Goal: Feedback & Contribution: Contribute content

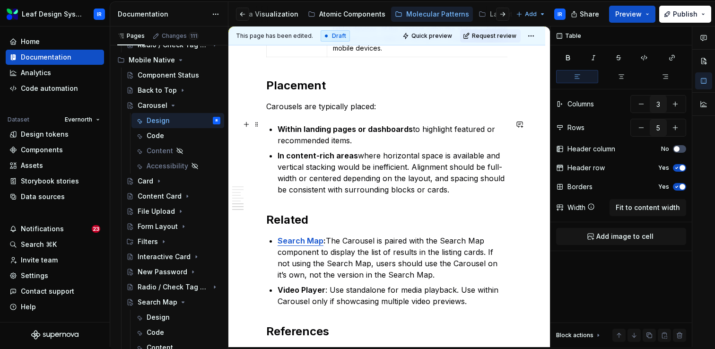
scroll to position [1320, 0]
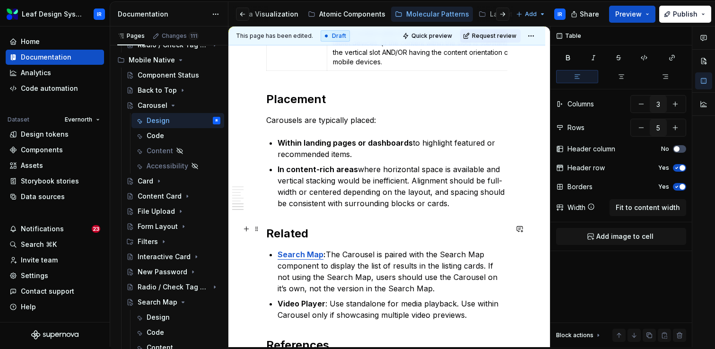
click at [267, 230] on h2 "Related" at bounding box center [386, 233] width 241 height 15
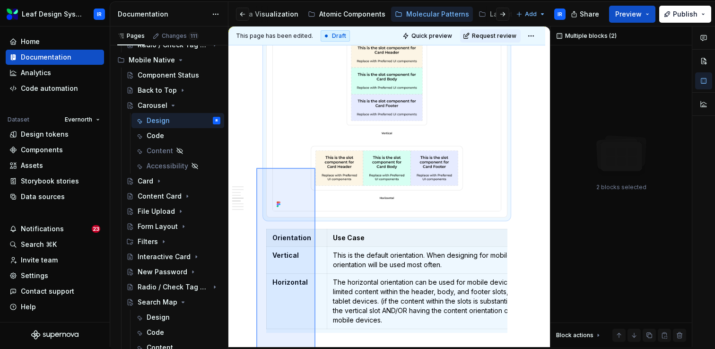
scroll to position [1097, 0]
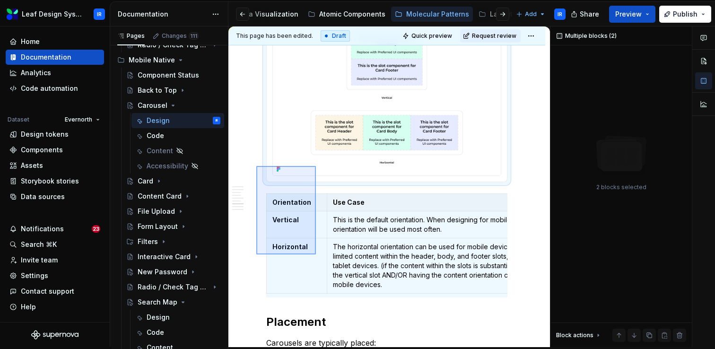
drag, startPoint x: 256, startPoint y: 290, endPoint x: 316, endPoint y: 166, distance: 137.5
click at [316, 166] on div "**********" at bounding box center [389, 186] width 322 height 321
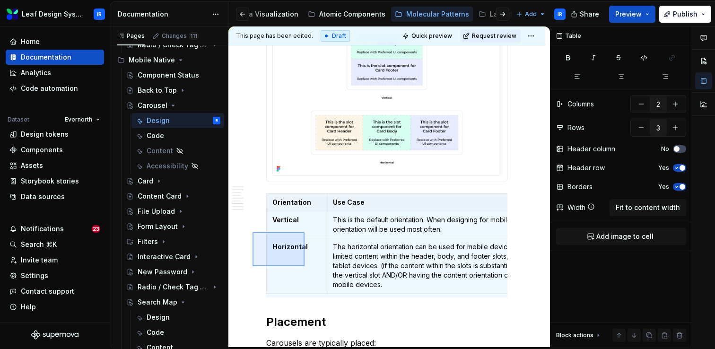
drag, startPoint x: 253, startPoint y: 266, endPoint x: 307, endPoint y: 229, distance: 65.3
click at [307, 229] on div "**********" at bounding box center [389, 186] width 322 height 321
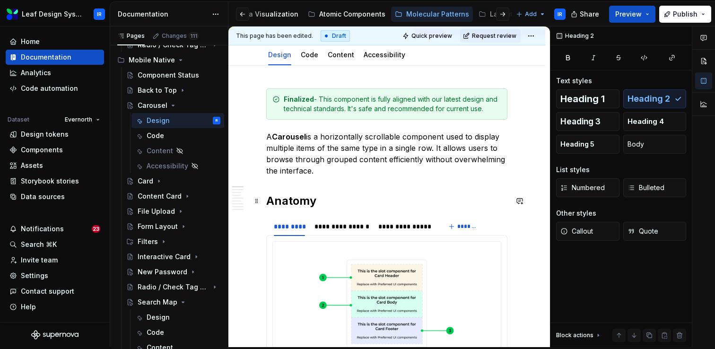
scroll to position [96, 0]
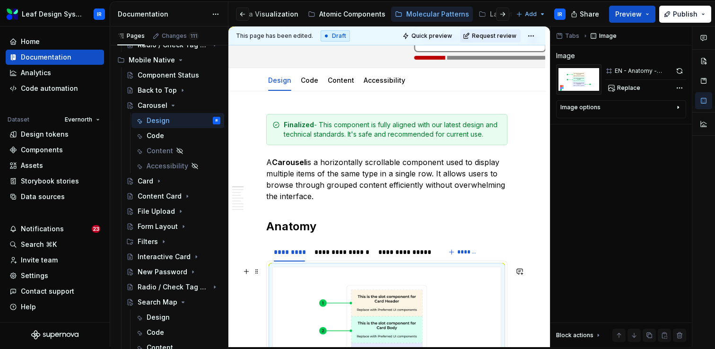
click at [400, 296] on img at bounding box center [387, 329] width 228 height 125
click at [635, 90] on span "Replace" at bounding box center [628, 88] width 23 height 8
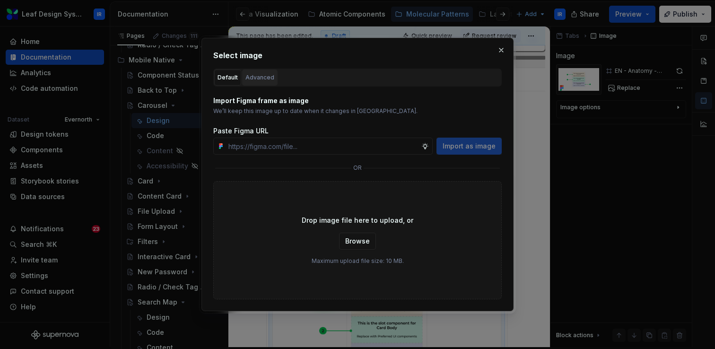
type textarea "*"
click at [258, 80] on div "Advanced" at bounding box center [260, 77] width 29 height 9
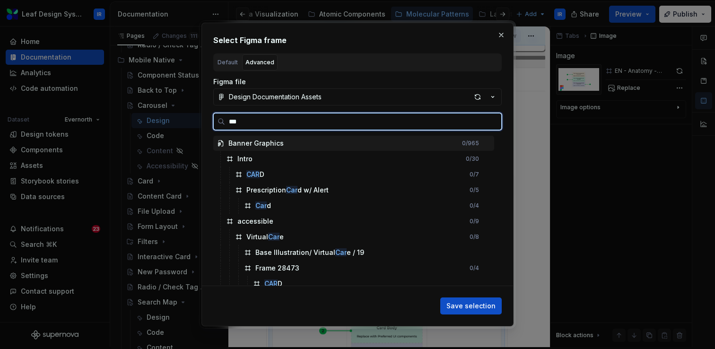
type input "****"
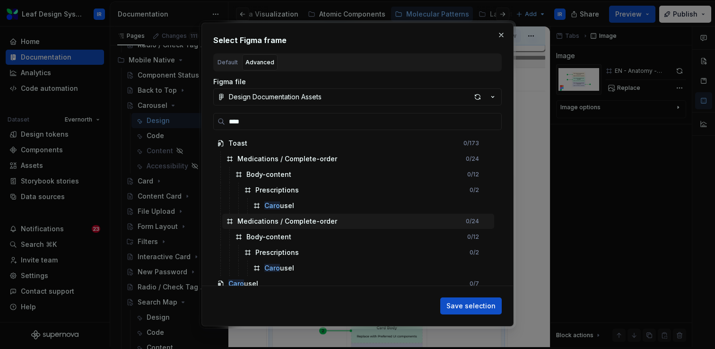
scroll to position [21, 0]
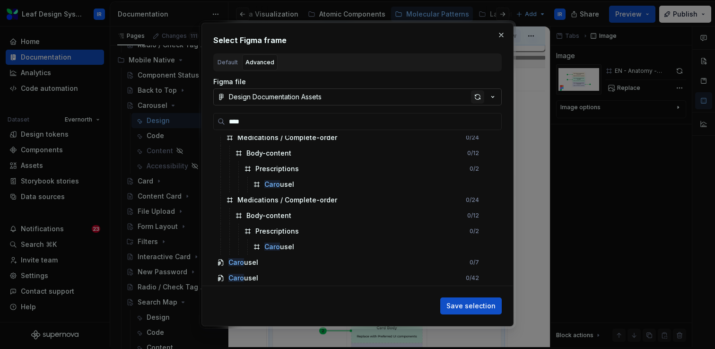
click at [476, 98] on div "button" at bounding box center [477, 96] width 13 height 13
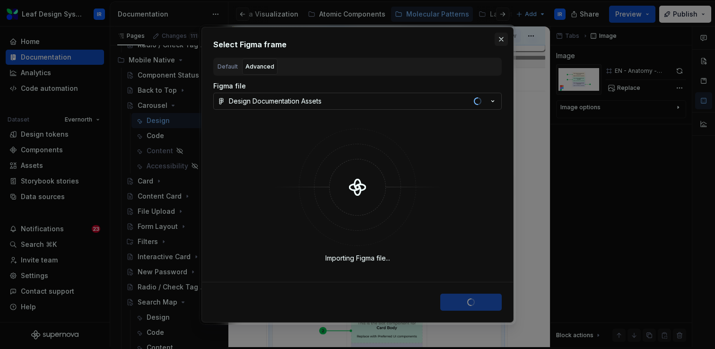
click at [501, 35] on button "button" at bounding box center [501, 39] width 13 height 13
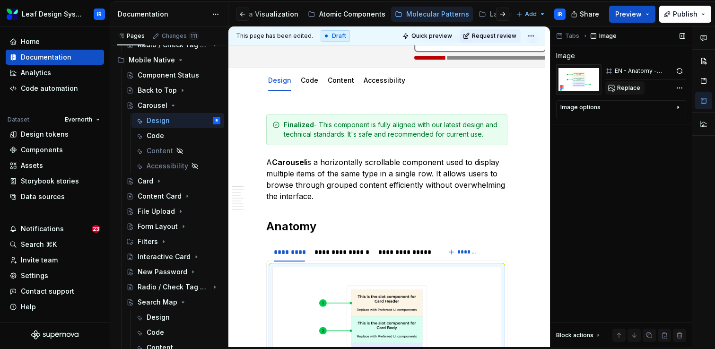
click at [625, 88] on span "Replace" at bounding box center [628, 88] width 23 height 8
type textarea "*"
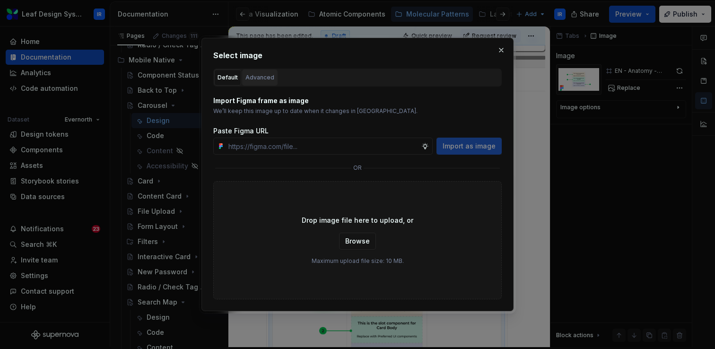
click at [262, 74] on div "Advanced" at bounding box center [260, 77] width 29 height 9
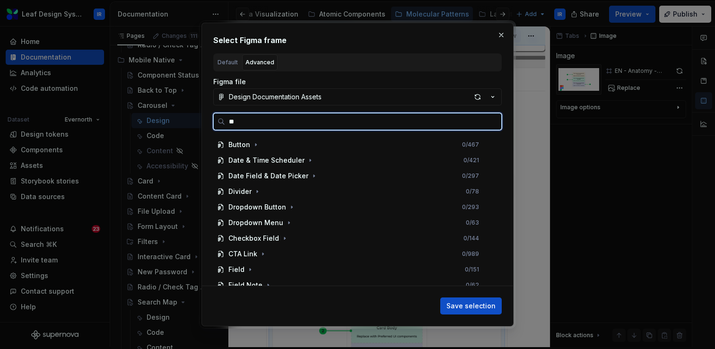
scroll to position [0, 0]
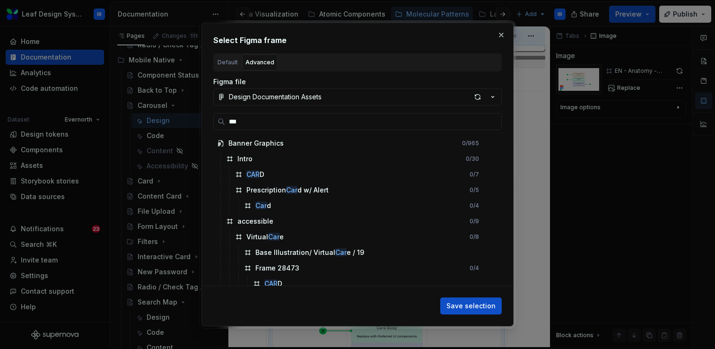
type input "****"
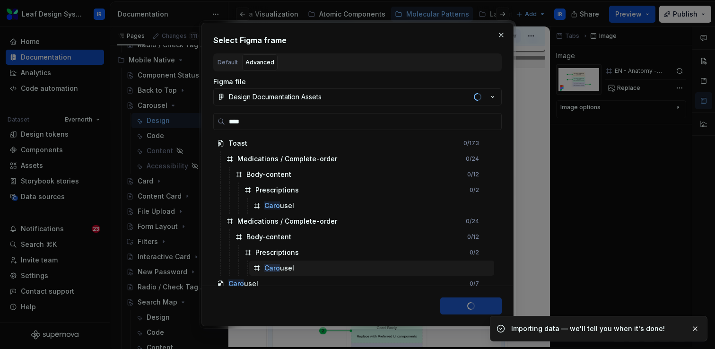
scroll to position [21, 0]
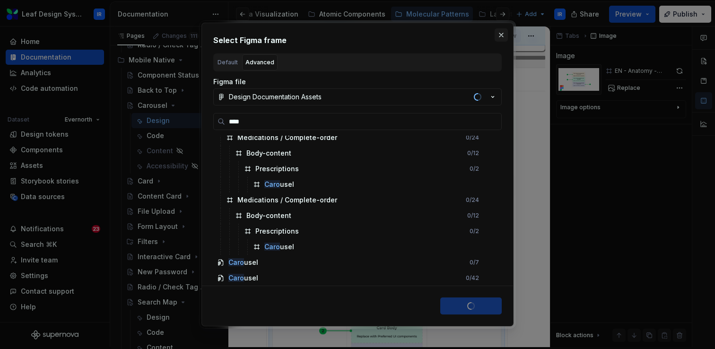
click at [501, 35] on button "button" at bounding box center [501, 34] width 13 height 13
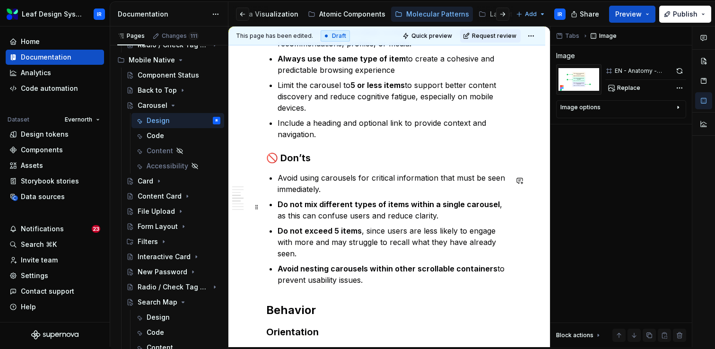
scroll to position [714, 0]
click at [631, 92] on button "Replace" at bounding box center [625, 87] width 39 height 13
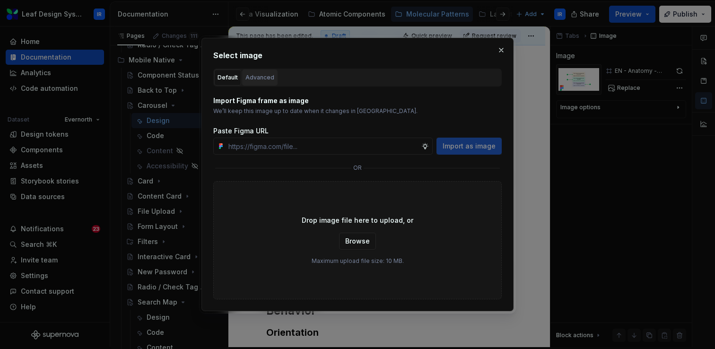
click at [256, 78] on div "Advanced" at bounding box center [260, 77] width 29 height 9
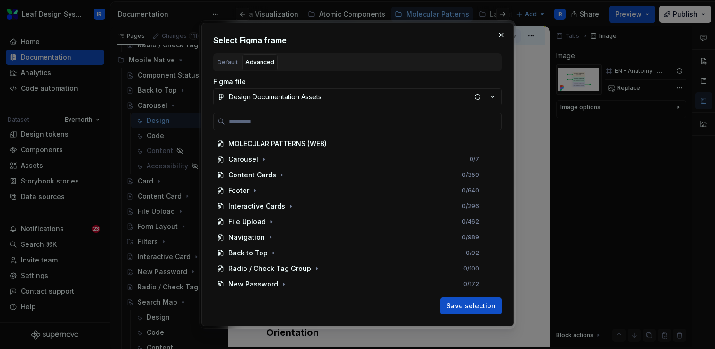
scroll to position [1328, 0]
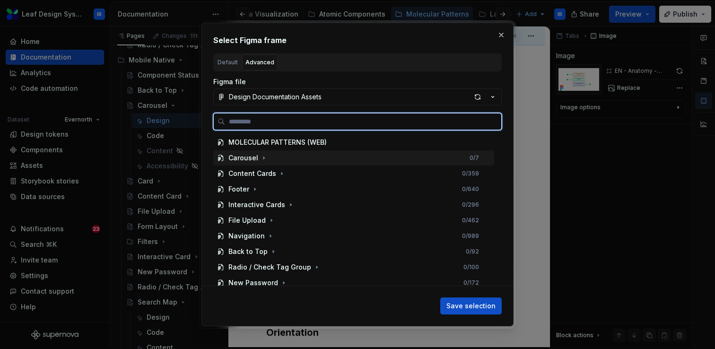
click at [246, 161] on div "Carousel" at bounding box center [243, 157] width 30 height 9
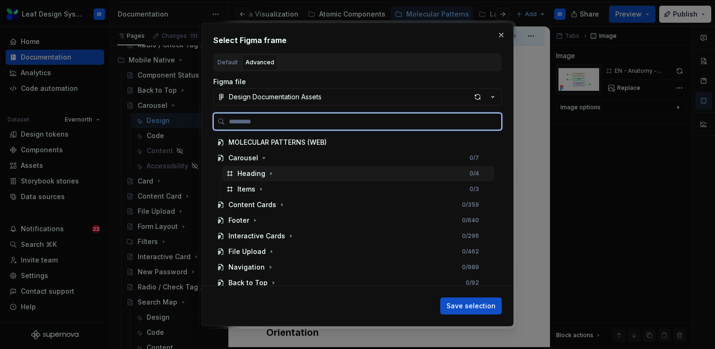
click at [247, 173] on div "Heading" at bounding box center [251, 173] width 28 height 9
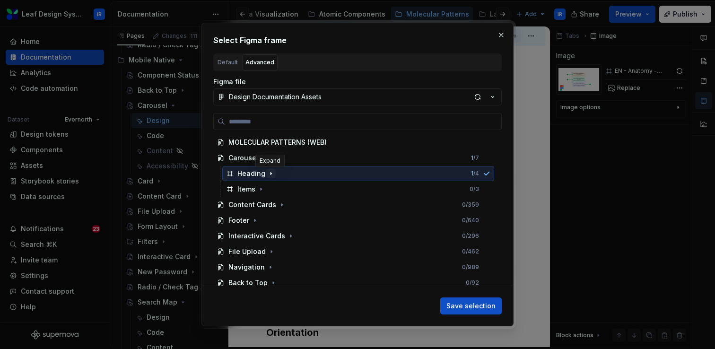
click at [267, 175] on icon "button" at bounding box center [271, 174] width 8 height 8
click at [262, 191] on icon "button" at bounding box center [261, 189] width 8 height 8
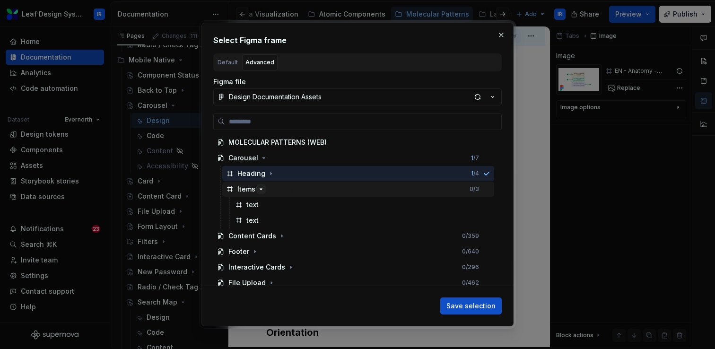
click at [262, 191] on icon "button" at bounding box center [261, 189] width 8 height 8
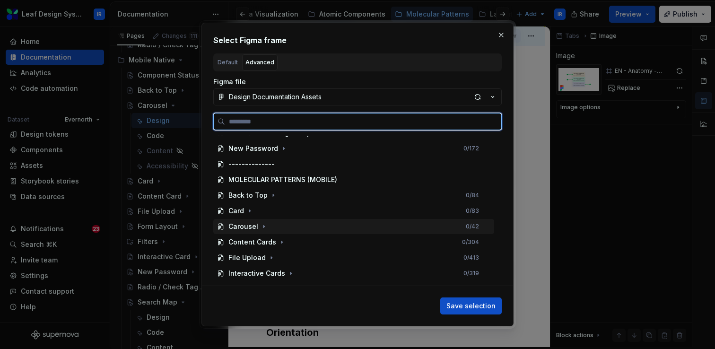
scroll to position [1493, 0]
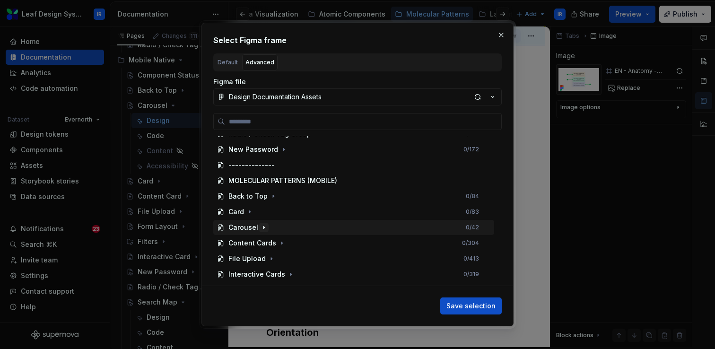
click at [263, 226] on icon "button" at bounding box center [264, 228] width 8 height 8
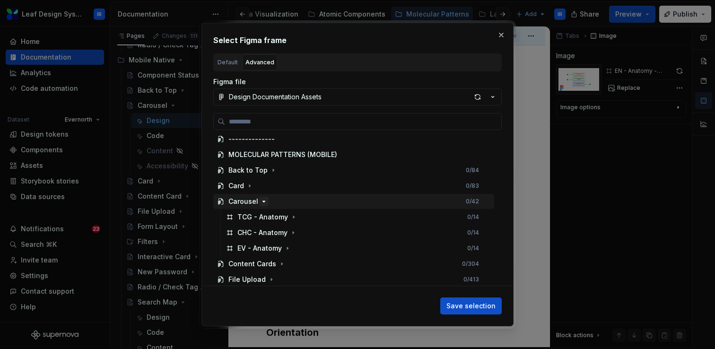
scroll to position [1529, 0]
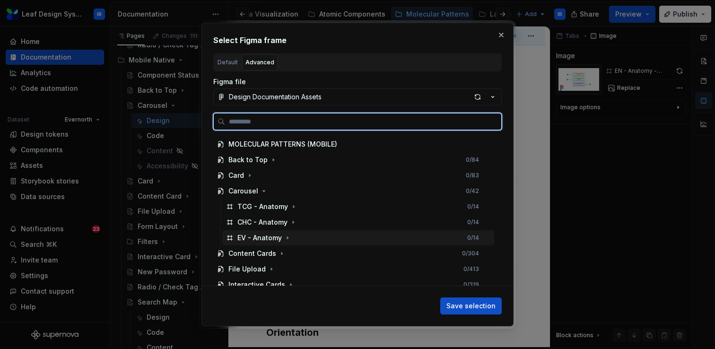
click at [260, 238] on div "EV - Anatomy" at bounding box center [259, 237] width 44 height 9
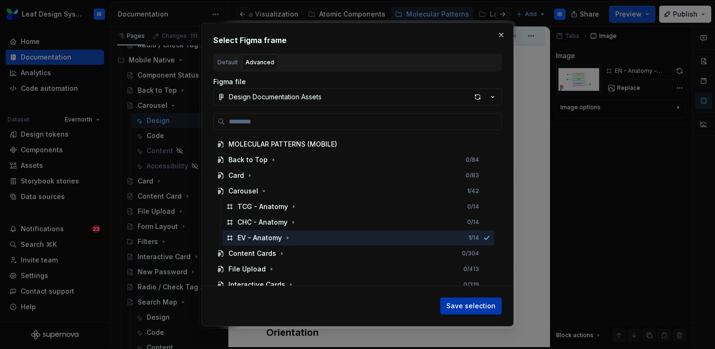
click at [466, 311] on button "Save selection" at bounding box center [470, 306] width 61 height 17
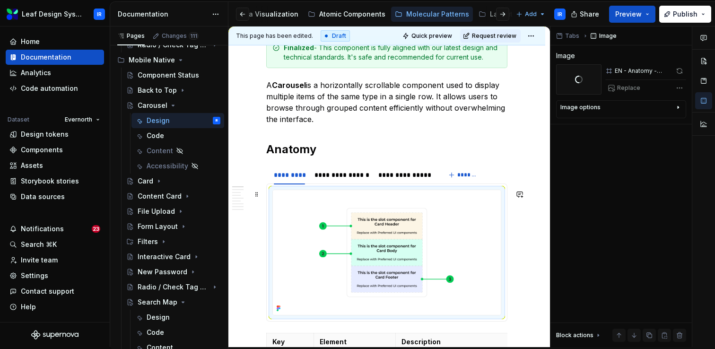
scroll to position [233, 0]
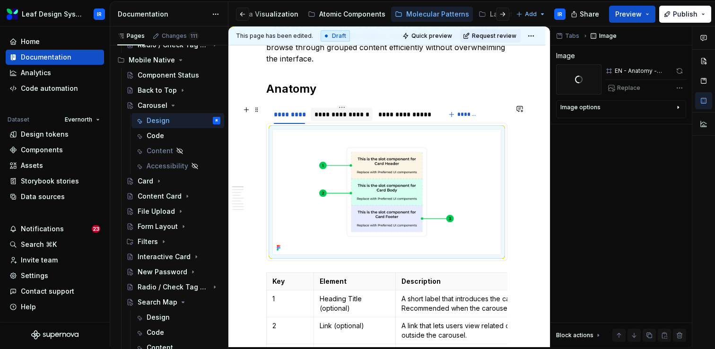
click at [339, 115] on div "**********" at bounding box center [342, 114] width 55 height 9
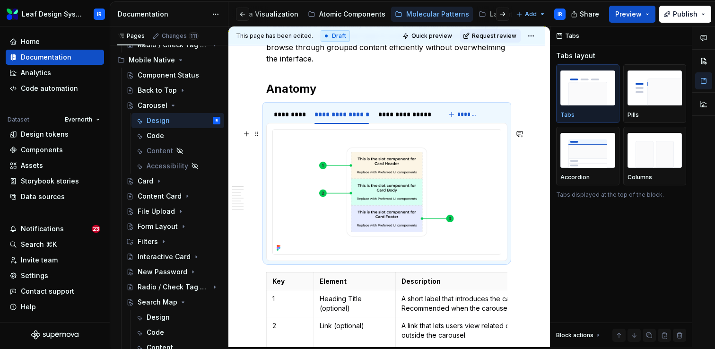
click at [355, 180] on img at bounding box center [387, 192] width 228 height 125
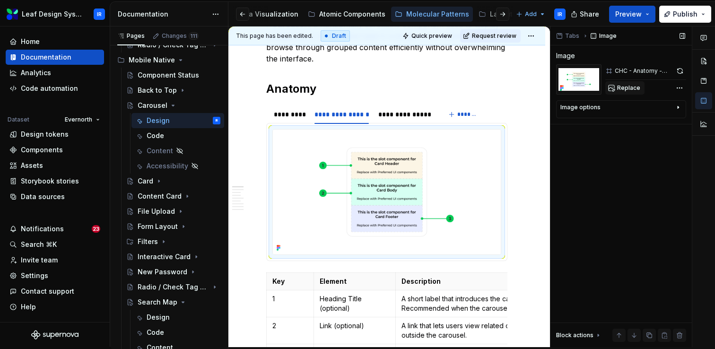
click at [637, 90] on span "Replace" at bounding box center [628, 88] width 23 height 8
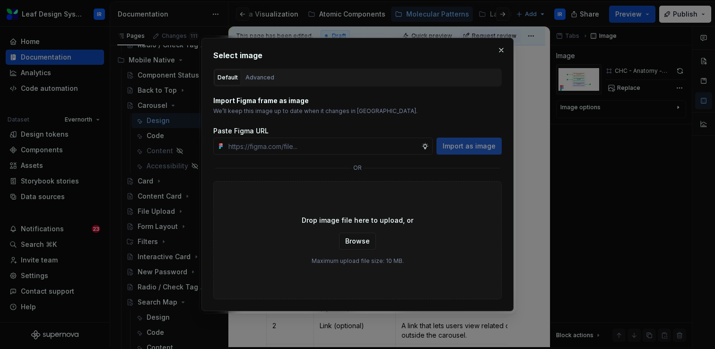
type textarea "*"
click at [257, 79] on div "Advanced" at bounding box center [260, 77] width 29 height 9
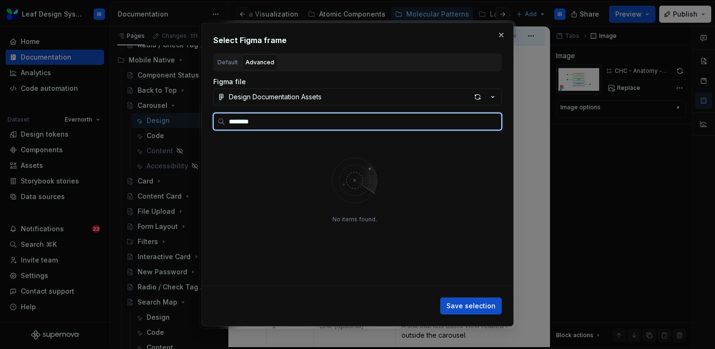
type input "********"
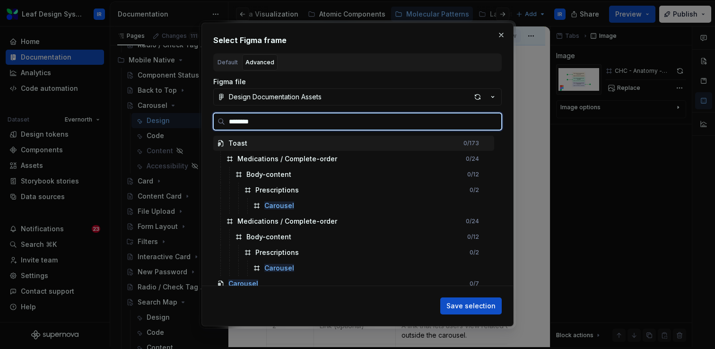
drag, startPoint x: 262, startPoint y: 126, endPoint x: 219, endPoint y: 123, distance: 43.1
click at [219, 123] on label "********" at bounding box center [357, 121] width 289 height 17
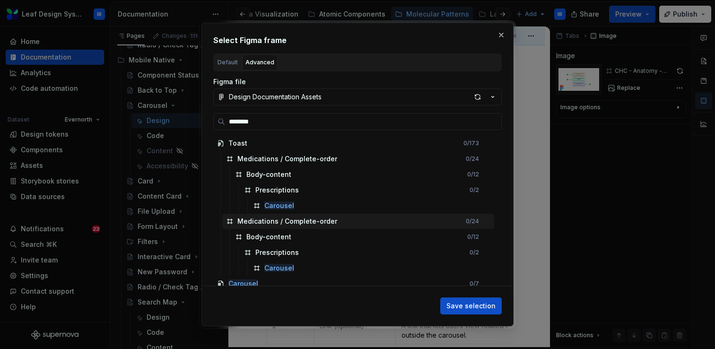
scroll to position [21, 0]
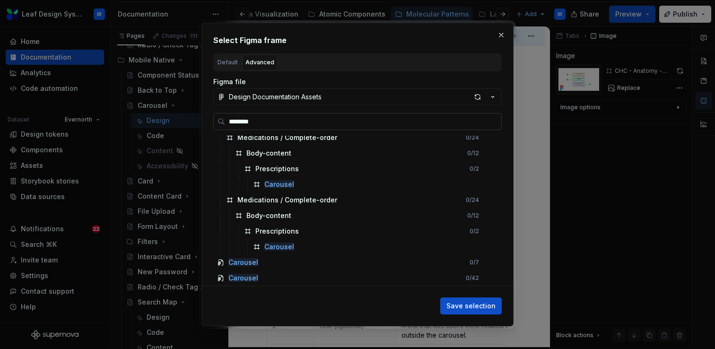
click at [493, 122] on input "********" at bounding box center [363, 121] width 276 height 9
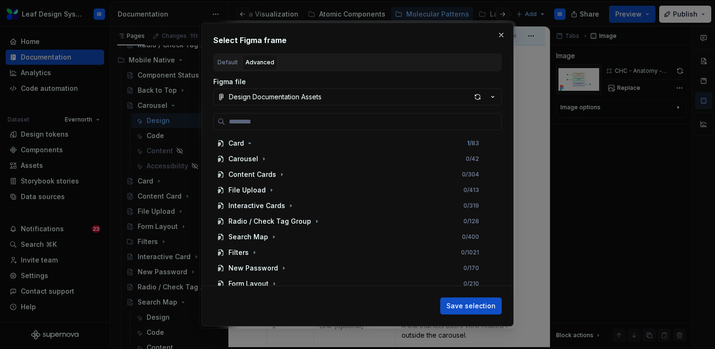
scroll to position [1528, 0]
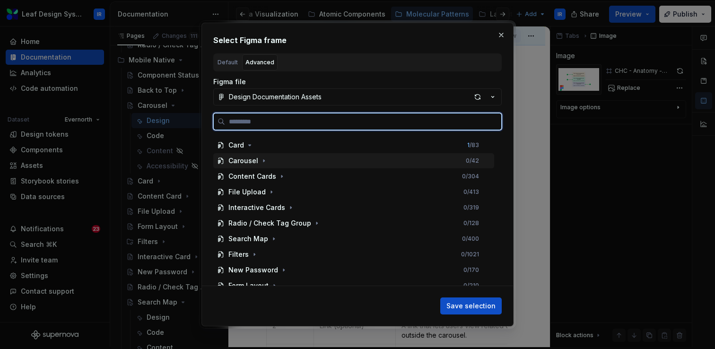
click at [252, 161] on div "Carousel" at bounding box center [243, 160] width 30 height 9
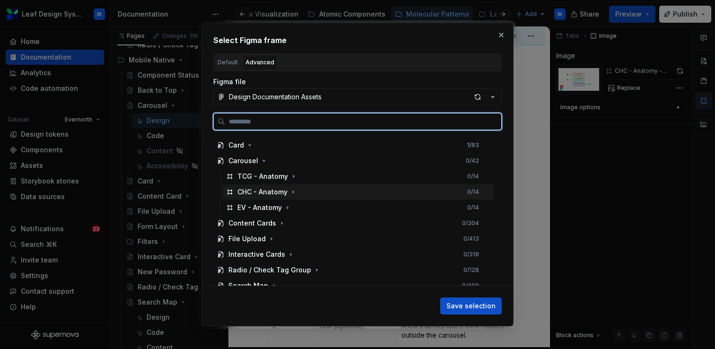
click at [264, 192] on div "CHC - Anatomy" at bounding box center [262, 191] width 50 height 9
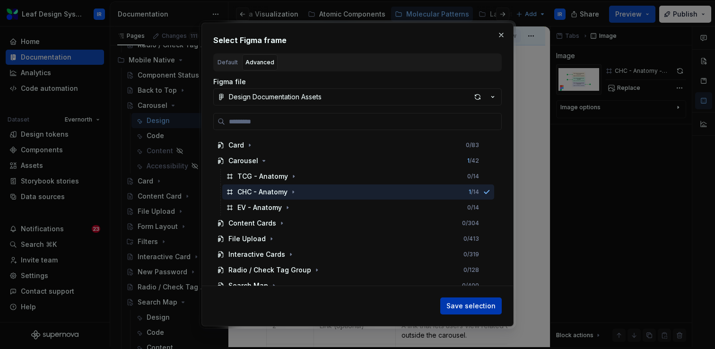
click at [465, 308] on span "Save selection" at bounding box center [471, 305] width 49 height 9
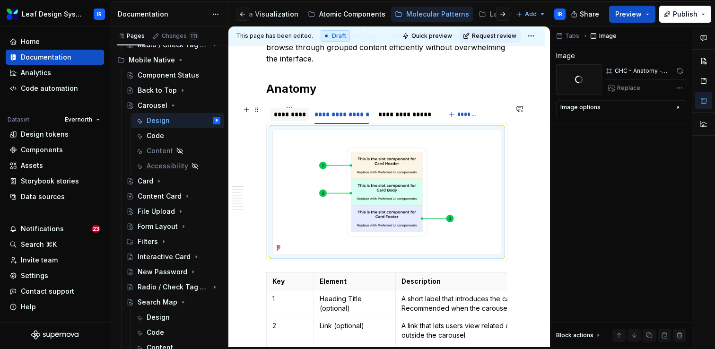
click at [301, 118] on div "*********" at bounding box center [289, 114] width 31 height 9
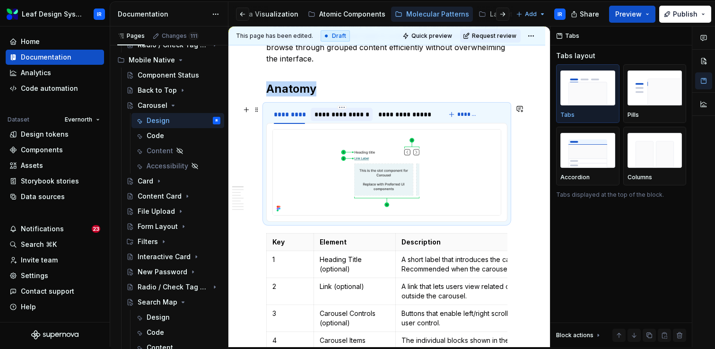
click at [346, 116] on div "**********" at bounding box center [342, 114] width 55 height 9
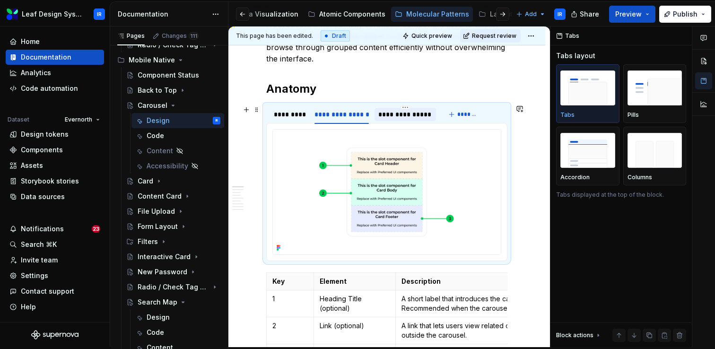
click at [407, 114] on div "**********" at bounding box center [404, 114] width 53 height 9
click at [375, 185] on img at bounding box center [387, 192] width 228 height 125
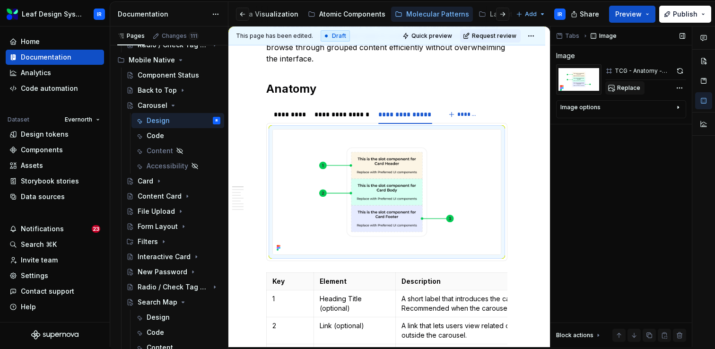
click at [639, 89] on span "Replace" at bounding box center [628, 88] width 23 height 8
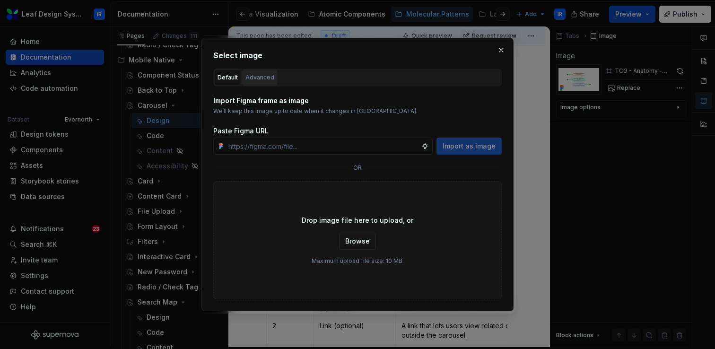
click at [264, 82] on button "Advanced" at bounding box center [259, 78] width 35 height 16
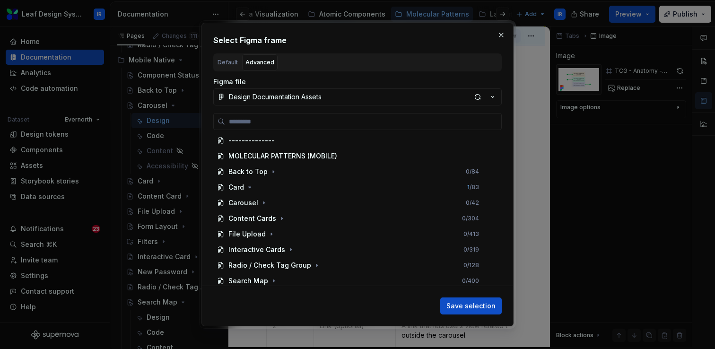
scroll to position [1490, 0]
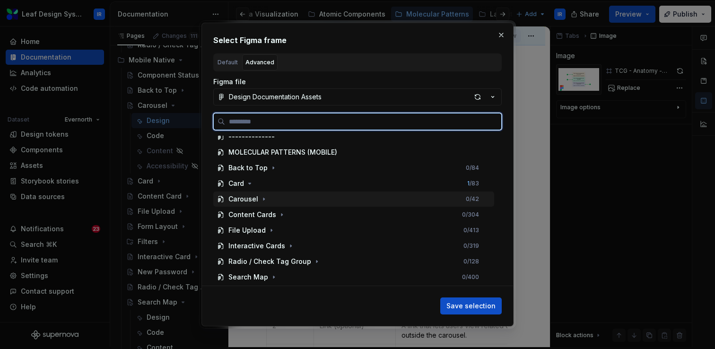
click at [246, 197] on div "Carousel" at bounding box center [243, 198] width 30 height 9
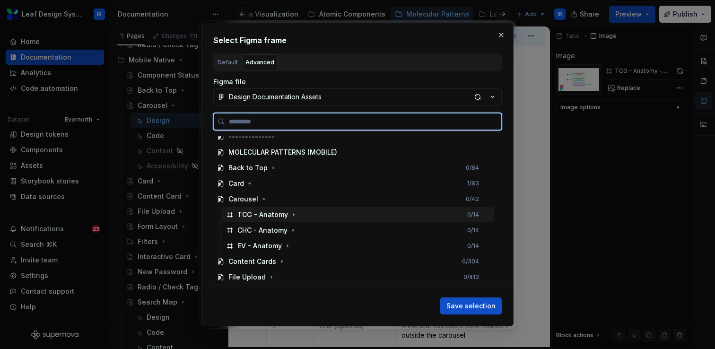
click at [261, 213] on div "TCG - Anatomy" at bounding box center [262, 214] width 51 height 9
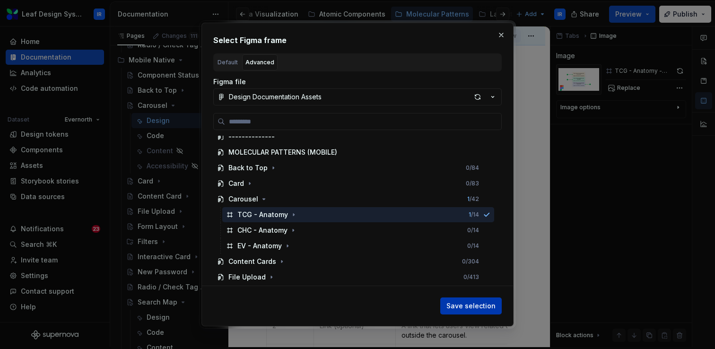
click at [478, 303] on span "Save selection" at bounding box center [471, 305] width 49 height 9
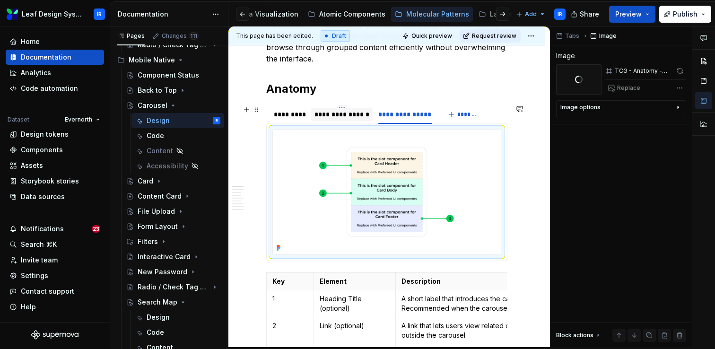
click at [327, 116] on div "**********" at bounding box center [342, 114] width 55 height 9
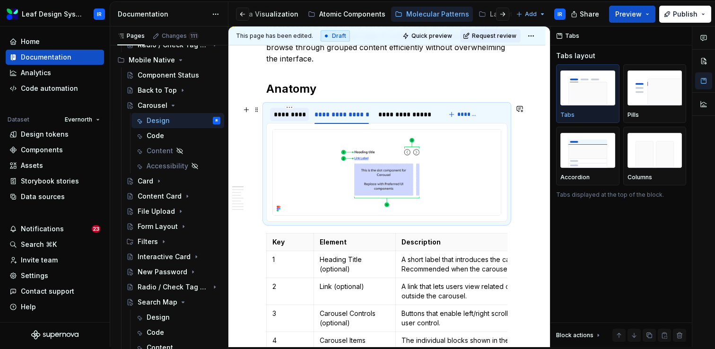
click at [297, 118] on div "*********" at bounding box center [289, 114] width 31 height 9
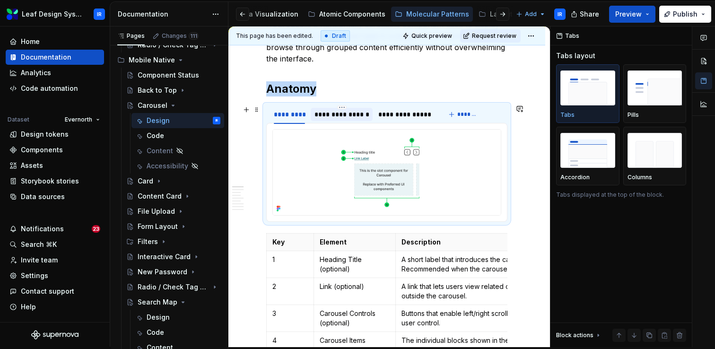
click at [336, 118] on div "**********" at bounding box center [342, 114] width 55 height 9
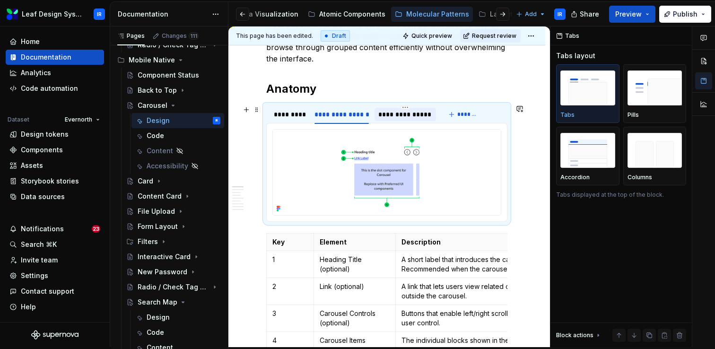
click at [427, 119] on div "**********" at bounding box center [405, 114] width 61 height 13
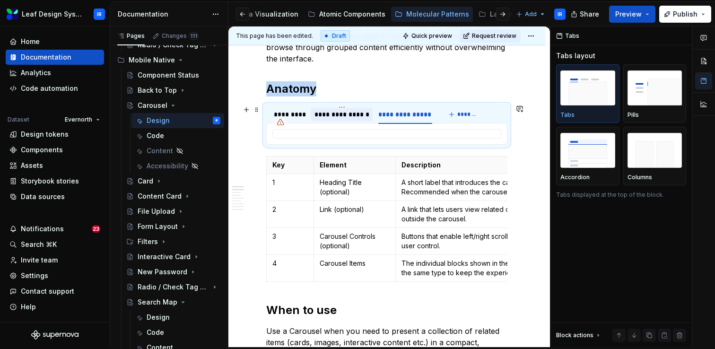
click at [357, 114] on div "**********" at bounding box center [342, 114] width 55 height 9
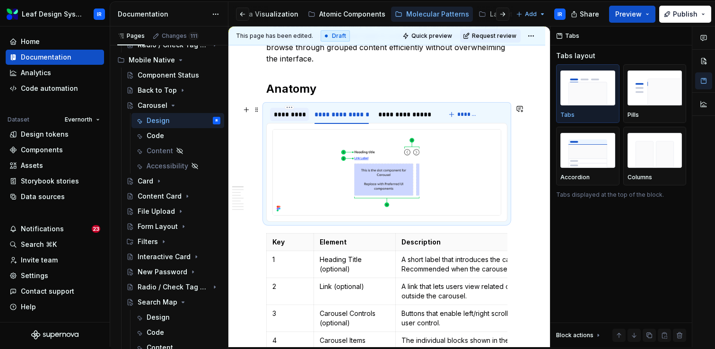
click at [296, 116] on div "*********" at bounding box center [289, 114] width 31 height 9
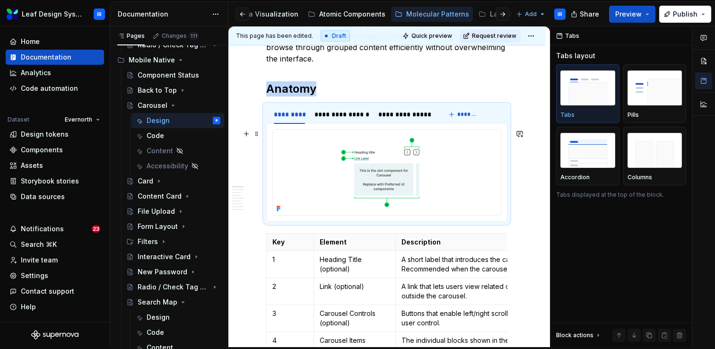
click at [383, 129] on div at bounding box center [386, 172] width 229 height 87
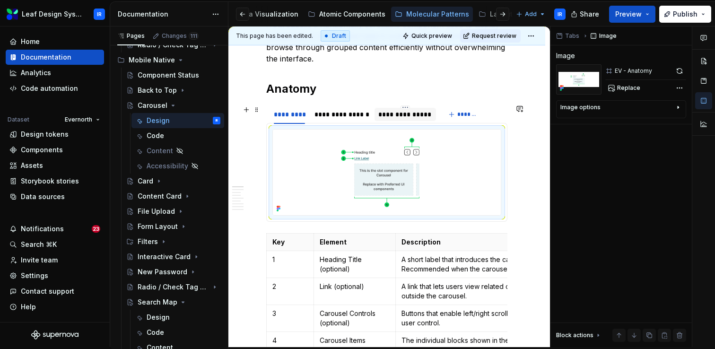
click at [391, 115] on div "**********" at bounding box center [404, 114] width 53 height 9
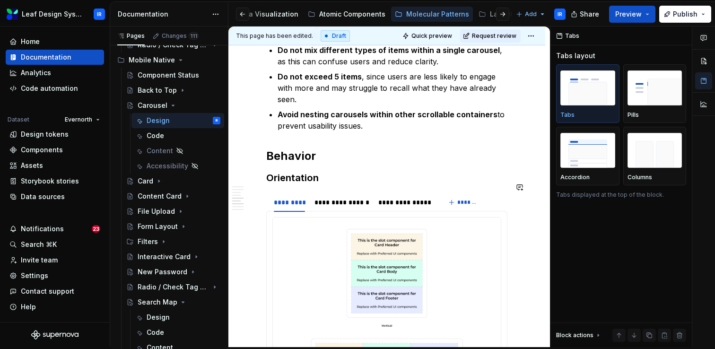
scroll to position [908, 0]
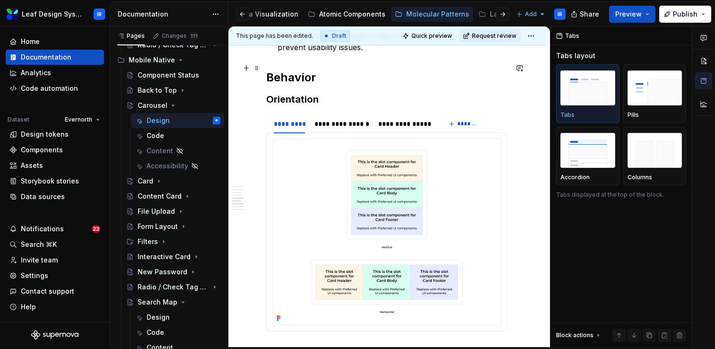
click at [288, 70] on h2 "Behavior" at bounding box center [386, 77] width 241 height 15
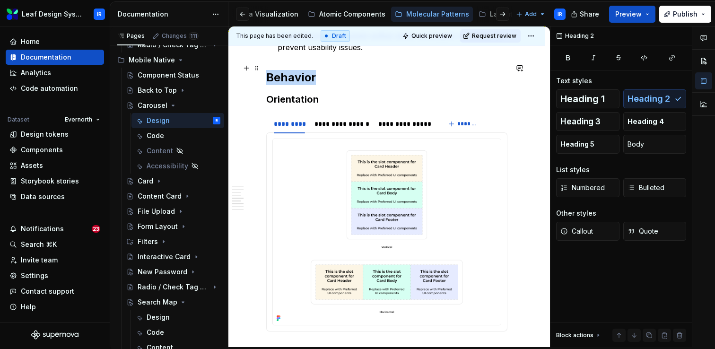
click at [288, 70] on h2 "Behavior" at bounding box center [386, 77] width 241 height 15
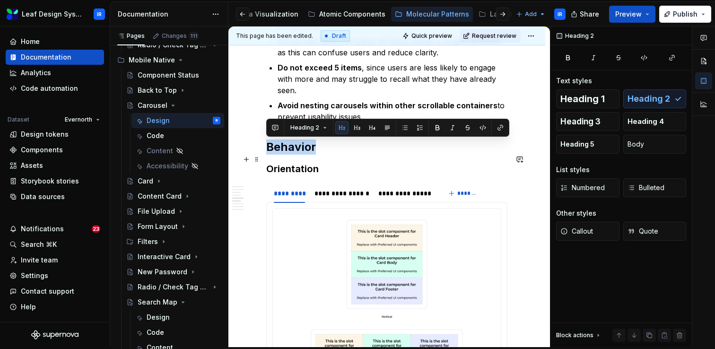
scroll to position [861, 0]
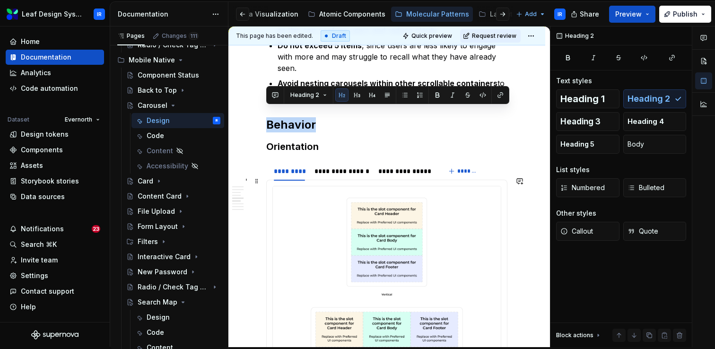
type textarea "*"
click at [311, 206] on img at bounding box center [387, 279] width 228 height 186
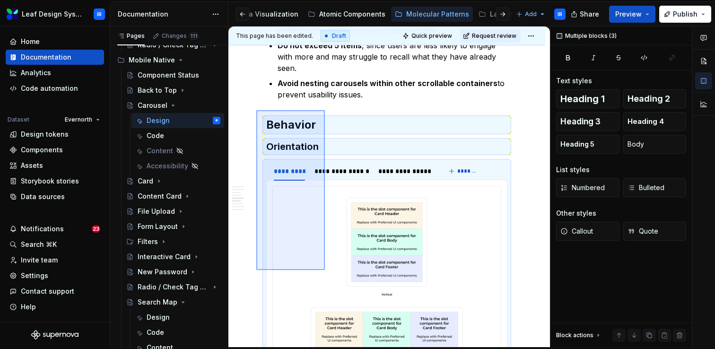
drag, startPoint x: 256, startPoint y: 270, endPoint x: 325, endPoint y: 110, distance: 174.0
click at [325, 110] on div "**********" at bounding box center [389, 186] width 322 height 321
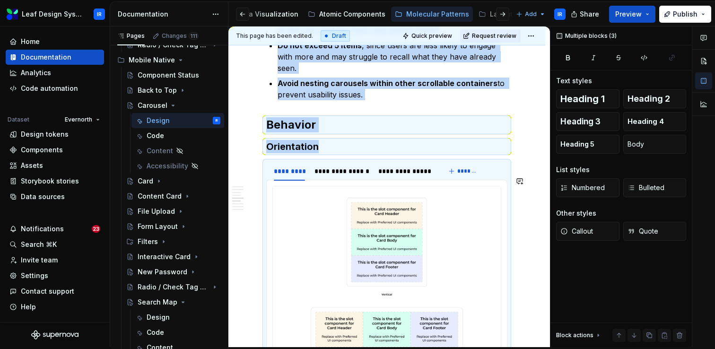
scroll to position [887, 0]
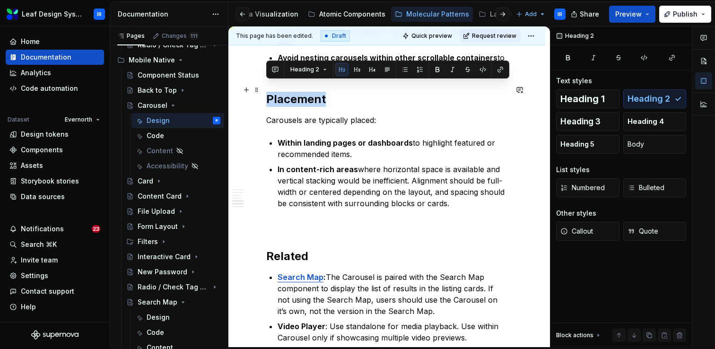
drag, startPoint x: 325, startPoint y: 92, endPoint x: 267, endPoint y: 92, distance: 58.2
click at [267, 92] on h2 "Placement" at bounding box center [386, 99] width 241 height 15
copy h2 "Placement"
click at [281, 220] on p at bounding box center [386, 225] width 241 height 11
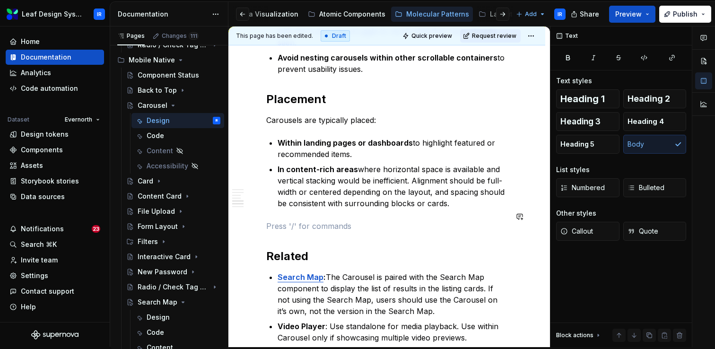
paste div
click at [281, 220] on p "Placement" at bounding box center [386, 225] width 241 height 11
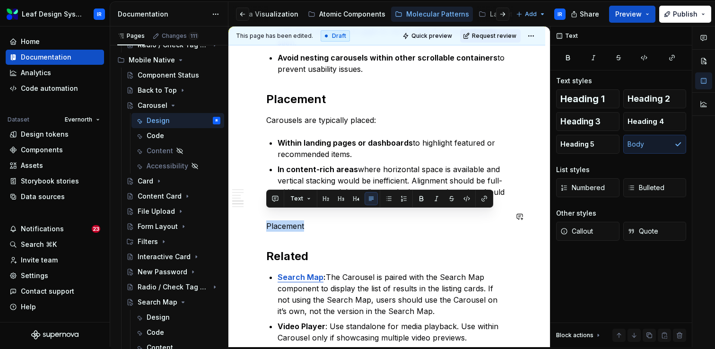
click at [281, 220] on p "Placement" at bounding box center [386, 225] width 241 height 11
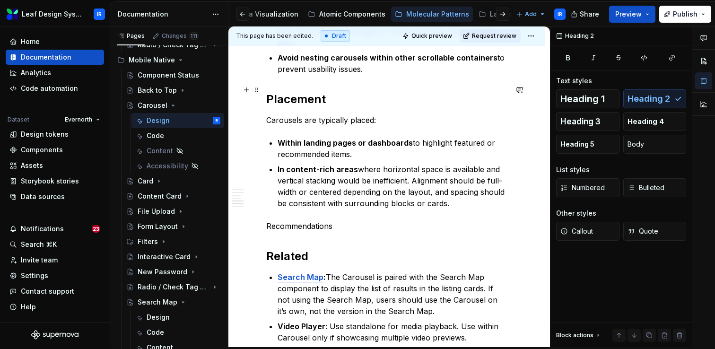
click at [301, 93] on h2 "Placement" at bounding box center [386, 99] width 241 height 15
click at [307, 220] on p "Recommendations" at bounding box center [386, 225] width 241 height 11
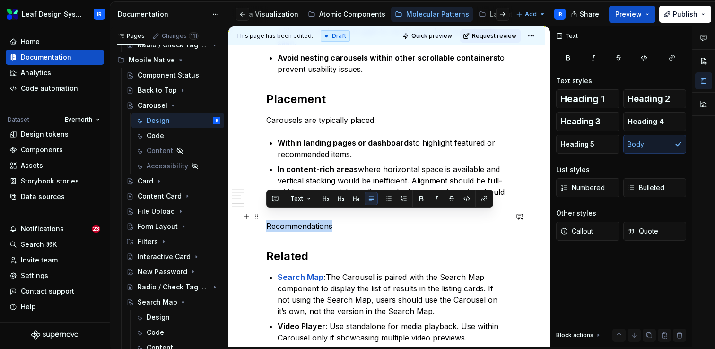
click at [307, 220] on p "Recommendations" at bounding box center [386, 225] width 241 height 11
click at [643, 100] on span "Heading 2" at bounding box center [649, 98] width 43 height 9
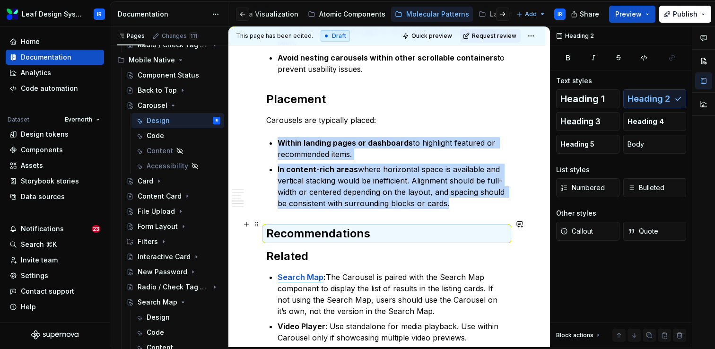
click at [376, 227] on h2 "Recommendations" at bounding box center [386, 233] width 241 height 15
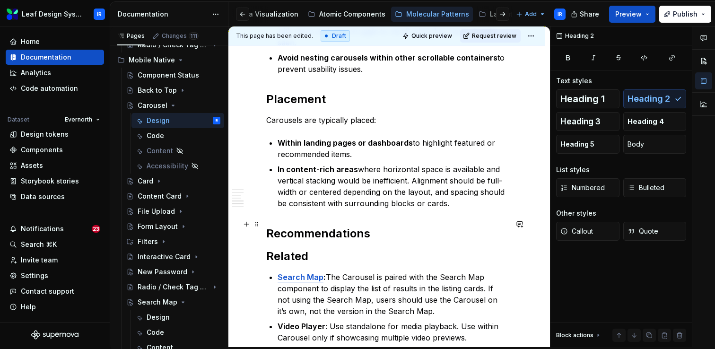
click at [369, 226] on h2 "Recommendations" at bounding box center [386, 233] width 241 height 15
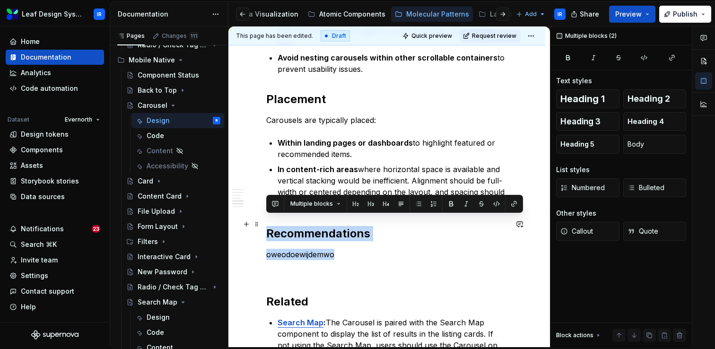
drag, startPoint x: 340, startPoint y: 244, endPoint x: 266, endPoint y: 223, distance: 76.1
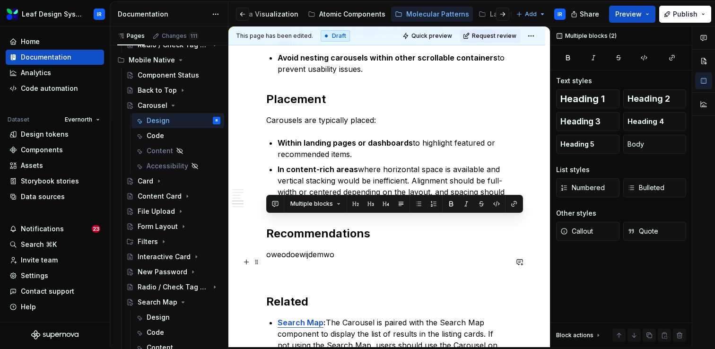
click at [272, 266] on p at bounding box center [386, 271] width 241 height 11
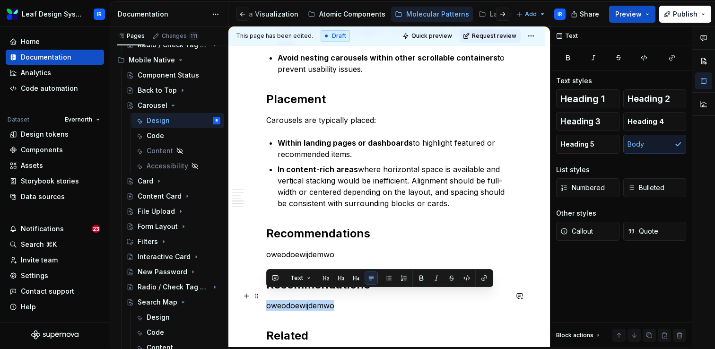
drag, startPoint x: 345, startPoint y: 295, endPoint x: 265, endPoint y: 295, distance: 79.9
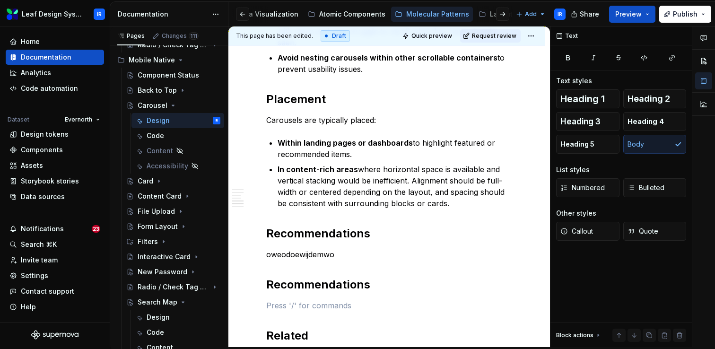
scroll to position [887, 0]
click at [295, 277] on h2 "Recommendations" at bounding box center [386, 284] width 241 height 15
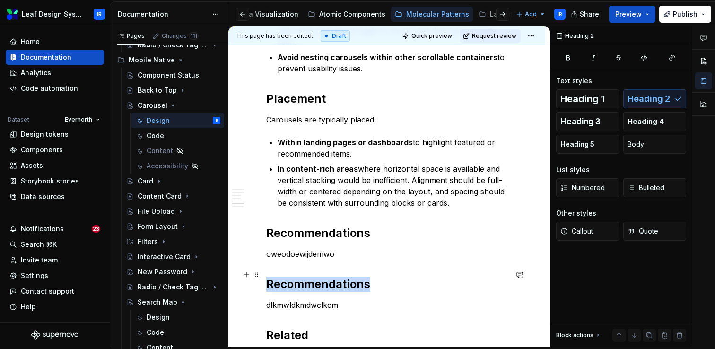
click at [295, 277] on h2 "Recommendations" at bounding box center [386, 284] width 241 height 15
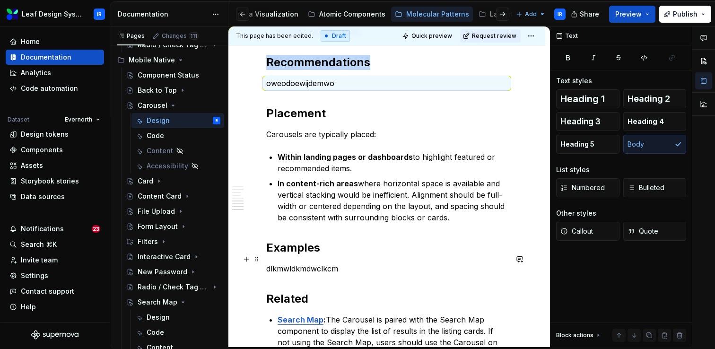
scroll to position [980, 0]
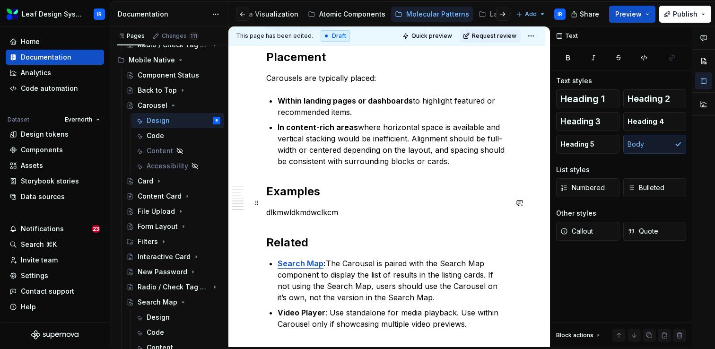
click at [298, 207] on p "dlkmwldkmdwclkcm" at bounding box center [386, 212] width 241 height 11
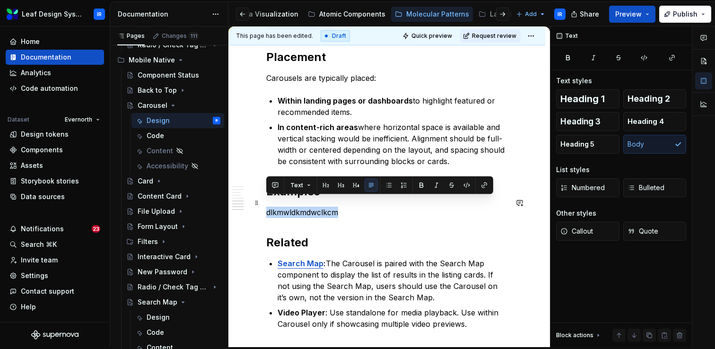
click at [298, 207] on p "dlkmwldkmdwclkcm" at bounding box center [386, 212] width 241 height 11
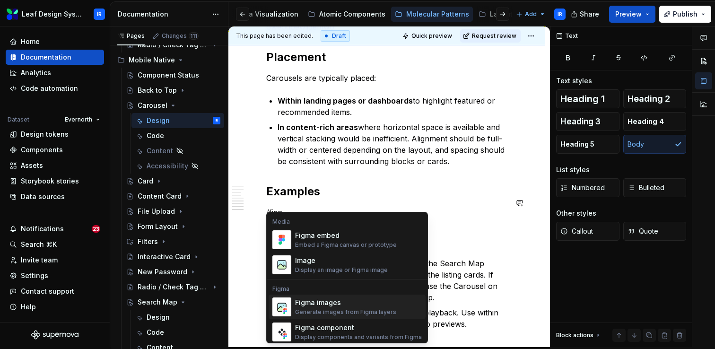
click at [308, 307] on div "Figma images" at bounding box center [345, 302] width 101 height 9
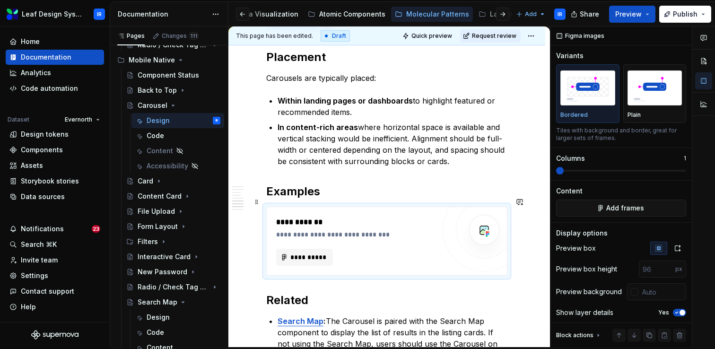
click at [350, 232] on div "**********" at bounding box center [355, 241] width 159 height 49
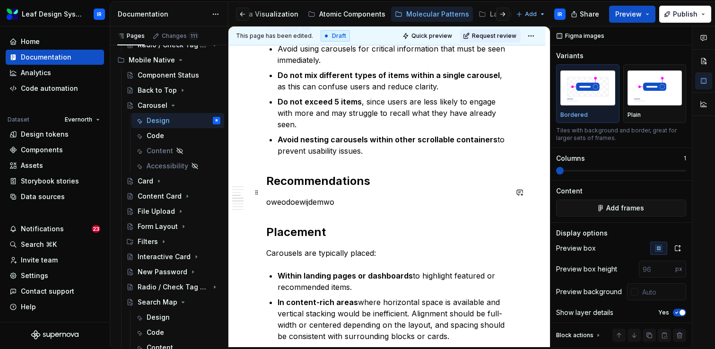
scroll to position [796, 0]
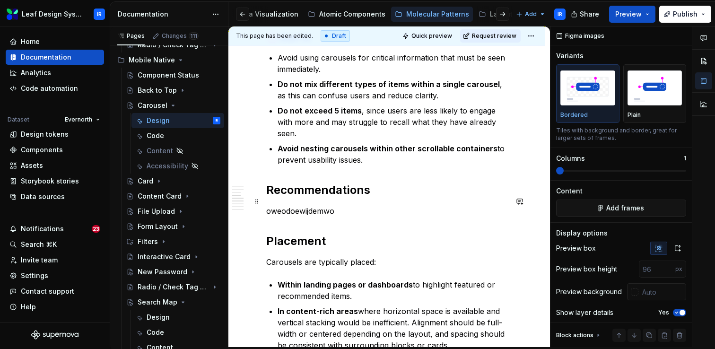
click at [309, 205] on p "oweodoewijdemwo" at bounding box center [386, 210] width 241 height 11
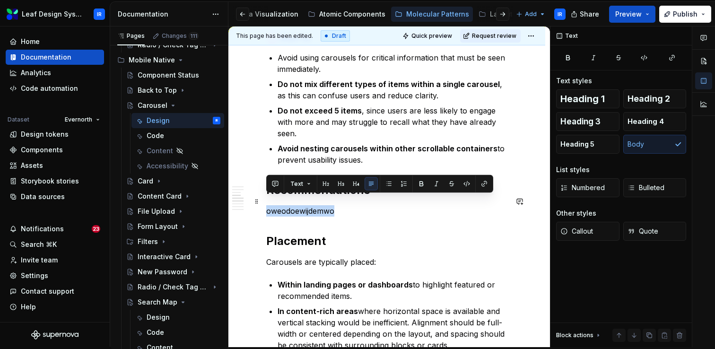
click at [309, 205] on p "oweodoewijdemwo" at bounding box center [386, 210] width 241 height 11
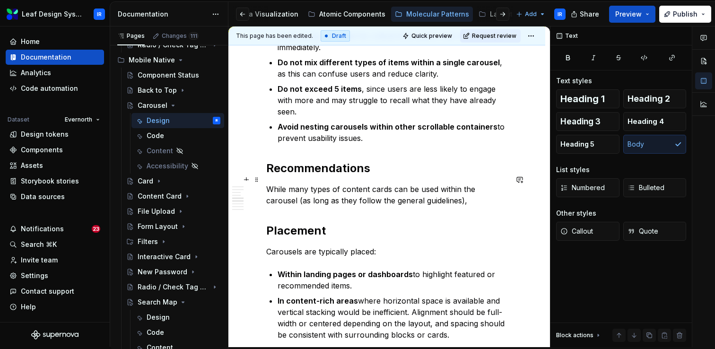
scroll to position [818, 0]
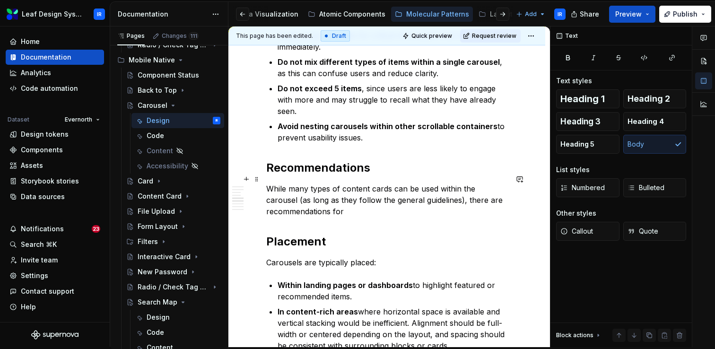
click at [346, 203] on p "While many types of content cards can be used within the carousel (as long as t…" at bounding box center [386, 200] width 241 height 34
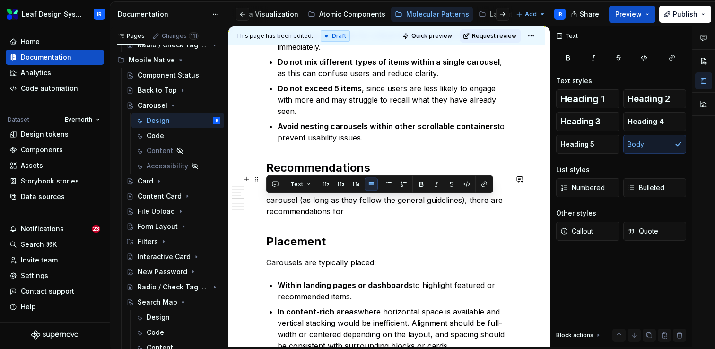
drag, startPoint x: 346, startPoint y: 203, endPoint x: 264, endPoint y: 204, distance: 81.9
click at [264, 204] on div "**********" at bounding box center [386, 65] width 317 height 1393
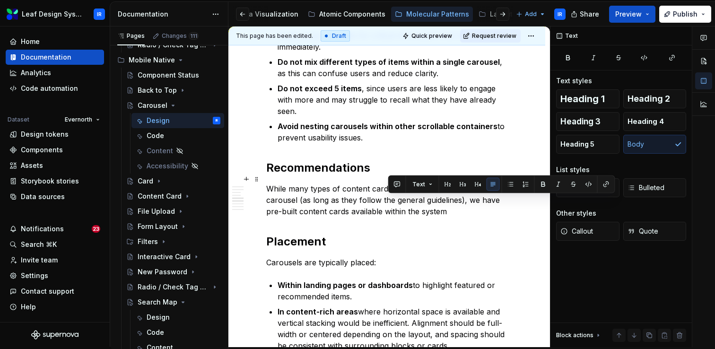
drag, startPoint x: 425, startPoint y: 201, endPoint x: 387, endPoint y: 203, distance: 37.4
click at [387, 203] on p "While many types of content cards can be used within the carousel (as long as t…" at bounding box center [386, 200] width 241 height 34
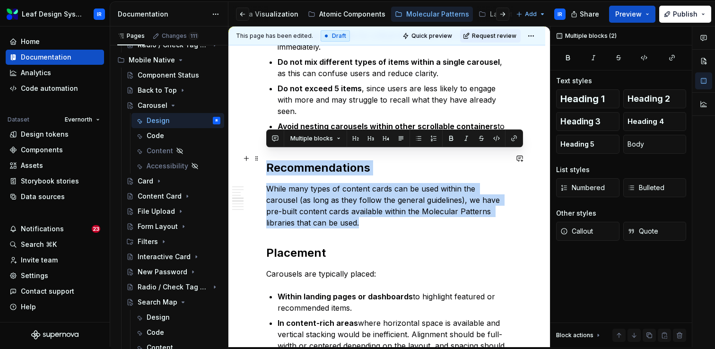
drag, startPoint x: 318, startPoint y: 218, endPoint x: 267, endPoint y: 159, distance: 77.4
click at [267, 159] on div "**********" at bounding box center [386, 24] width 241 height 1265
copy div "Recommendations While many types of content cards can be used within the carous…"
click at [345, 213] on p "While many types of content cards can be used within the carousel (as long as t…" at bounding box center [386, 205] width 241 height 45
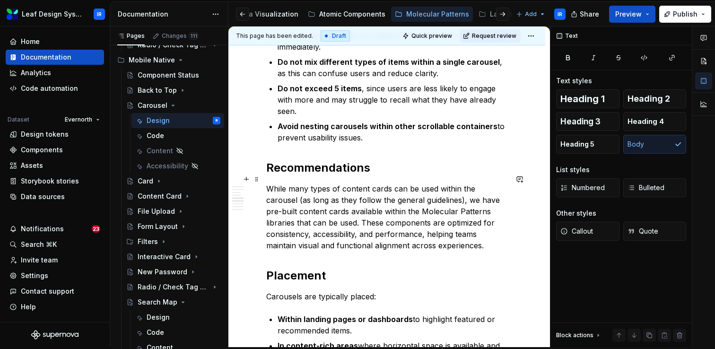
click at [315, 213] on p "While many types of content cards can be used within the carousel (as long as t…" at bounding box center [386, 217] width 241 height 68
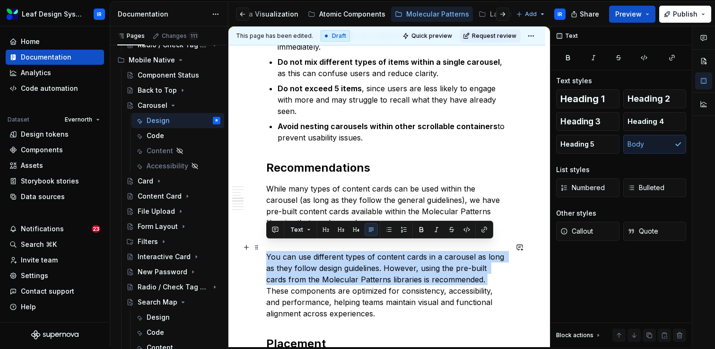
drag, startPoint x: 463, startPoint y: 270, endPoint x: 262, endPoint y: 251, distance: 201.9
click at [262, 251] on div "**********" at bounding box center [386, 116] width 317 height 1495
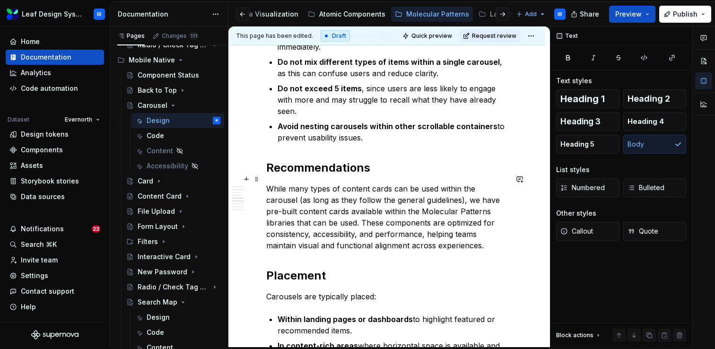
click at [354, 213] on p "While many types of content cards can be used within the carousel (as long as t…" at bounding box center [386, 217] width 241 height 68
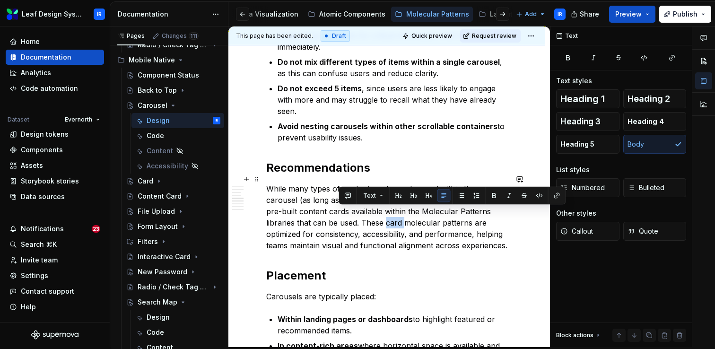
drag, startPoint x: 357, startPoint y: 212, endPoint x: 338, endPoint y: 211, distance: 18.5
click at [338, 211] on p "While many types of content cards can be used within the carousel (as long as t…" at bounding box center [386, 217] width 241 height 68
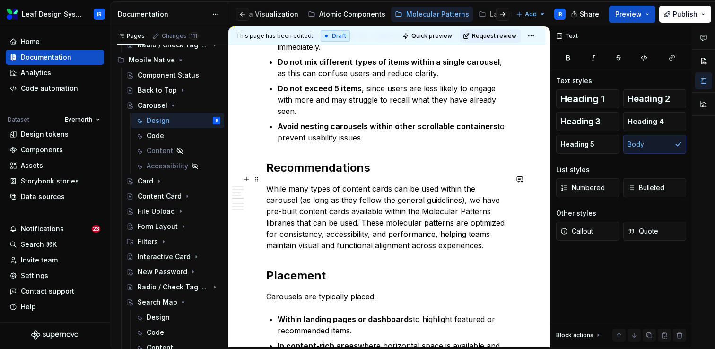
click at [375, 211] on p "While many types of content cards can be used within the carousel (as long as t…" at bounding box center [386, 217] width 241 height 68
click at [455, 238] on p "While many types of content cards can be used within the carousel (as long as t…" at bounding box center [386, 217] width 241 height 68
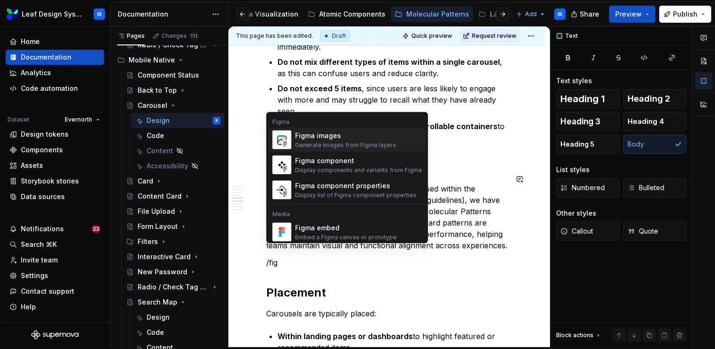
click at [380, 142] on div "Generate images from Figma layers" at bounding box center [345, 145] width 101 height 8
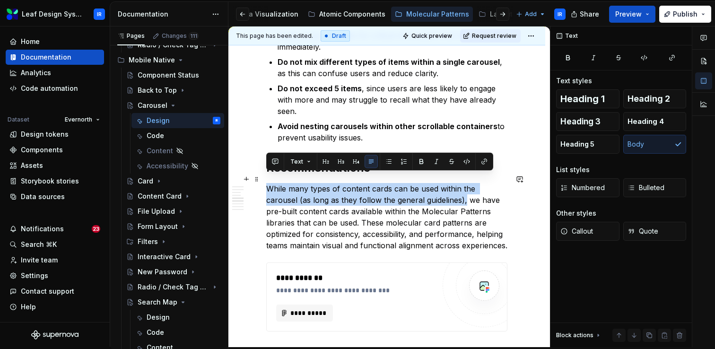
drag, startPoint x: 433, startPoint y: 192, endPoint x: 267, endPoint y: 176, distance: 166.8
click at [267, 183] on p "While many types of content cards can be used within the carousel (as long as t…" at bounding box center [386, 217] width 241 height 68
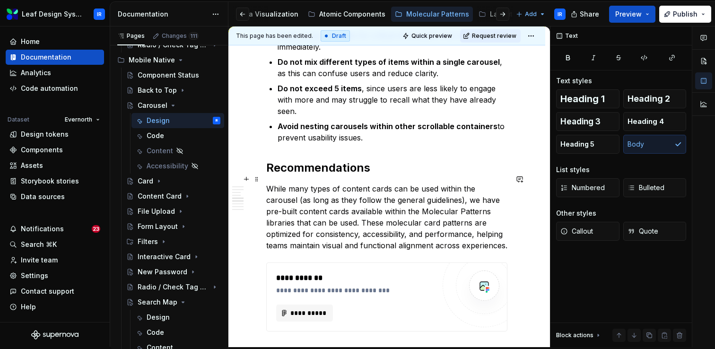
click at [390, 183] on p "While many types of content cards can be used within the carousel (as long as t…" at bounding box center [386, 217] width 241 height 68
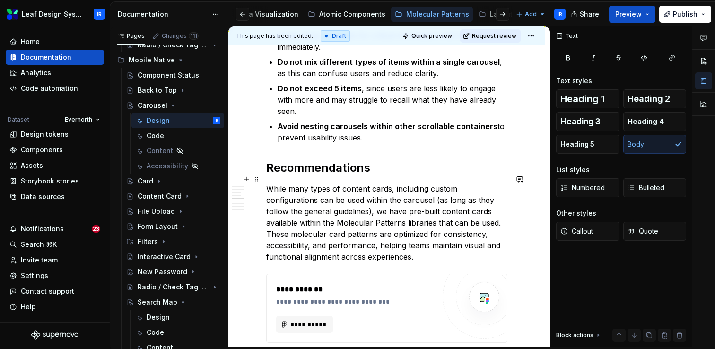
click at [268, 193] on p "While many types of content cards, including custom configurations can be used …" at bounding box center [386, 222] width 241 height 79
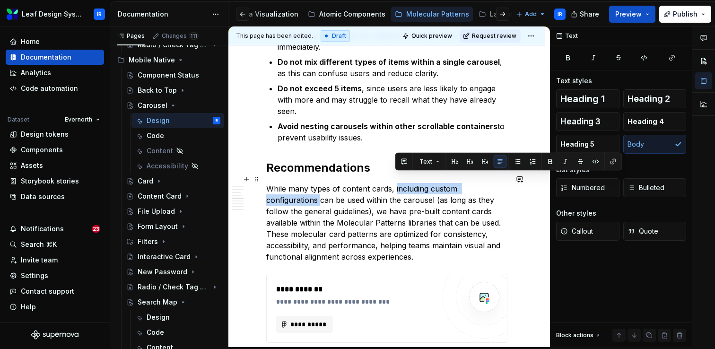
drag, startPoint x: 394, startPoint y: 179, endPoint x: 267, endPoint y: 192, distance: 127.5
click at [267, 192] on p "While many types of content cards, including custom configurations can be used …" at bounding box center [386, 222] width 241 height 79
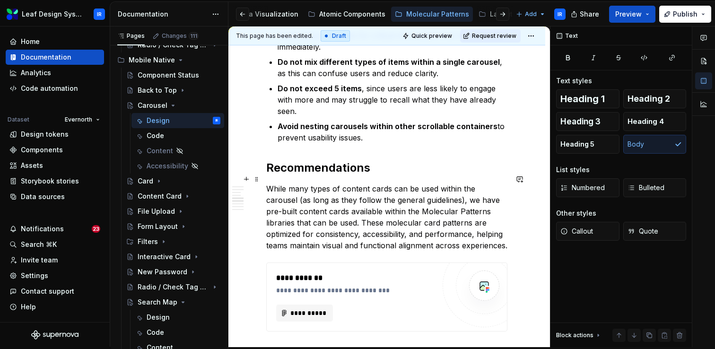
click at [270, 191] on p "While many types of content cards can be used within the carousel (as long as t…" at bounding box center [386, 217] width 241 height 68
click at [441, 191] on p "While many types of content cards can be used within the carousel (as long as t…" at bounding box center [386, 217] width 241 height 68
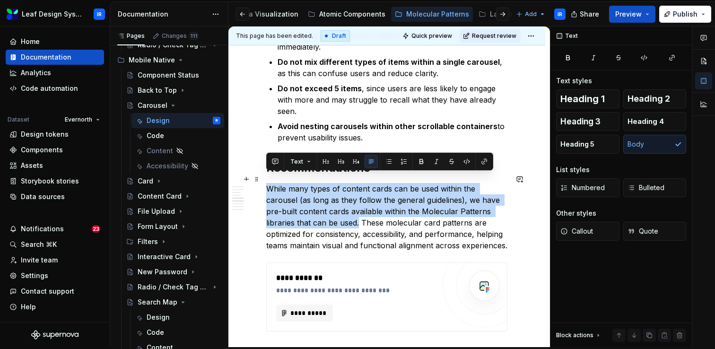
drag, startPoint x: 312, startPoint y: 214, endPoint x: 264, endPoint y: 182, distance: 58.4
click at [264, 182] on div "**********" at bounding box center [386, 122] width 317 height 1507
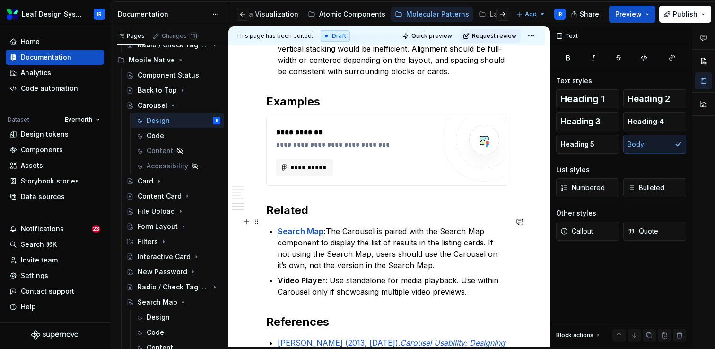
scroll to position [956, 0]
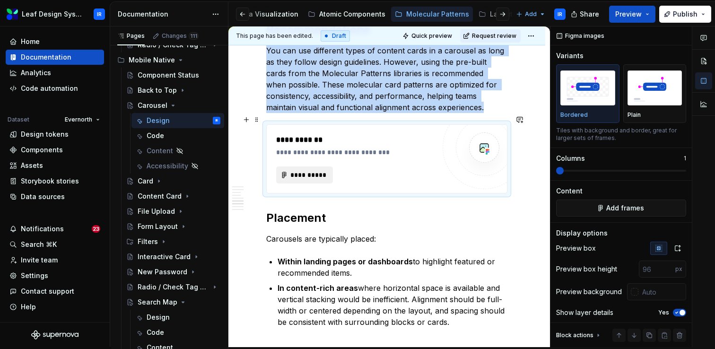
click at [308, 170] on span "**********" at bounding box center [308, 174] width 37 height 9
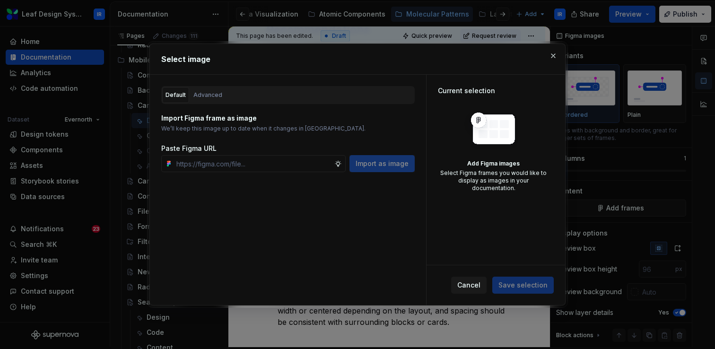
click at [468, 223] on div "Current selection Add Figma images Select Figma frames you would like to displa…" at bounding box center [496, 170] width 139 height 190
click at [474, 286] on span "Cancel" at bounding box center [468, 285] width 23 height 9
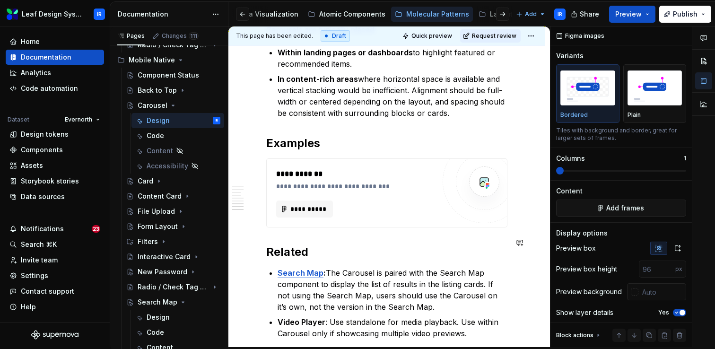
scroll to position [1172, 0]
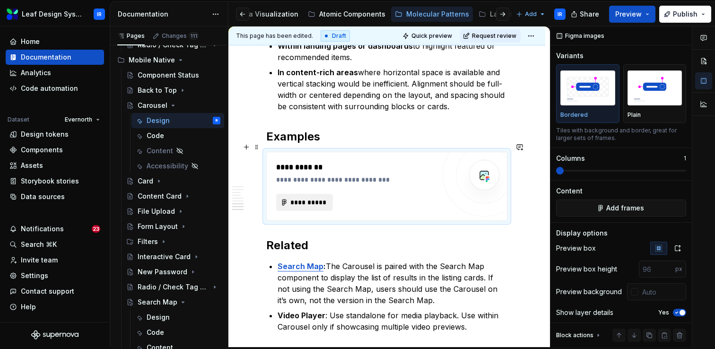
click at [300, 198] on span "**********" at bounding box center [308, 202] width 37 height 9
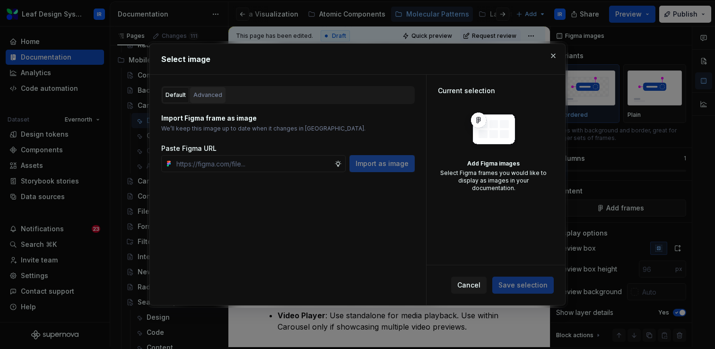
click at [212, 97] on div "Advanced" at bounding box center [207, 94] width 29 height 9
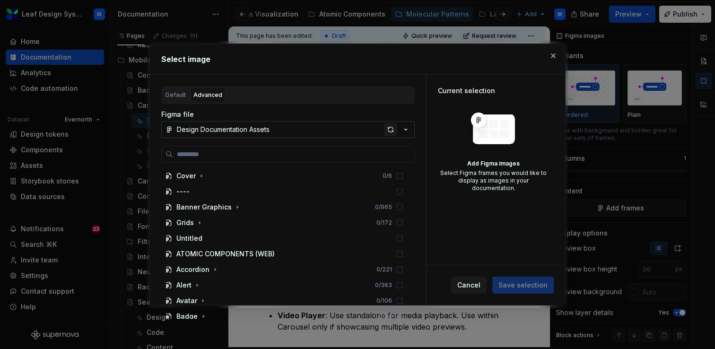
click at [387, 132] on div "button" at bounding box center [390, 129] width 13 height 13
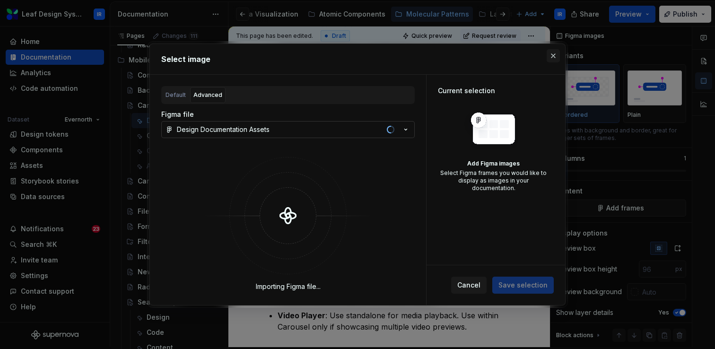
click at [553, 57] on button "button" at bounding box center [553, 55] width 13 height 13
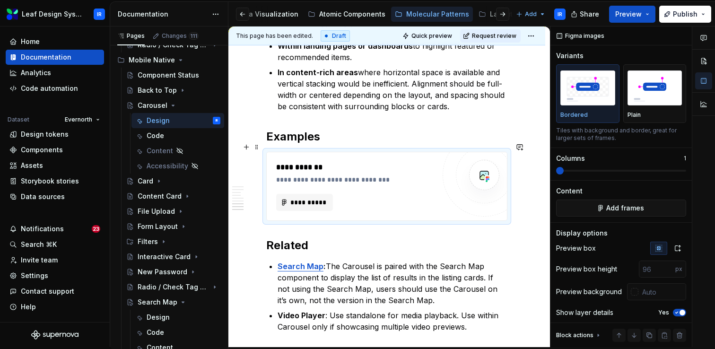
click at [373, 203] on div "**********" at bounding box center [387, 186] width 240 height 68
click at [299, 198] on span "**********" at bounding box center [308, 202] width 37 height 9
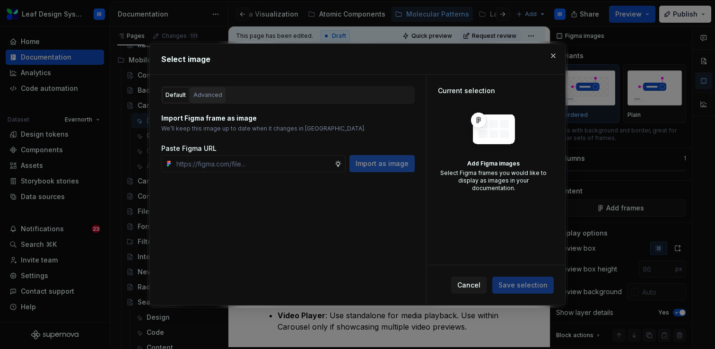
click at [212, 99] on div "Advanced" at bounding box center [207, 94] width 29 height 9
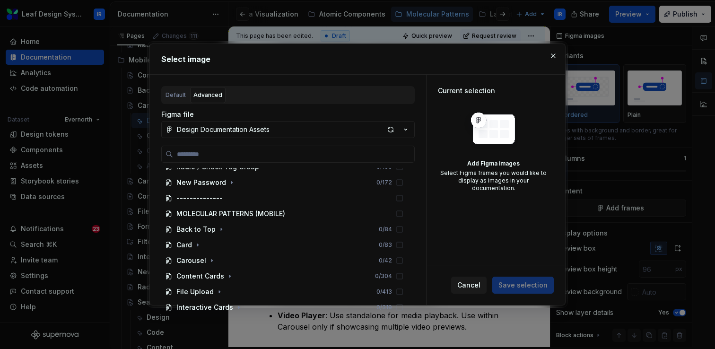
scroll to position [1480, 0]
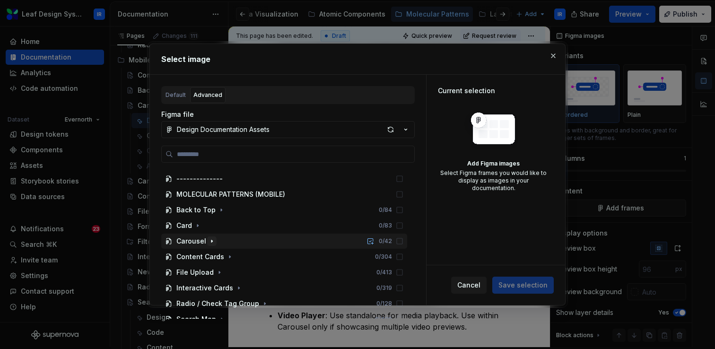
click at [210, 243] on icon "button" at bounding box center [212, 241] width 8 height 8
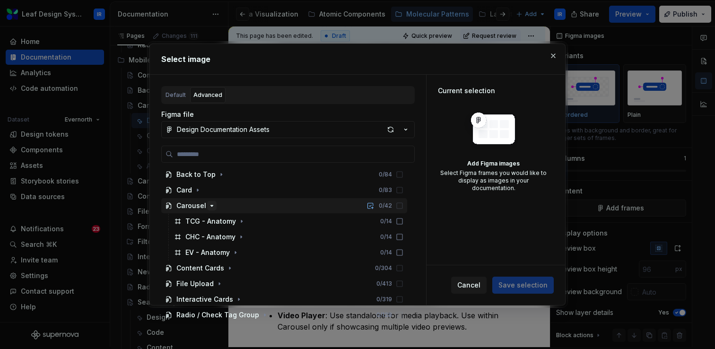
scroll to position [1518, 0]
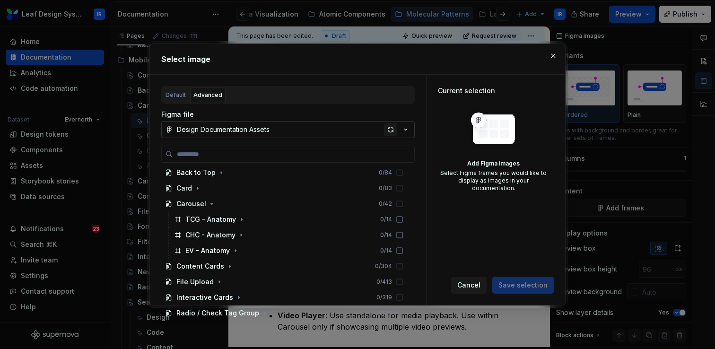
click at [395, 132] on div "button" at bounding box center [390, 129] width 13 height 13
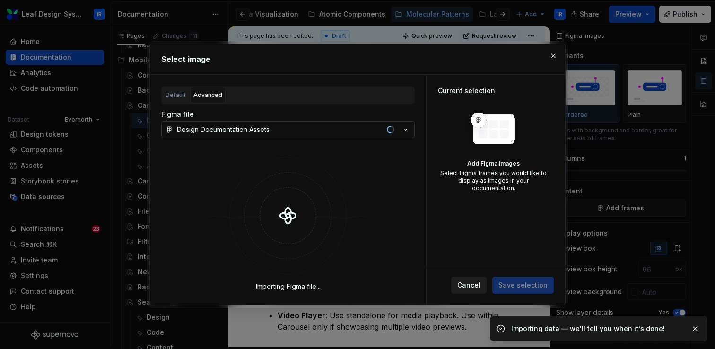
click at [477, 285] on span "Cancel" at bounding box center [468, 285] width 23 height 9
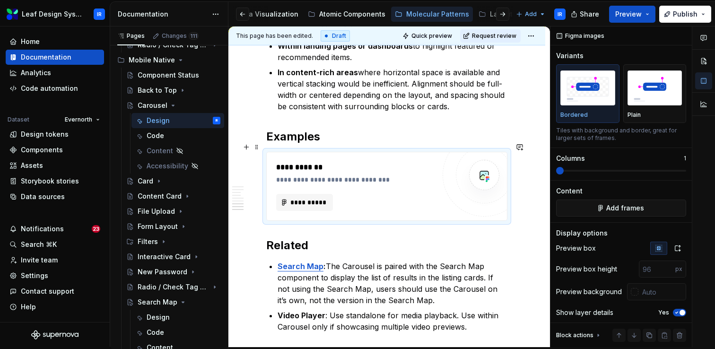
click at [404, 194] on div "**********" at bounding box center [355, 202] width 159 height 17
click at [302, 198] on span "**********" at bounding box center [308, 202] width 37 height 9
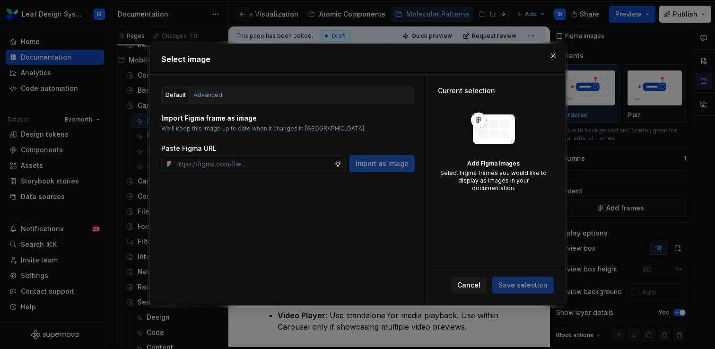
type textarea "*"
click at [208, 94] on div "Advanced" at bounding box center [207, 94] width 29 height 9
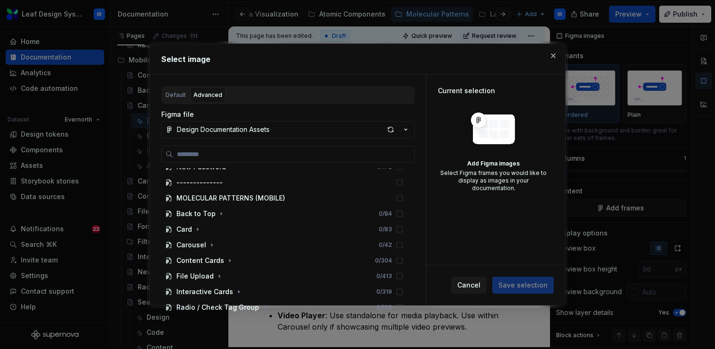
scroll to position [1485, 0]
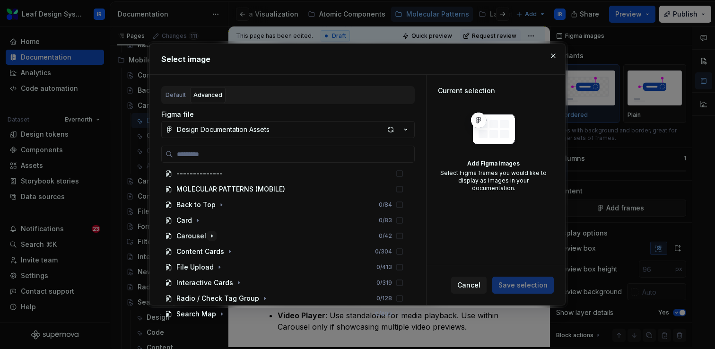
click at [209, 235] on icon "button" at bounding box center [212, 236] width 8 height 8
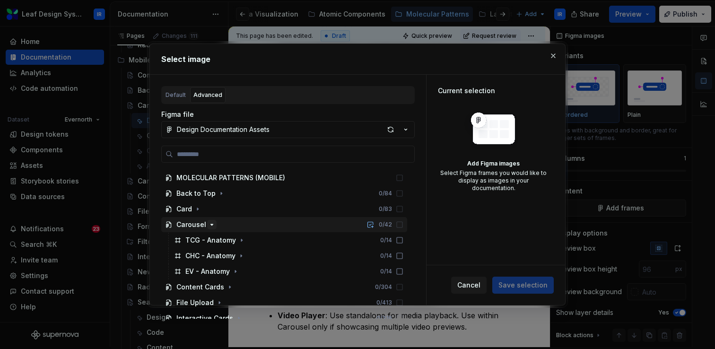
scroll to position [1499, 0]
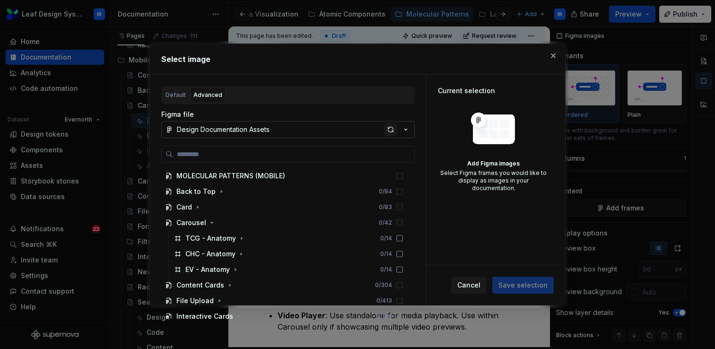
click at [389, 127] on div "button" at bounding box center [390, 129] width 13 height 13
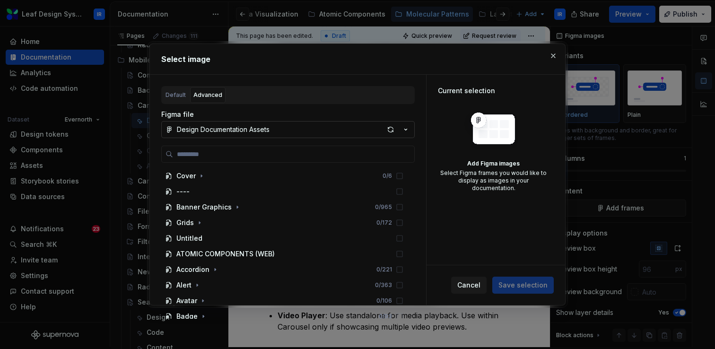
type textarea "*"
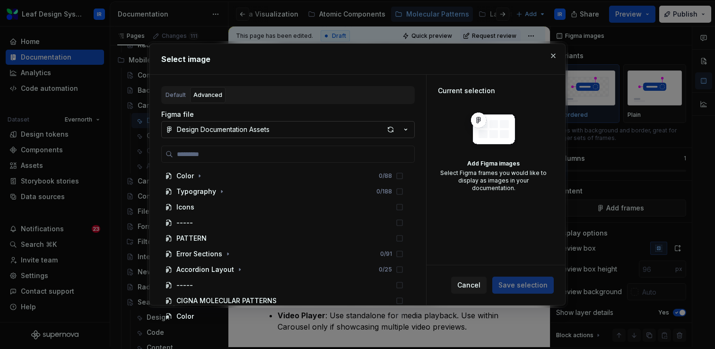
scroll to position [1832, 0]
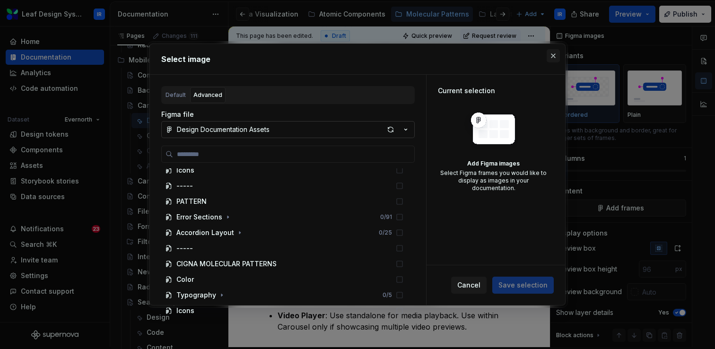
click at [551, 55] on button "button" at bounding box center [553, 55] width 13 height 13
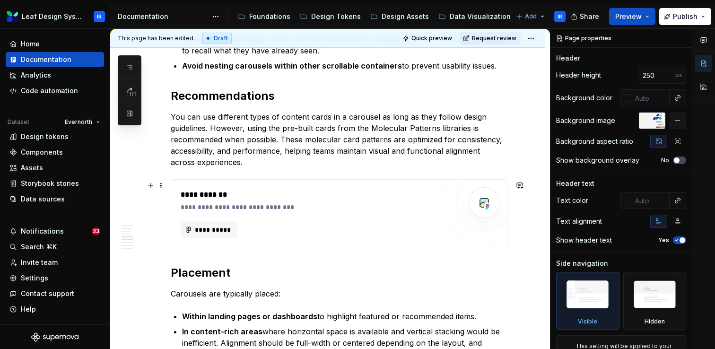
scroll to position [837, 0]
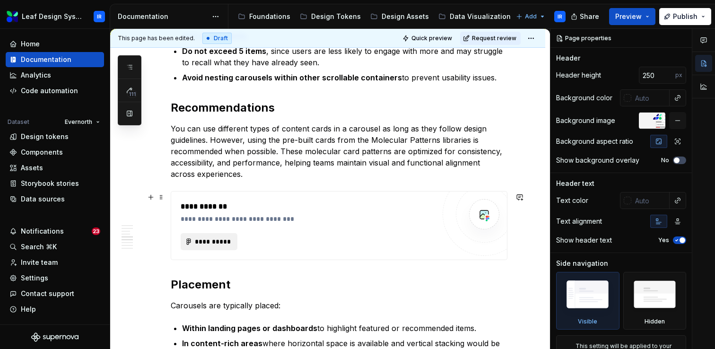
click at [208, 246] on span "**********" at bounding box center [212, 241] width 37 height 9
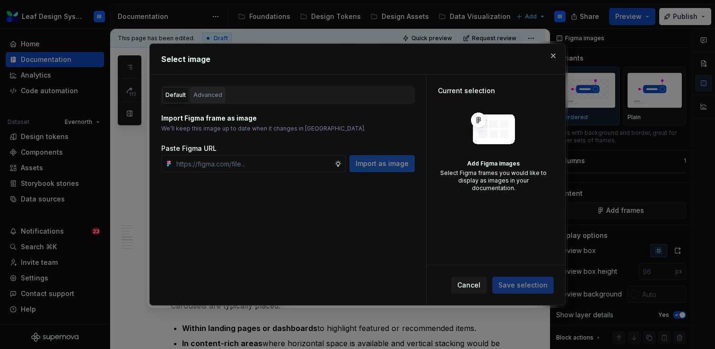
click at [212, 90] on div "Advanced" at bounding box center [207, 94] width 29 height 9
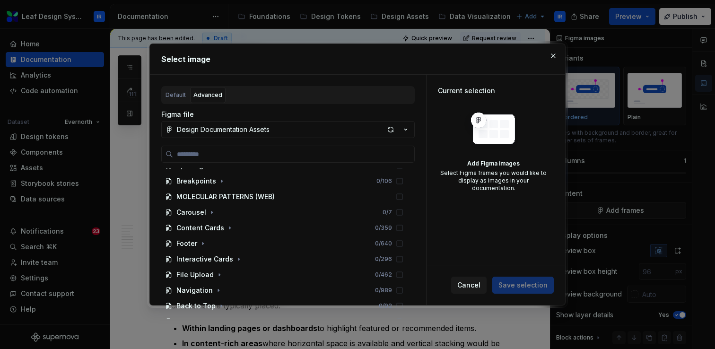
scroll to position [1305, 0]
click at [208, 216] on icon "button" at bounding box center [212, 214] width 8 height 8
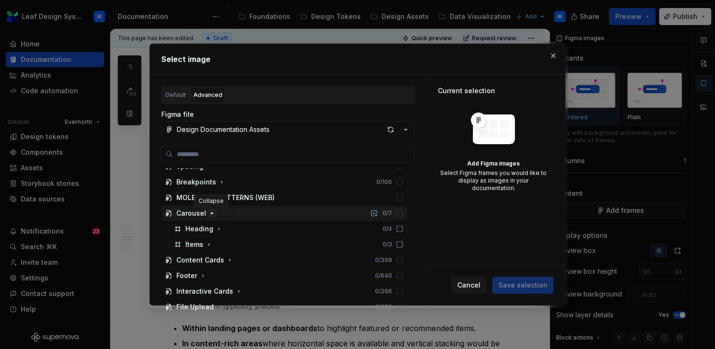
click at [208, 216] on icon "button" at bounding box center [212, 214] width 8 height 8
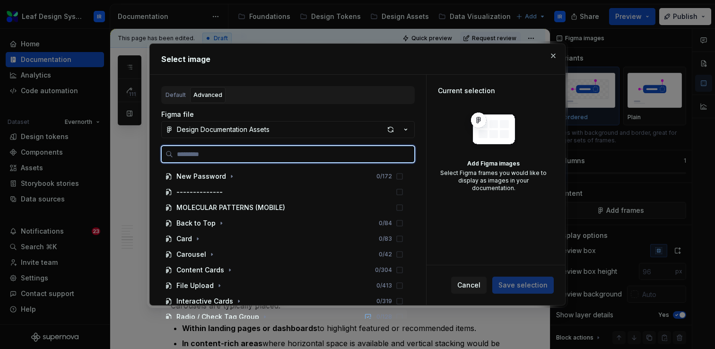
scroll to position [1468, 0]
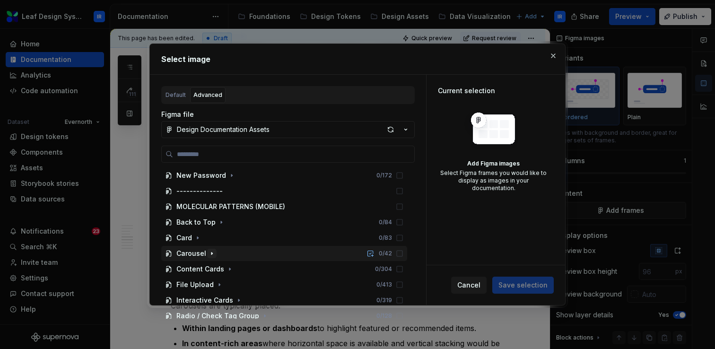
click at [210, 256] on icon "button" at bounding box center [212, 254] width 8 height 8
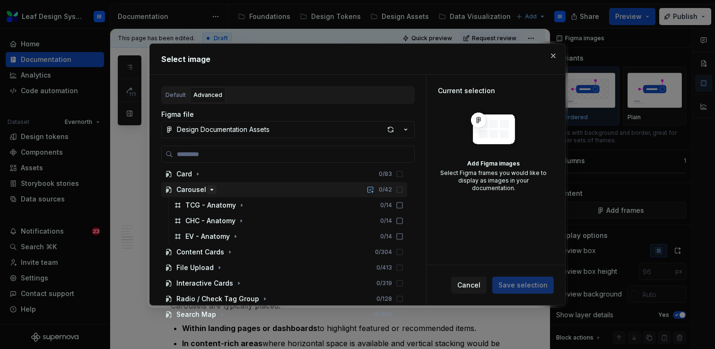
scroll to position [1538, 0]
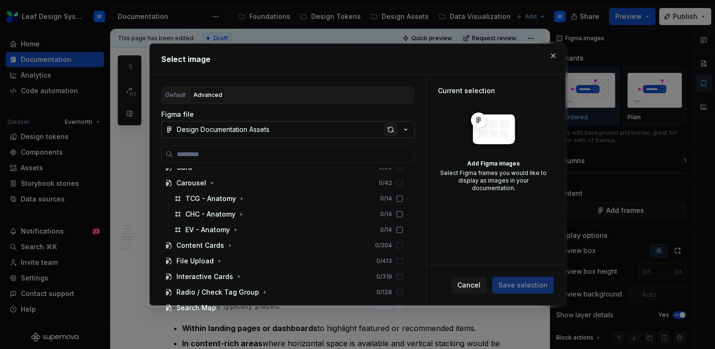
click at [394, 127] on div "button" at bounding box center [390, 129] width 13 height 13
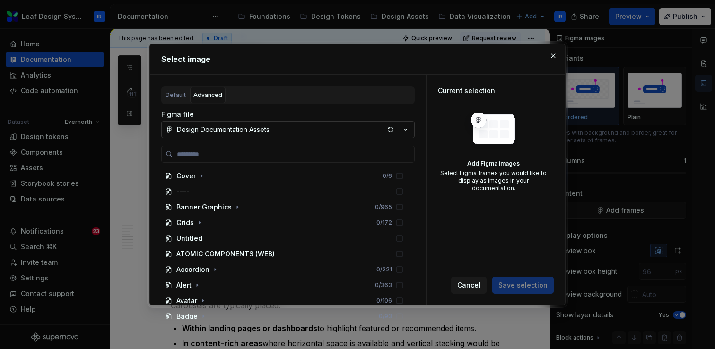
type textarea "*"
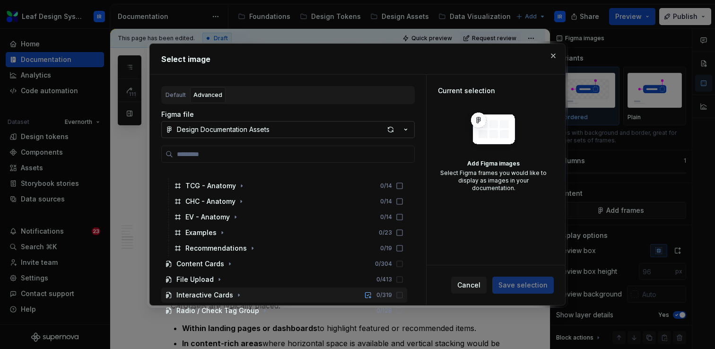
scroll to position [1547, 0]
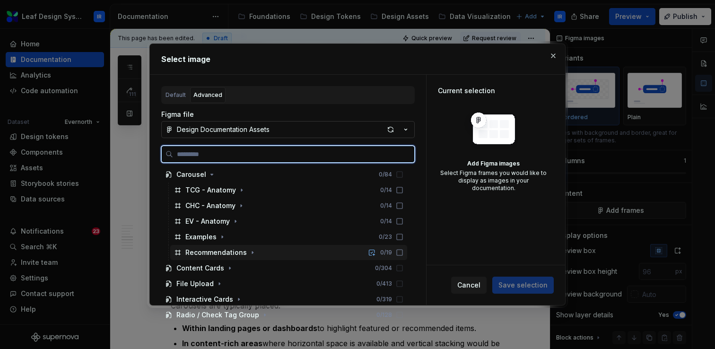
click at [209, 250] on div "Recommendations" at bounding box center [215, 252] width 61 height 9
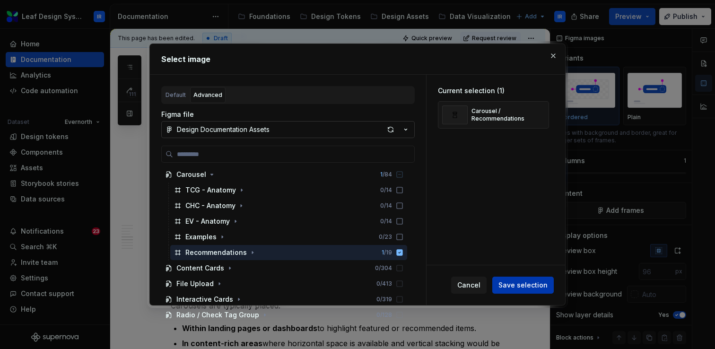
click at [518, 288] on span "Save selection" at bounding box center [523, 285] width 49 height 9
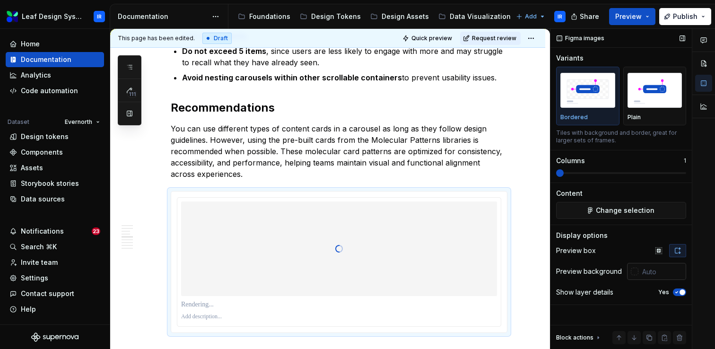
click at [651, 272] on input "text" at bounding box center [663, 271] width 48 height 17
click at [679, 291] on icon "button" at bounding box center [677, 293] width 8 height 6
type input "#FFFFFF"
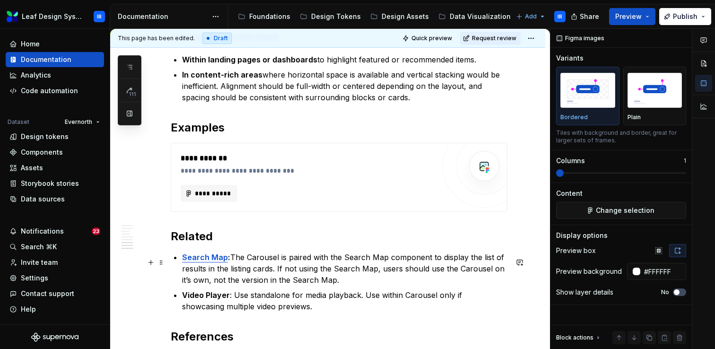
scroll to position [1299, 0]
click at [234, 200] on button "**********" at bounding box center [209, 192] width 57 height 17
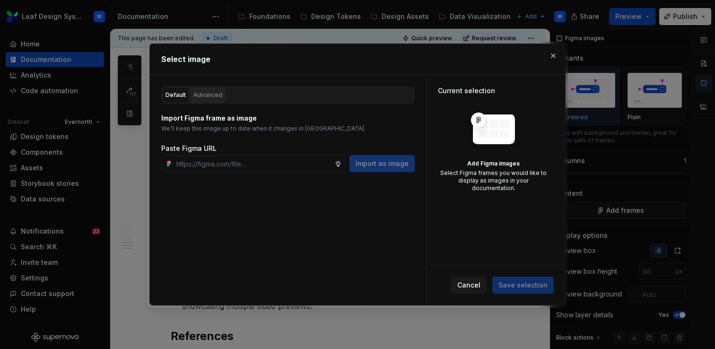
click at [207, 100] on div "Advanced" at bounding box center [207, 94] width 29 height 9
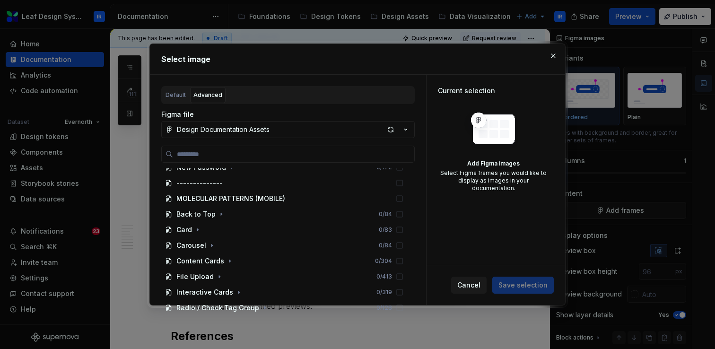
scroll to position [1478, 0]
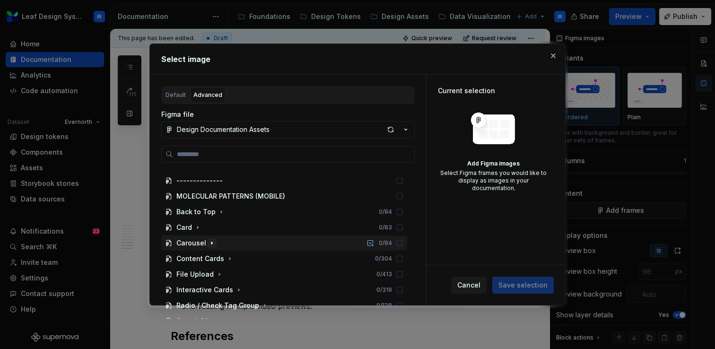
click at [208, 245] on icon "button" at bounding box center [212, 243] width 8 height 8
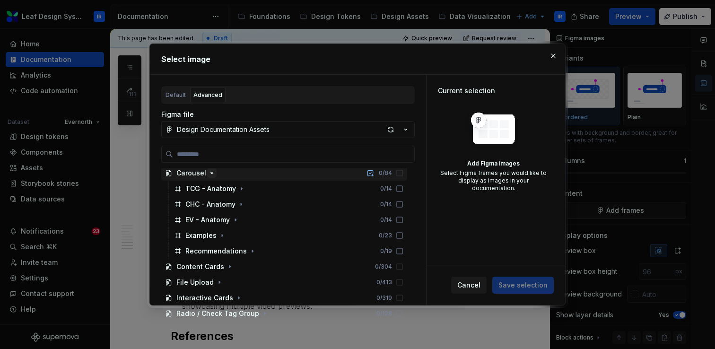
scroll to position [1553, 0]
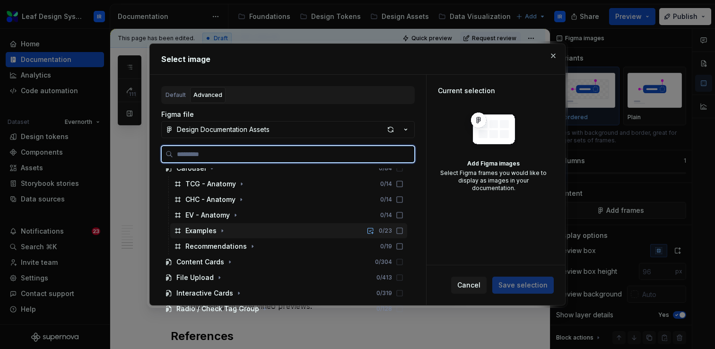
click at [209, 234] on div "Examples" at bounding box center [200, 230] width 31 height 9
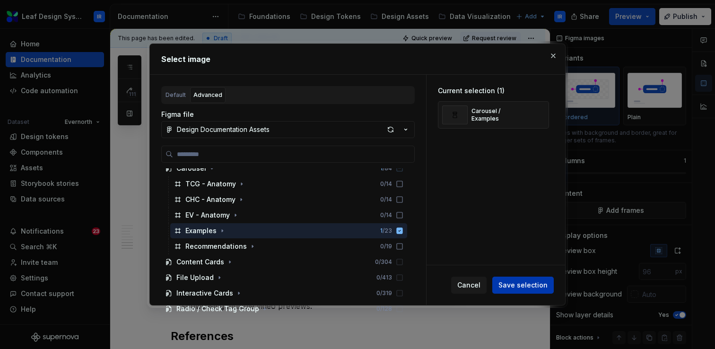
click at [535, 287] on span "Save selection" at bounding box center [523, 285] width 49 height 9
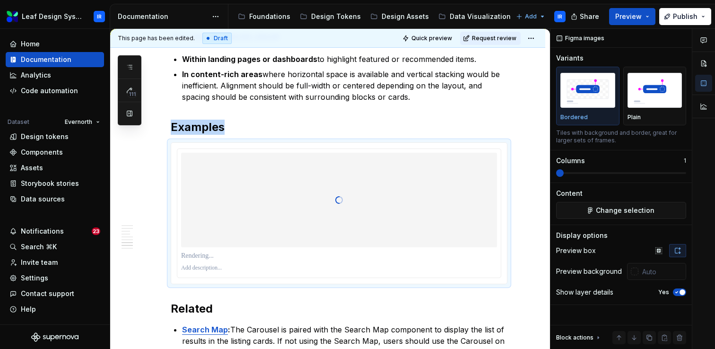
type textarea "*"
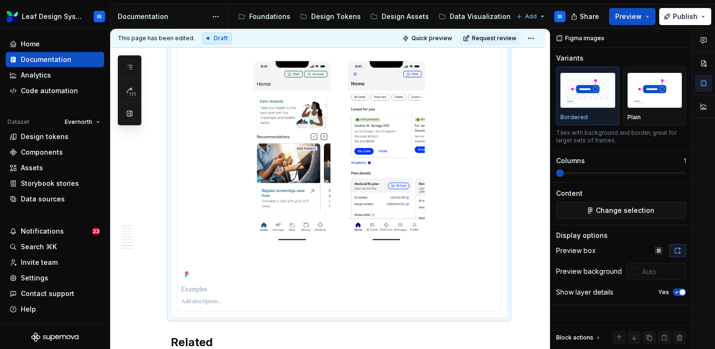
scroll to position [1499, 0]
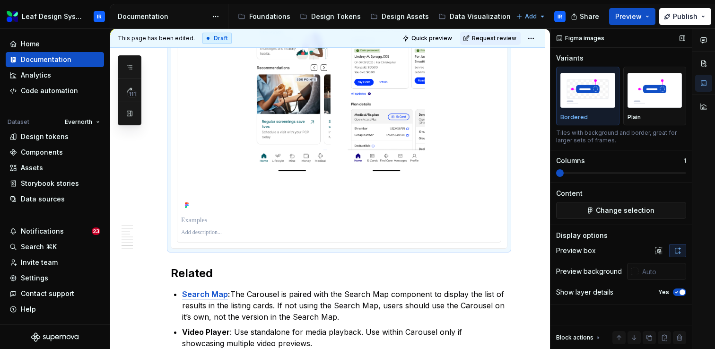
click at [675, 292] on icon "button" at bounding box center [677, 293] width 8 height 6
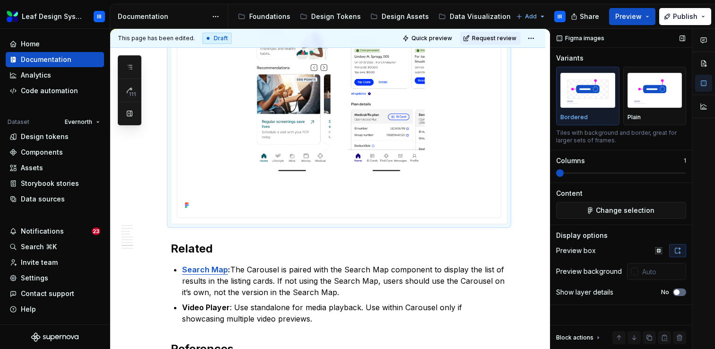
scroll to position [1418, 0]
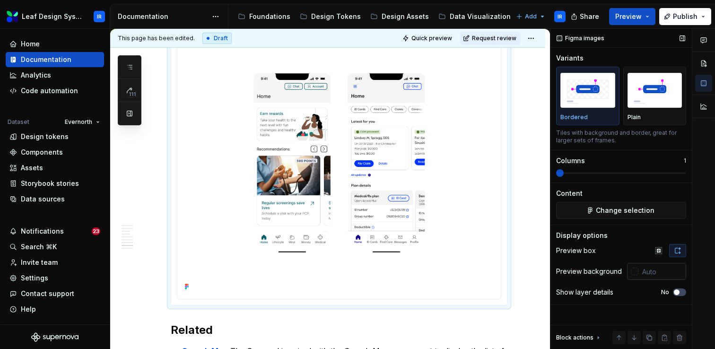
click at [652, 274] on input "text" at bounding box center [663, 271] width 48 height 17
type input "#FFFFFF"
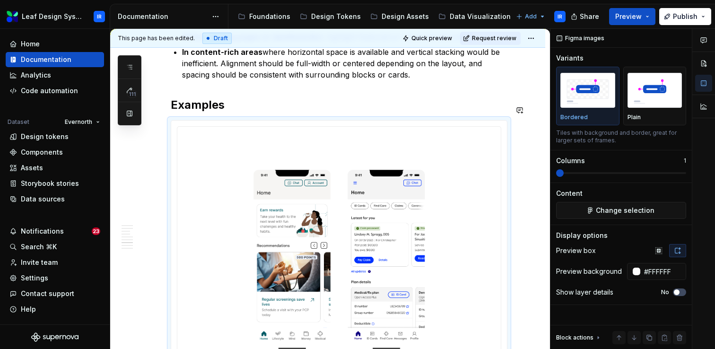
scroll to position [1313, 0]
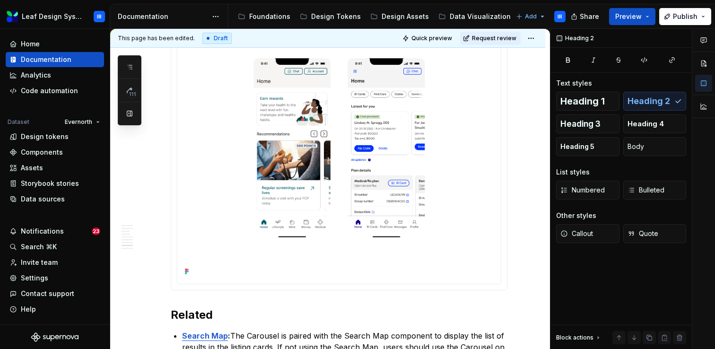
scroll to position [1425, 0]
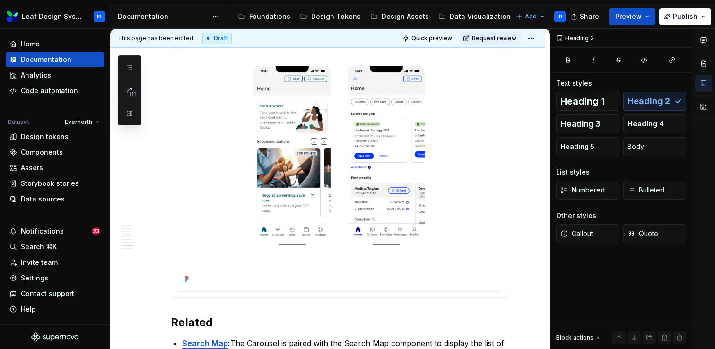
click at [307, 161] on img at bounding box center [339, 155] width 316 height 259
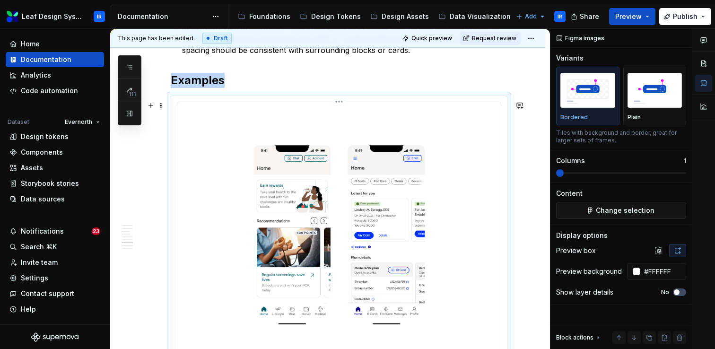
scroll to position [1345, 0]
click at [427, 220] on img at bounding box center [339, 235] width 316 height 259
click at [382, 250] on img at bounding box center [339, 235] width 316 height 259
click at [591, 214] on button "Change selection" at bounding box center [621, 210] width 130 height 17
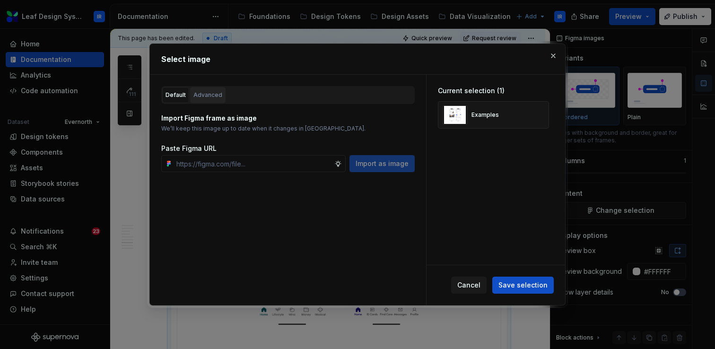
click at [196, 97] on div "Advanced" at bounding box center [207, 94] width 29 height 9
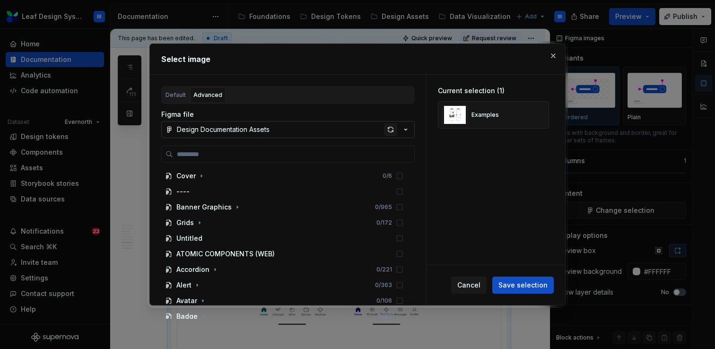
click at [389, 131] on div "button" at bounding box center [390, 129] width 13 height 13
click at [556, 57] on button "button" at bounding box center [553, 55] width 13 height 13
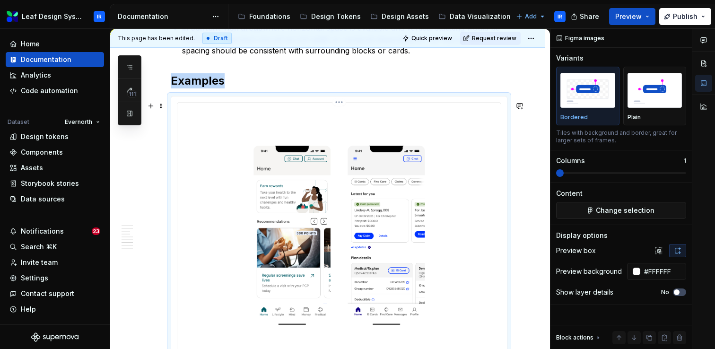
click at [363, 192] on img at bounding box center [339, 235] width 316 height 259
click at [604, 211] on span "Change selection" at bounding box center [625, 210] width 59 height 9
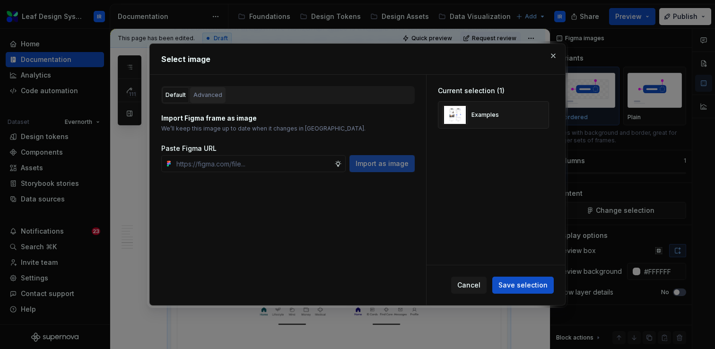
click at [219, 97] on div "Advanced" at bounding box center [207, 94] width 29 height 9
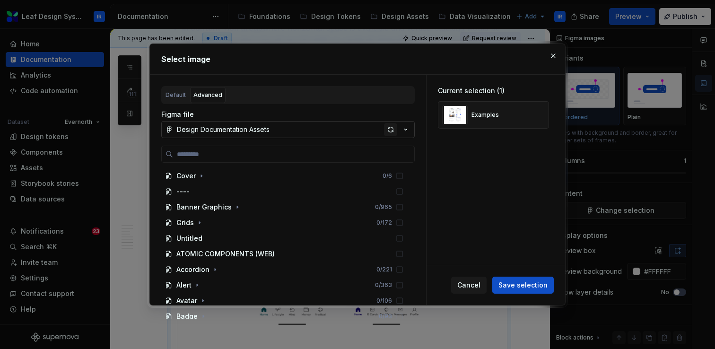
click at [393, 131] on div "button" at bounding box center [390, 129] width 13 height 13
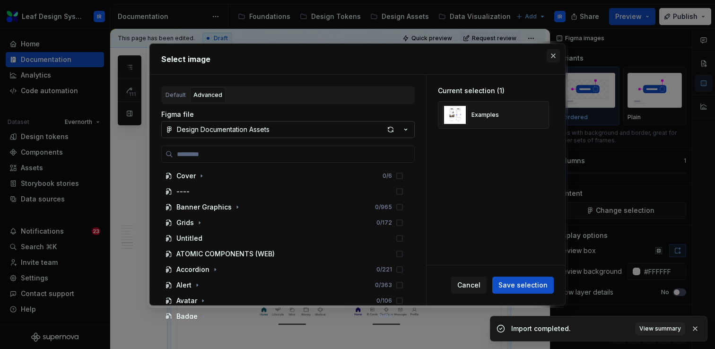
click at [552, 58] on button "button" at bounding box center [553, 55] width 13 height 13
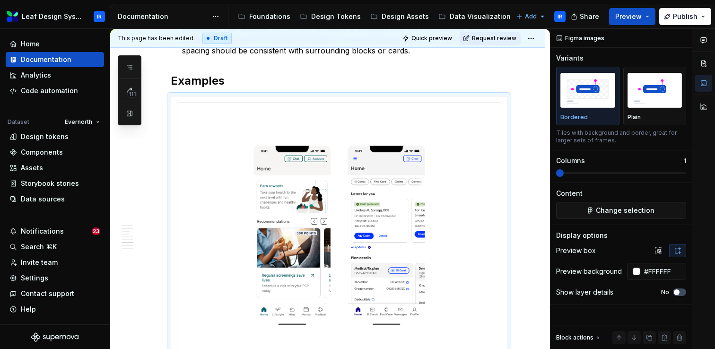
type textarea "*"
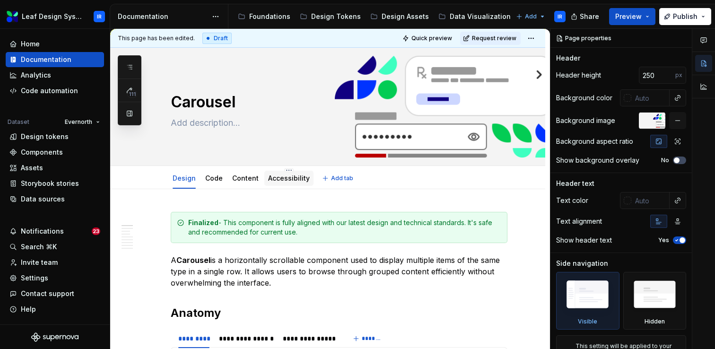
type textarea "*"
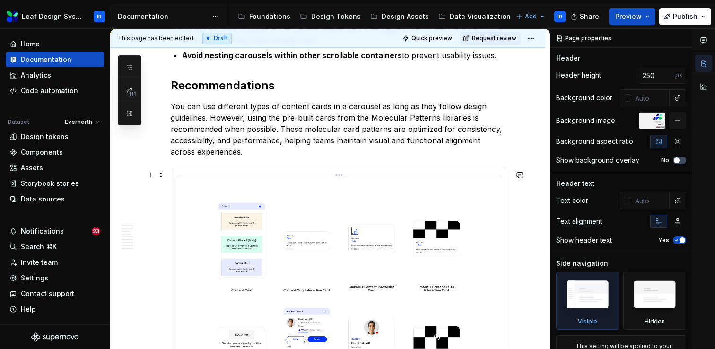
scroll to position [836, 0]
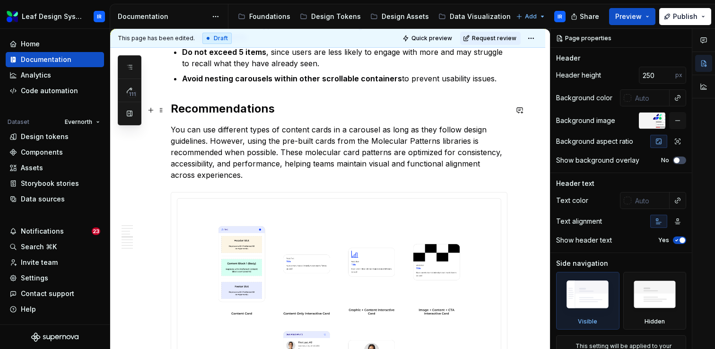
click at [170, 113] on div "**********" at bounding box center [327, 259] width 435 height 1813
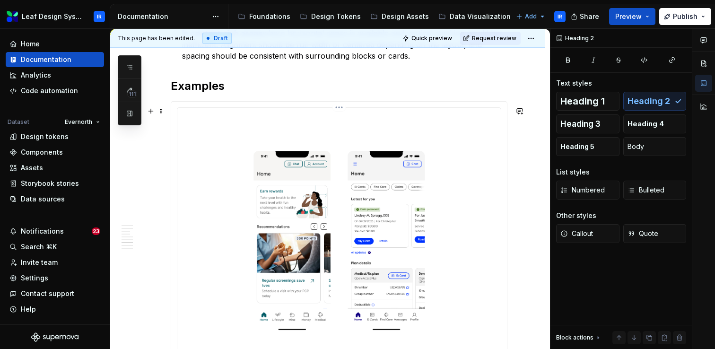
scroll to position [1334, 0]
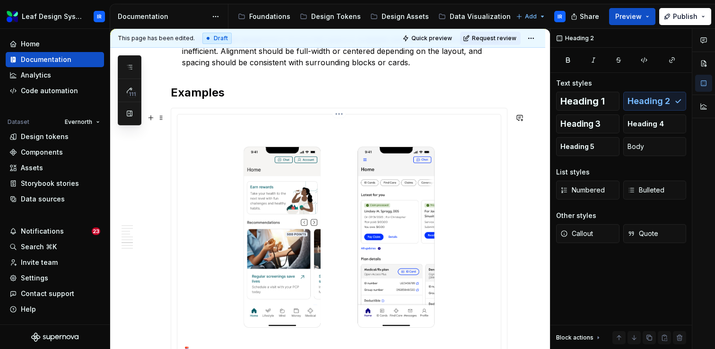
type textarea "*"
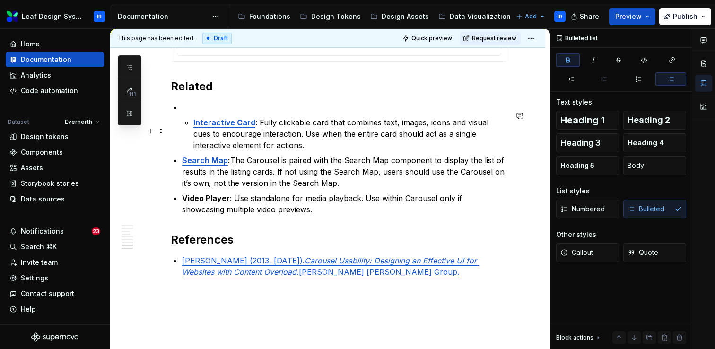
click at [192, 132] on li "Interactive Card : Fully clickable card that combines text, images, icons and v…" at bounding box center [344, 126] width 325 height 49
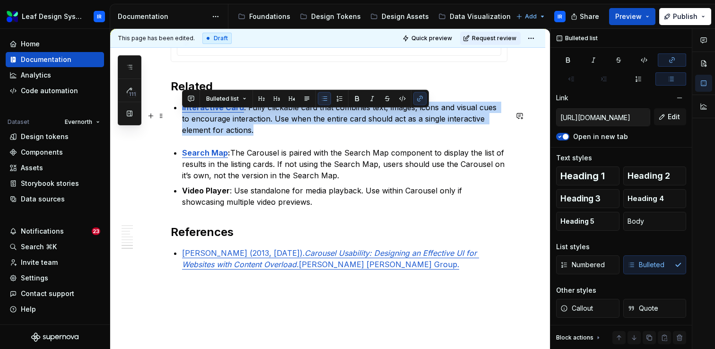
drag, startPoint x: 230, startPoint y: 138, endPoint x: 170, endPoint y: 116, distance: 64.5
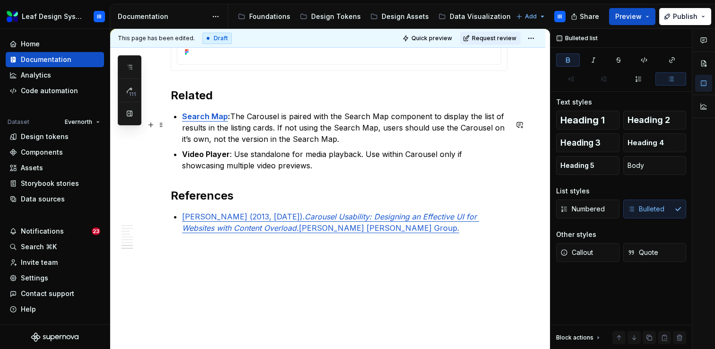
click at [344, 138] on p "Search Map : The Carousel is paired with the Search Map component to display th…" at bounding box center [344, 128] width 325 height 34
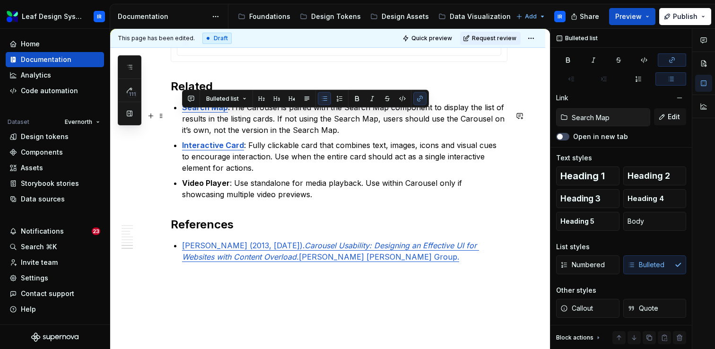
drag, startPoint x: 344, startPoint y: 141, endPoint x: 172, endPoint y: 117, distance: 174.3
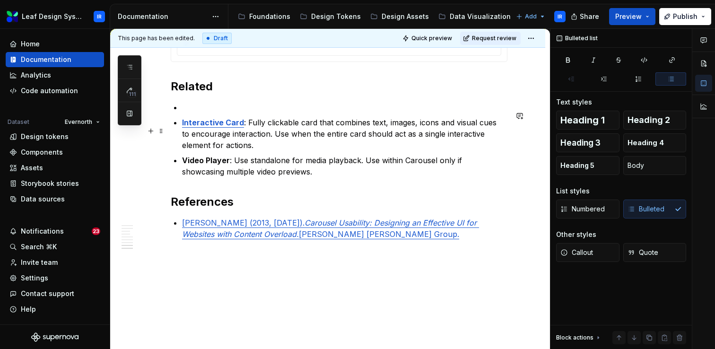
click at [240, 151] on p "Interactive Card : Fully clickable card that combines text, images, icons and v…" at bounding box center [344, 134] width 325 height 34
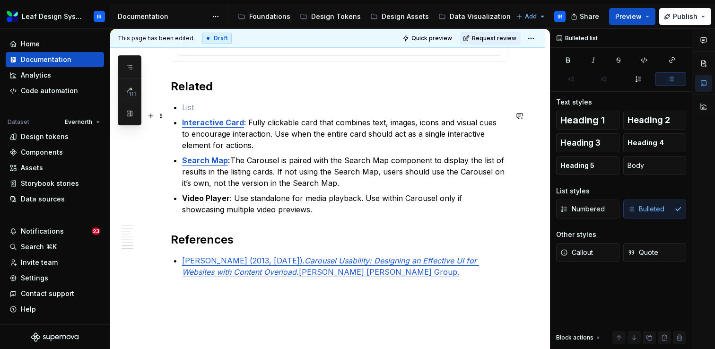
click at [220, 113] on p at bounding box center [344, 107] width 325 height 11
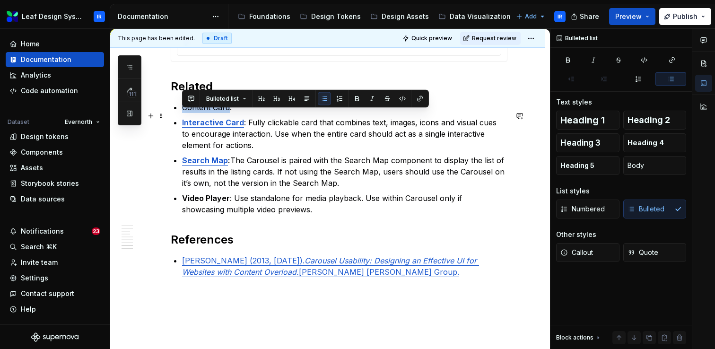
drag, startPoint x: 229, startPoint y: 115, endPoint x: 183, endPoint y: 115, distance: 45.9
click at [183, 113] on p "Content Card:" at bounding box center [344, 107] width 325 height 11
click at [671, 60] on icon "button" at bounding box center [672, 60] width 8 height 8
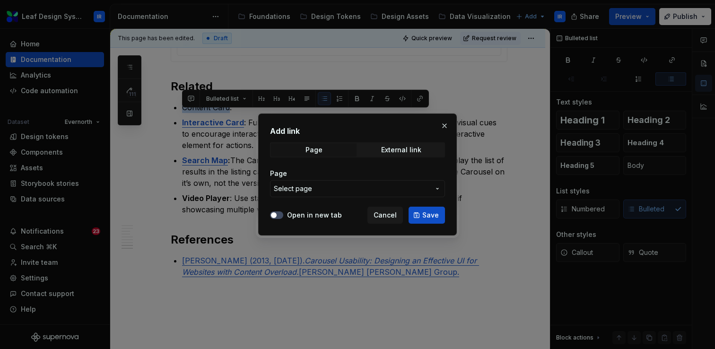
click at [314, 188] on span "Select page" at bounding box center [352, 188] width 156 height 9
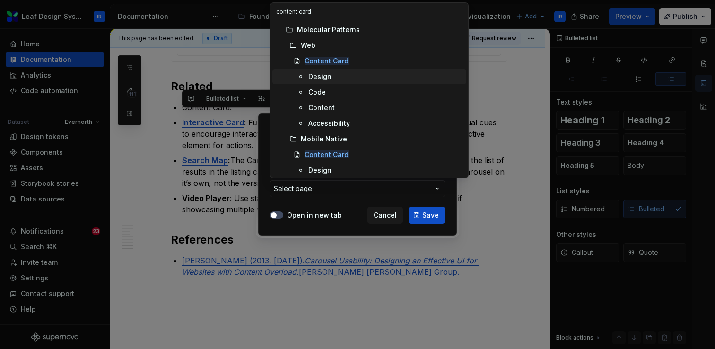
scroll to position [49, 0]
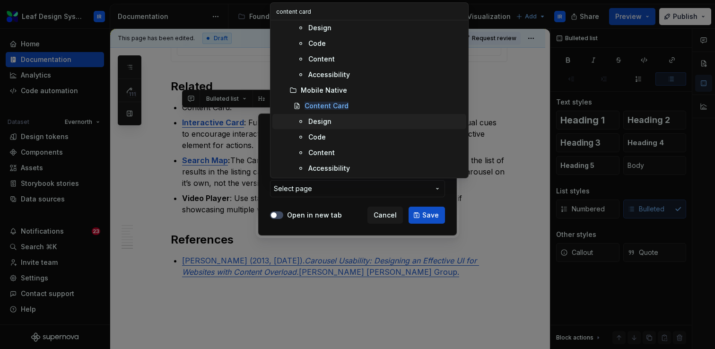
type input "content card"
click at [322, 125] on div "Design" at bounding box center [319, 121] width 23 height 9
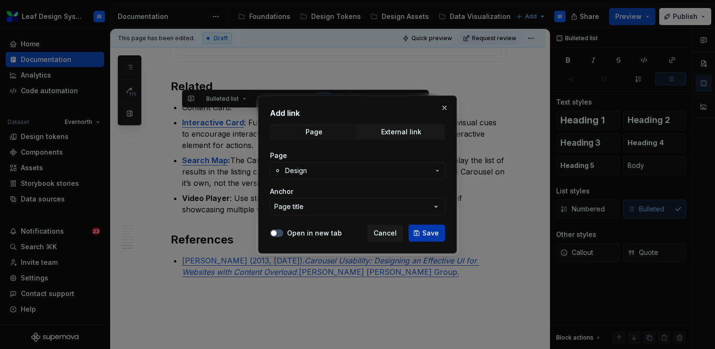
click at [423, 231] on span "Save" at bounding box center [430, 232] width 17 height 9
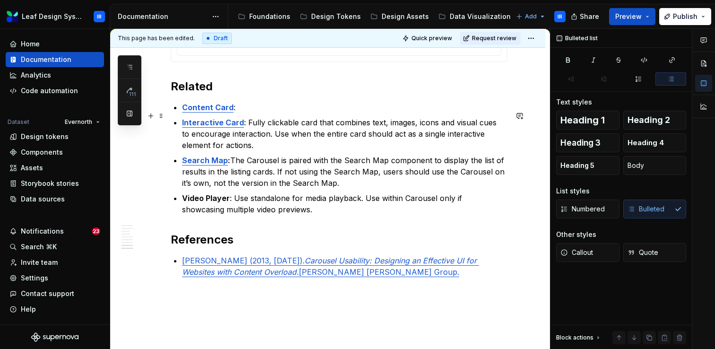
click at [249, 113] on p "Content Card :" at bounding box center [344, 107] width 325 height 11
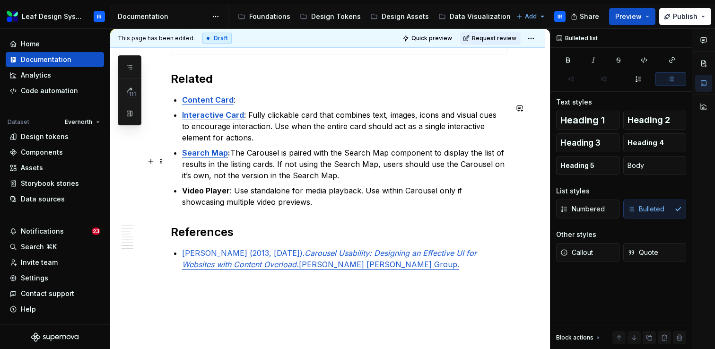
scroll to position [1647, 0]
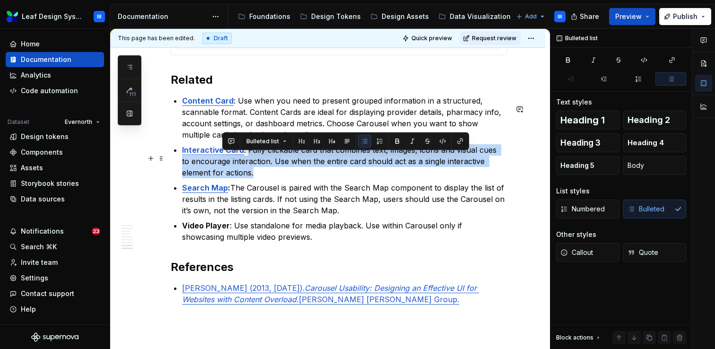
drag, startPoint x: 237, startPoint y: 179, endPoint x: 246, endPoint y: 158, distance: 22.5
click at [246, 158] on p "Interactive Card : Fully clickable card that combines text, images, icons and v…" at bounding box center [344, 161] width 325 height 34
click at [244, 178] on p "Interactive Card : Fully clickable card that combines text, images, icons and v…" at bounding box center [344, 161] width 325 height 34
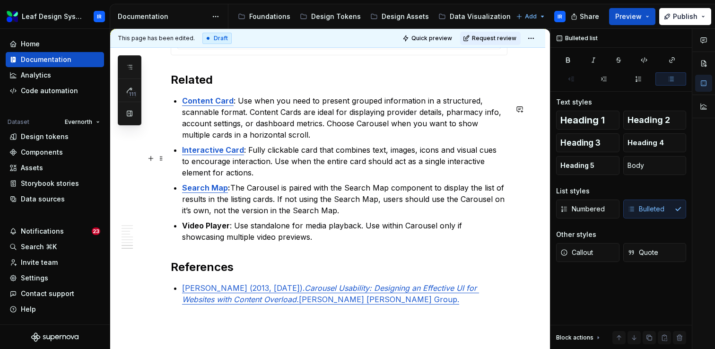
click at [322, 171] on p "Interactive Card : Fully clickable card that combines text, images, icons and v…" at bounding box center [344, 161] width 325 height 34
click at [324, 171] on p "Interactive Card : Fully clickable card that combines text, images, icons and v…" at bounding box center [344, 161] width 325 height 34
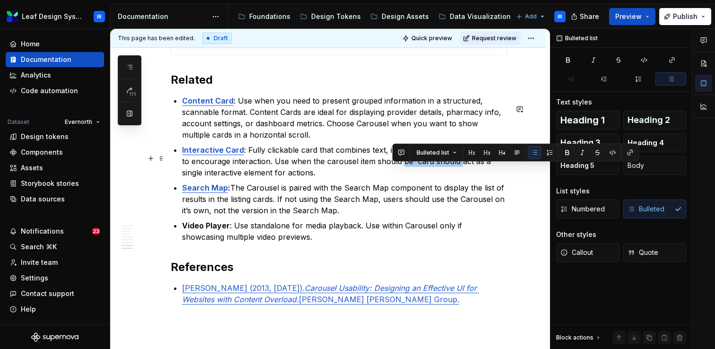
drag, startPoint x: 446, startPoint y: 171, endPoint x: 393, endPoint y: 170, distance: 53.5
click at [393, 170] on p "Interactive Card : Fully clickable card that combines text, images, icons and v…" at bounding box center [344, 161] width 325 height 34
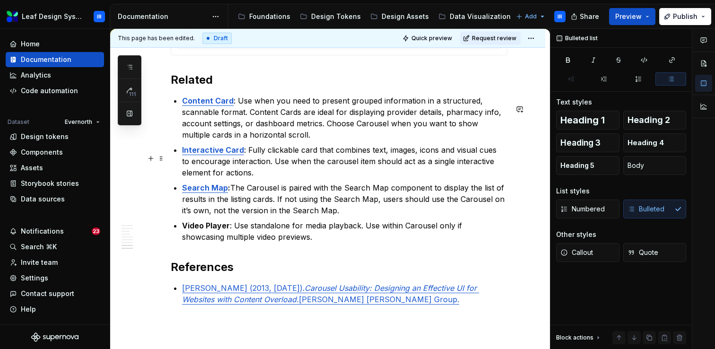
click at [391, 178] on p "Interactive Card : Fully clickable card that combines text, images, icons and v…" at bounding box center [344, 161] width 325 height 34
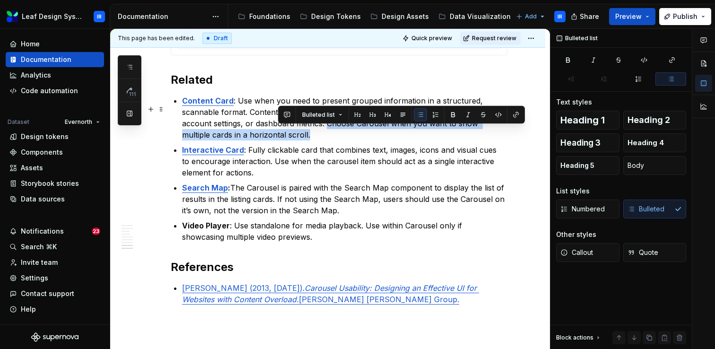
drag, startPoint x: 347, startPoint y: 140, endPoint x: 328, endPoint y: 133, distance: 20.0
click at [328, 133] on p "Content Card : Use when you need to present grouped information in a structured…" at bounding box center [344, 117] width 325 height 45
click at [306, 141] on p "Content Card : Use when you need to present grouped information in a structured…" at bounding box center [344, 117] width 325 height 45
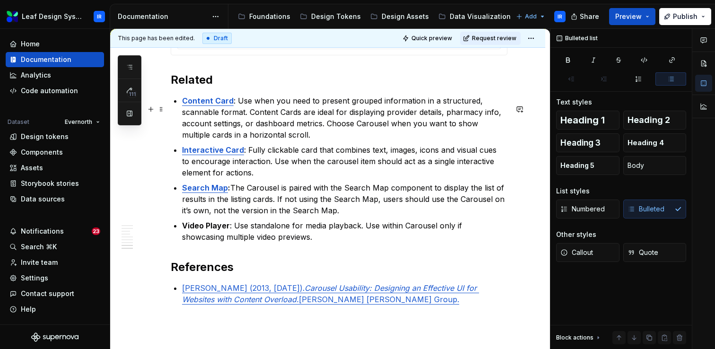
click at [183, 141] on p "Content Card : Use when you need to present grouped information in a structured…" at bounding box center [344, 117] width 325 height 45
click at [313, 141] on p "Content Card : Use when you need to present grouped information in a structured…" at bounding box center [344, 117] width 325 height 45
click at [273, 240] on p "Video Player : Use standalone for media playback. Use within Carousel only if s…" at bounding box center [344, 231] width 325 height 23
click at [539, 36] on html "Leaf Design System IR Home Documentation Analytics Code automation Dataset Ever…" at bounding box center [357, 174] width 715 height 349
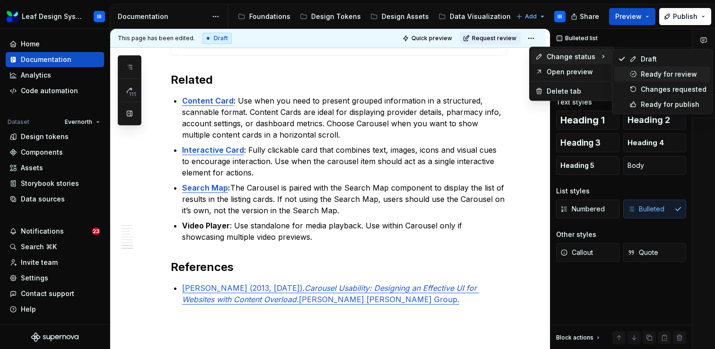
click at [635, 72] on icon at bounding box center [634, 74] width 8 height 8
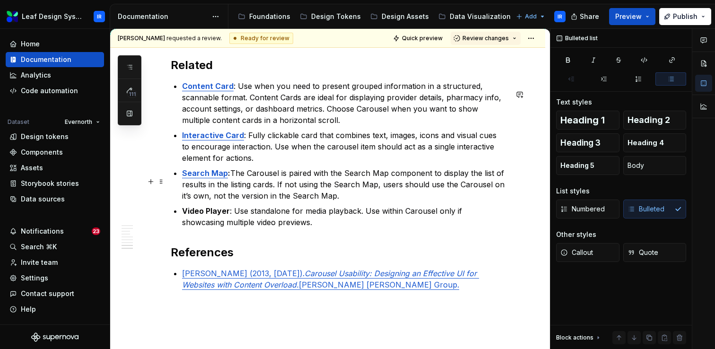
scroll to position [1664, 0]
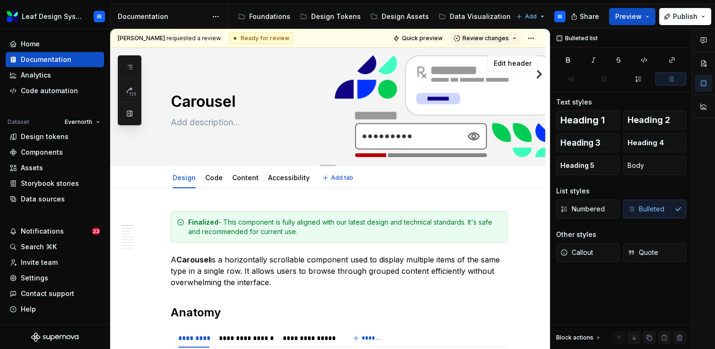
scroll to position [0, 0]
click at [215, 180] on link "Code" at bounding box center [214, 178] width 18 height 8
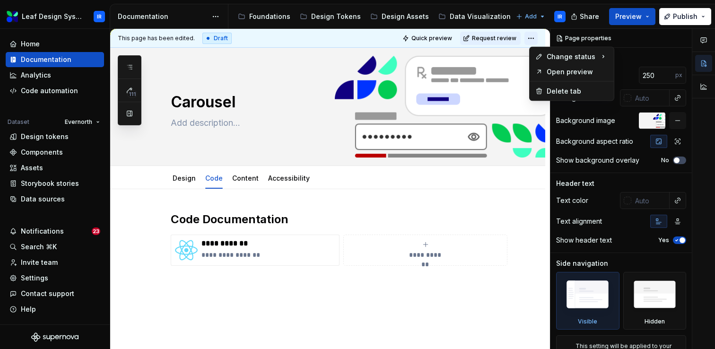
click at [532, 39] on html "Leaf Design System IR Home Documentation Analytics Code automation Dataset Ever…" at bounding box center [357, 174] width 715 height 349
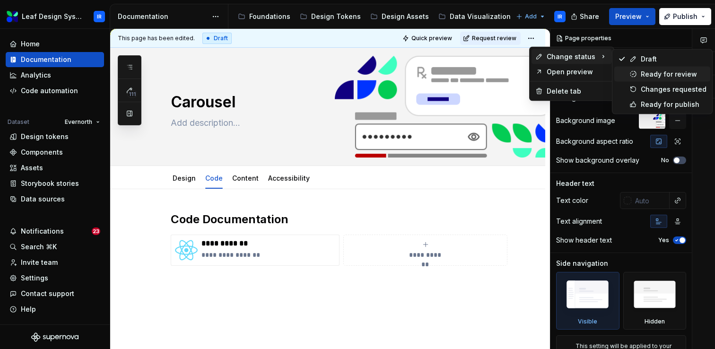
click at [664, 74] on div "Ready for review" at bounding box center [674, 74] width 66 height 9
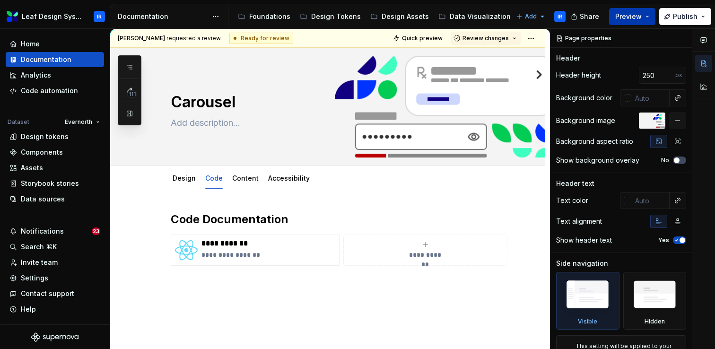
click at [644, 15] on button "Preview" at bounding box center [632, 16] width 46 height 17
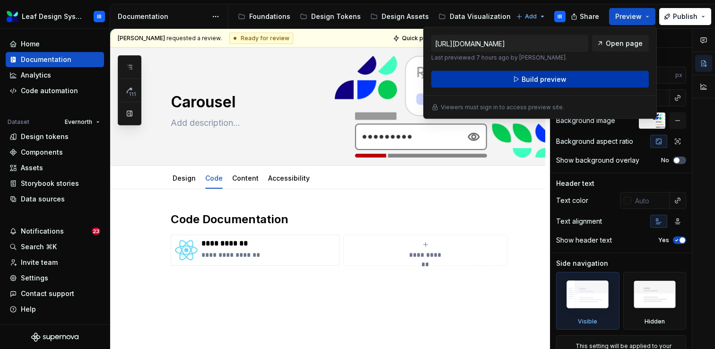
click at [570, 78] on button "Build preview" at bounding box center [540, 79] width 218 height 17
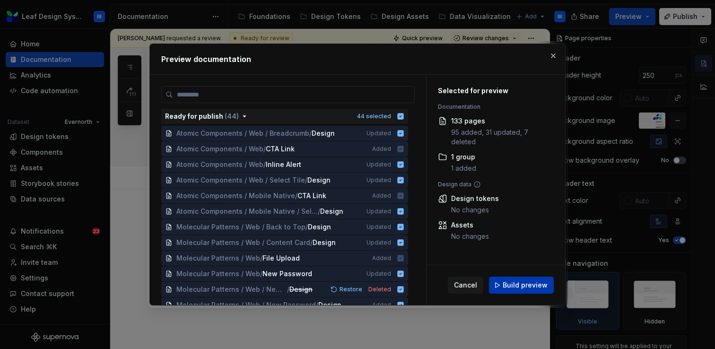
click at [528, 286] on span "Build preview" at bounding box center [525, 285] width 45 height 9
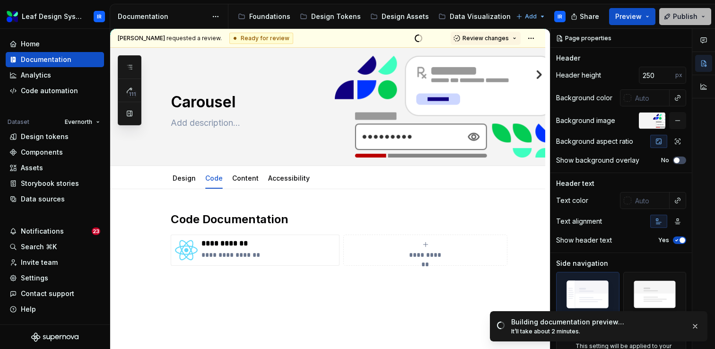
click at [705, 19] on button "Publish" at bounding box center [685, 16] width 52 height 17
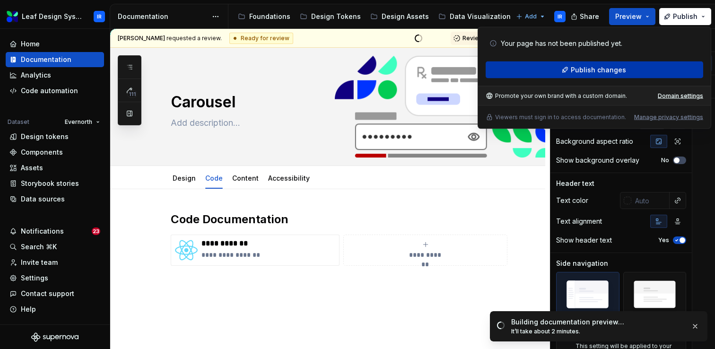
click at [614, 72] on span "Publish changes" at bounding box center [598, 69] width 55 height 9
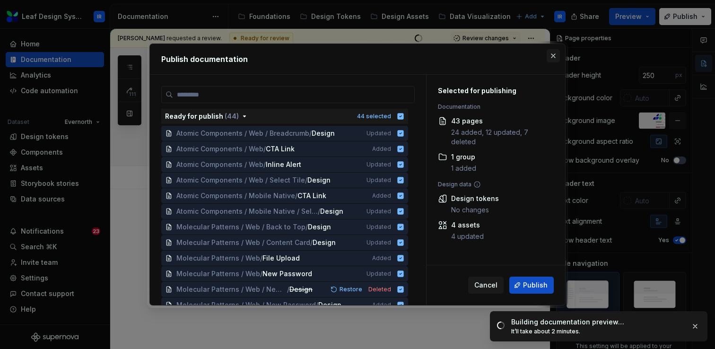
click at [551, 55] on button "button" at bounding box center [553, 55] width 13 height 13
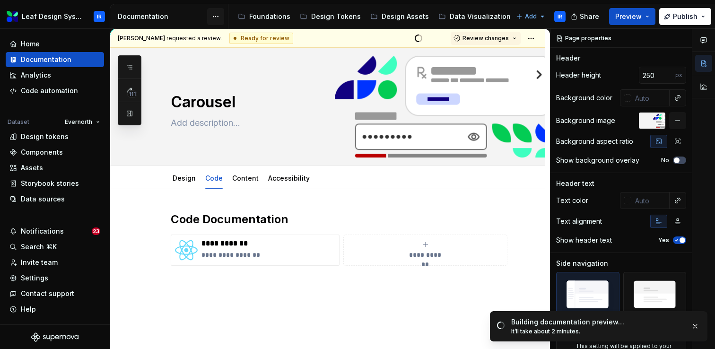
click at [217, 15] on html "Leaf Design System IR Home Documentation Analytics Code automation Dataset Ever…" at bounding box center [357, 174] width 715 height 349
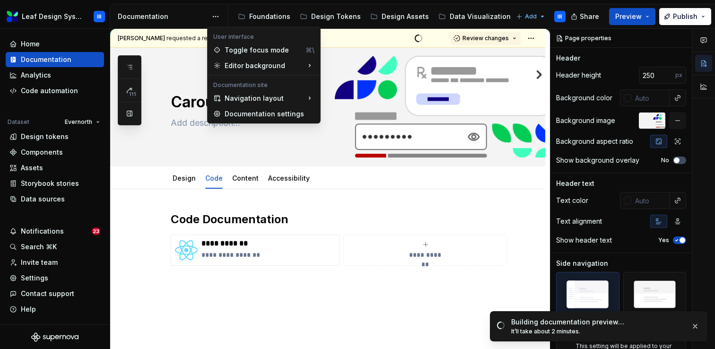
click at [127, 113] on div "111 Pages Add Accessibility guide for tree Page tree. Navigate the tree with th…" at bounding box center [130, 90] width 24 height 70
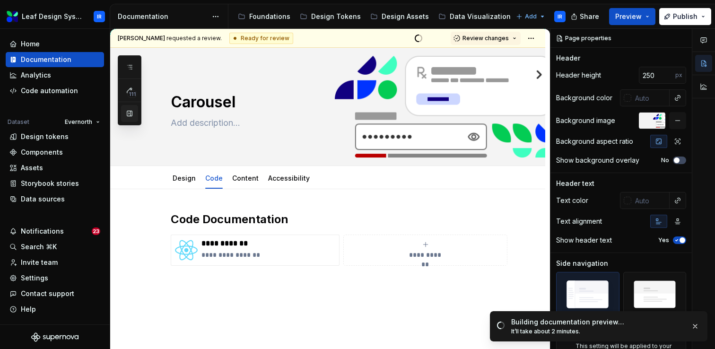
click at [129, 113] on button "button" at bounding box center [129, 113] width 17 height 17
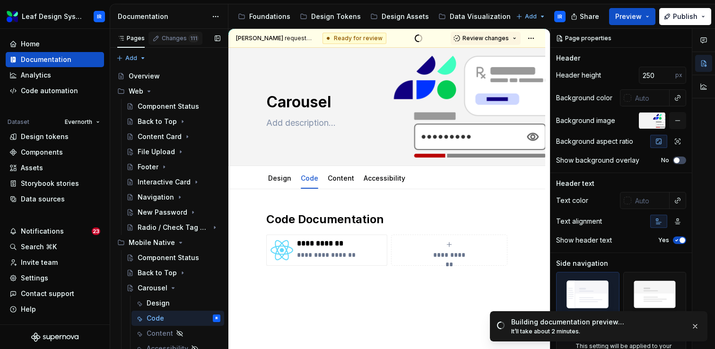
click at [178, 40] on div "Changes 111" at bounding box center [180, 39] width 37 height 8
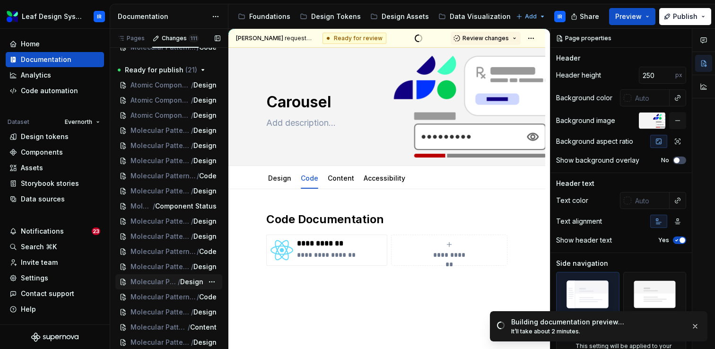
scroll to position [1388, 0]
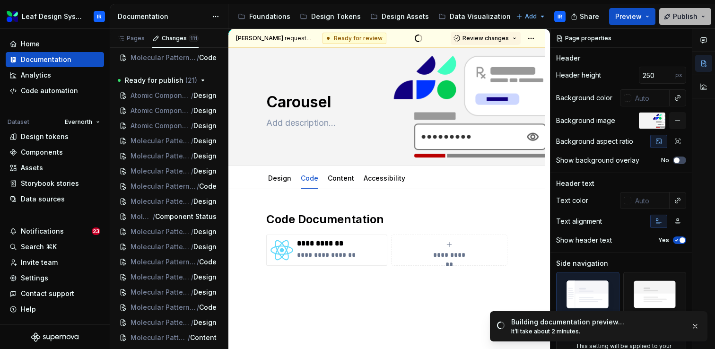
click at [704, 18] on button "Publish" at bounding box center [685, 16] width 52 height 17
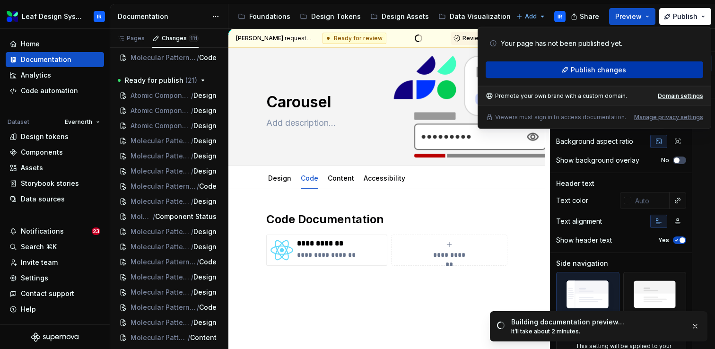
click at [615, 71] on span "Publish changes" at bounding box center [598, 69] width 55 height 9
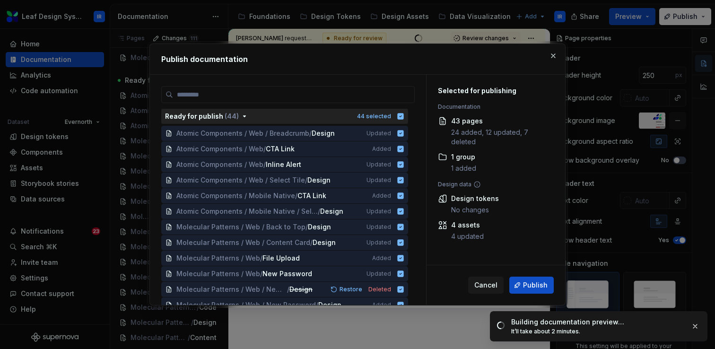
click at [404, 117] on icon "button" at bounding box center [401, 117] width 6 height 6
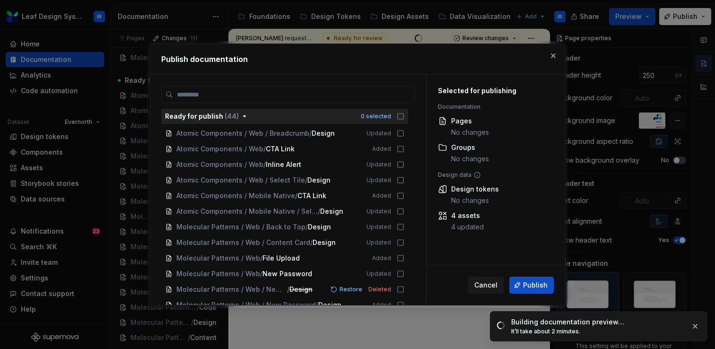
drag, startPoint x: 332, startPoint y: 55, endPoint x: 396, endPoint y: 55, distance: 63.9
click at [396, 55] on h2 "Publish documentation" at bounding box center [357, 58] width 393 height 11
click at [553, 58] on button "button" at bounding box center [553, 55] width 13 height 13
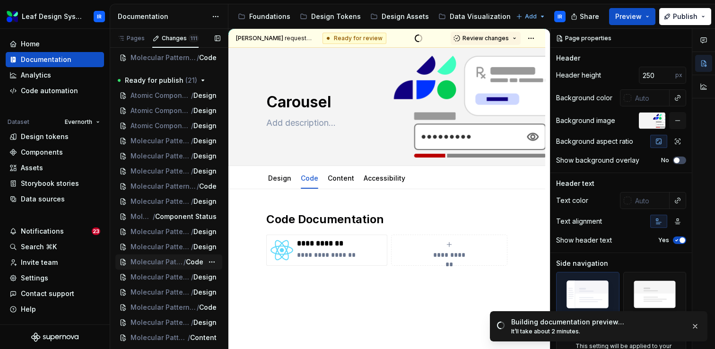
scroll to position [1447, 0]
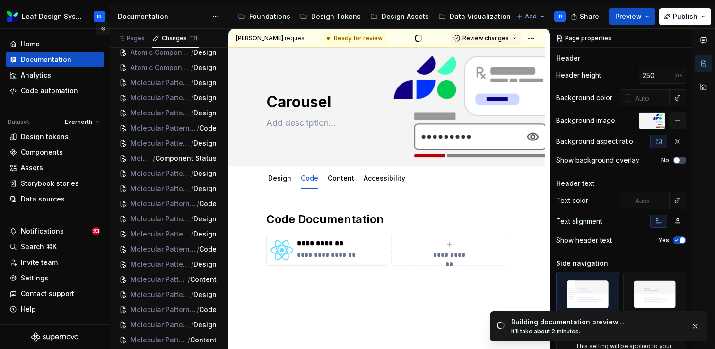
click at [102, 29] on button "Collapse sidebar" at bounding box center [103, 28] width 13 height 13
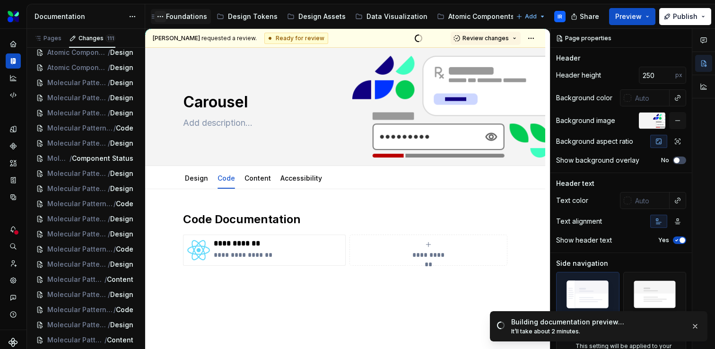
drag, startPoint x: 144, startPoint y: 11, endPoint x: 155, endPoint y: 11, distance: 10.4
click at [155, 11] on div "Documentation Accessibility guide for tree Page tree. Navigate the tree with th…" at bounding box center [300, 16] width 546 height 24
click at [703, 18] on button "Publish" at bounding box center [685, 16] width 52 height 17
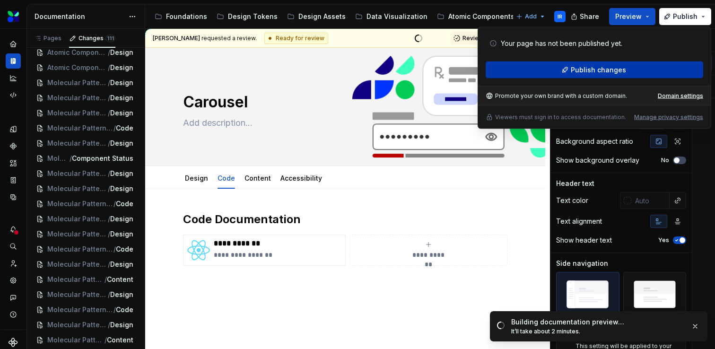
click at [620, 70] on span "Publish changes" at bounding box center [598, 69] width 55 height 9
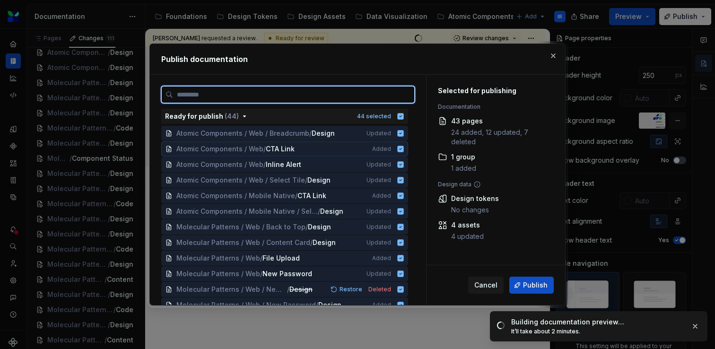
click at [404, 148] on icon at bounding box center [401, 149] width 6 height 6
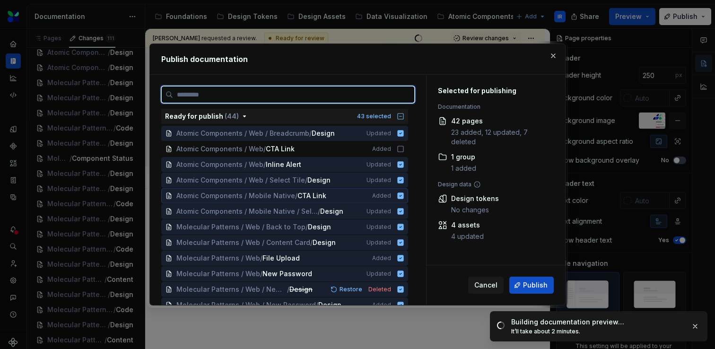
click at [404, 197] on icon at bounding box center [401, 196] width 6 height 6
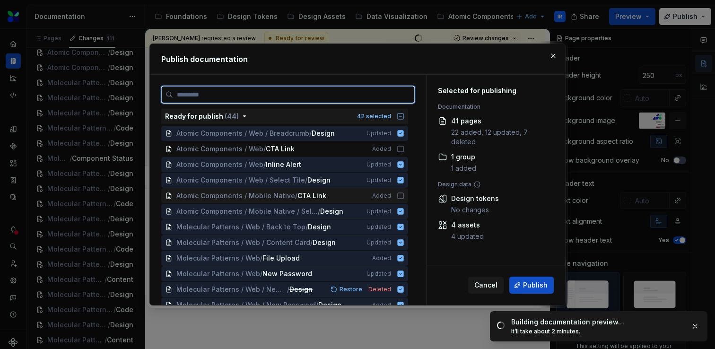
click at [404, 197] on icon at bounding box center [401, 196] width 8 height 8
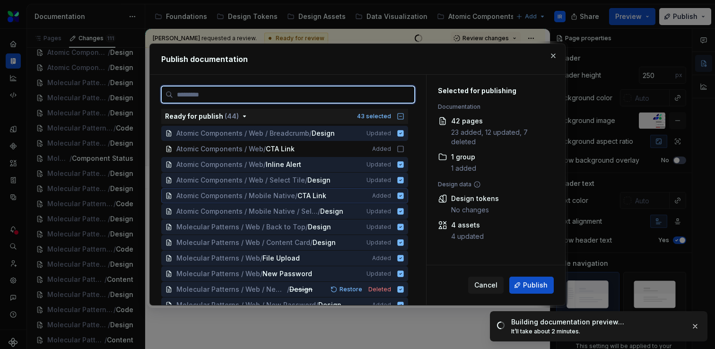
click at [404, 197] on icon at bounding box center [401, 196] width 6 height 6
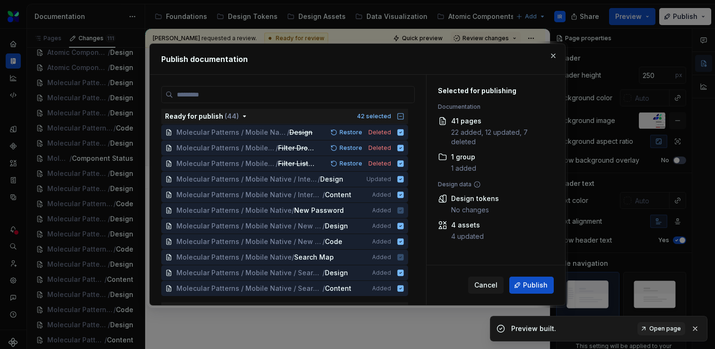
scroll to position [517, 0]
click at [404, 116] on icon "button" at bounding box center [401, 117] width 6 height 6
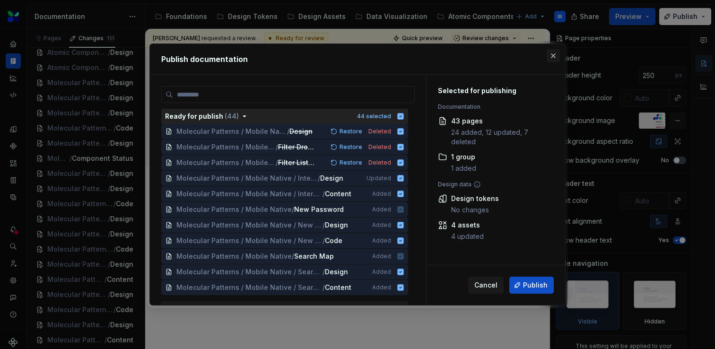
click at [553, 56] on button "button" at bounding box center [553, 55] width 13 height 13
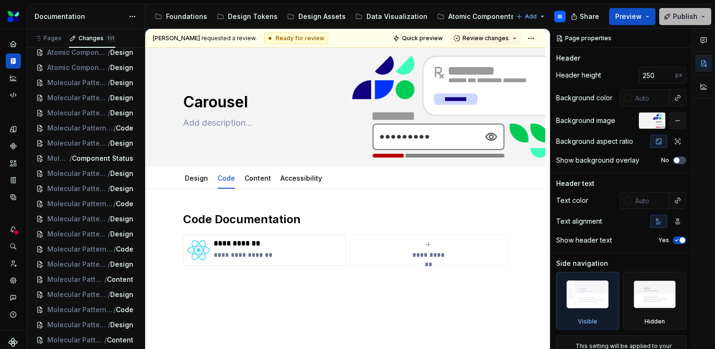
click at [704, 18] on button "Publish" at bounding box center [685, 16] width 52 height 17
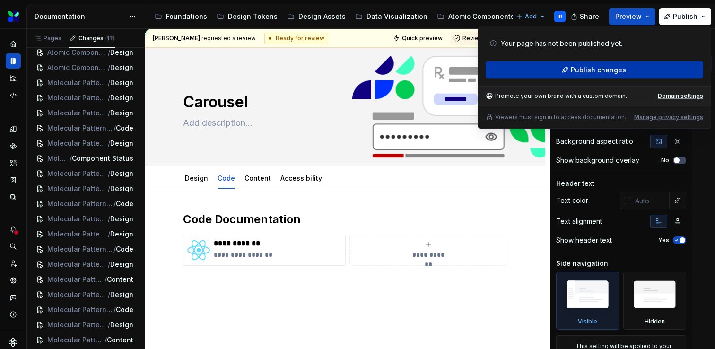
click at [617, 72] on span "Publish changes" at bounding box center [598, 69] width 55 height 9
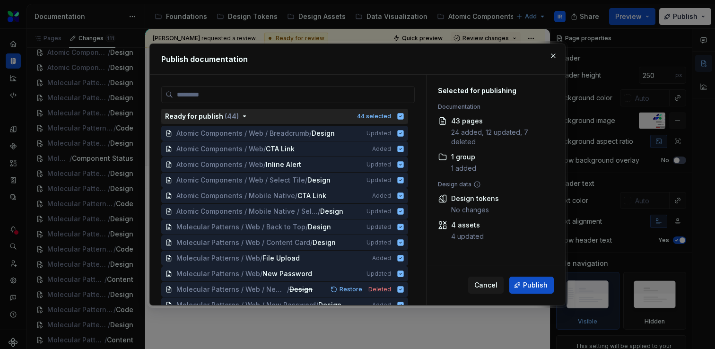
click at [404, 113] on icon "button" at bounding box center [401, 117] width 8 height 8
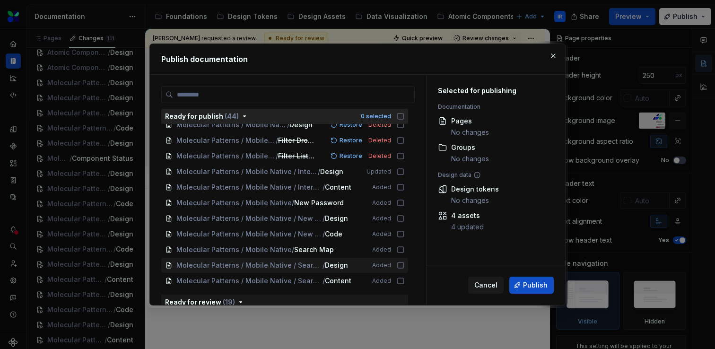
scroll to position [520, 0]
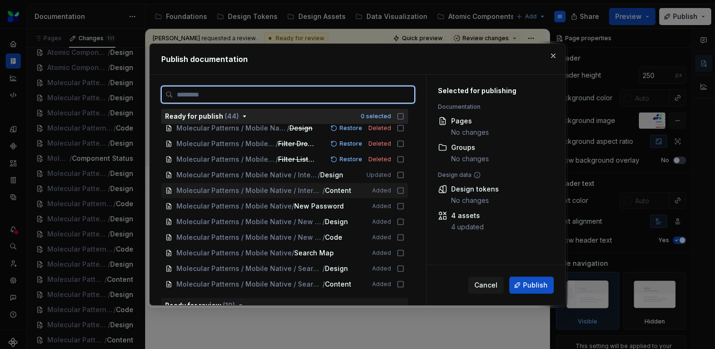
click at [404, 193] on icon at bounding box center [401, 191] width 8 height 8
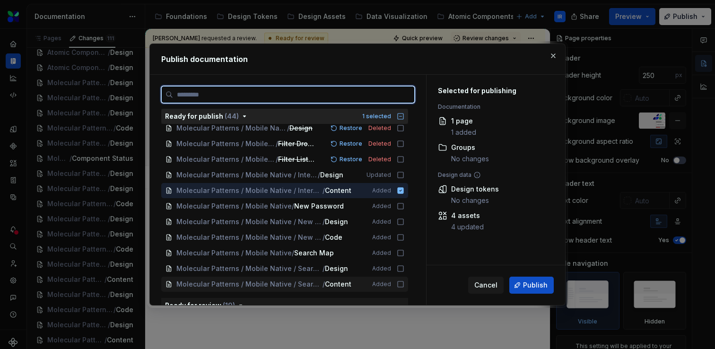
click at [404, 285] on icon at bounding box center [401, 285] width 8 height 8
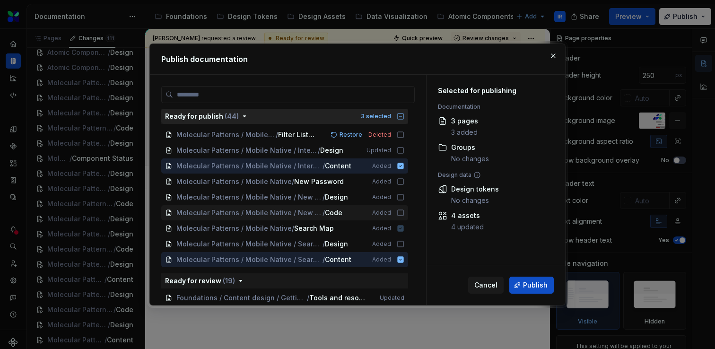
scroll to position [547, 0]
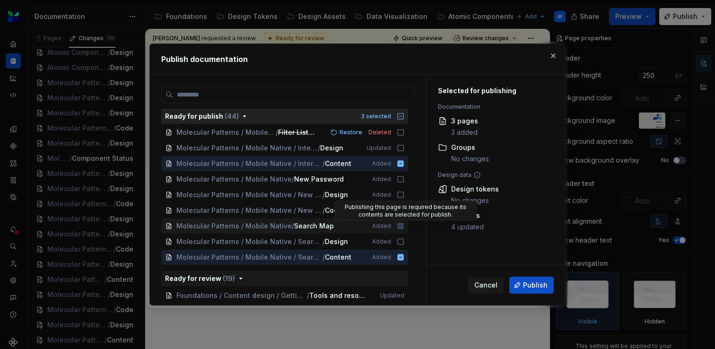
click at [404, 225] on icon at bounding box center [401, 226] width 6 height 6
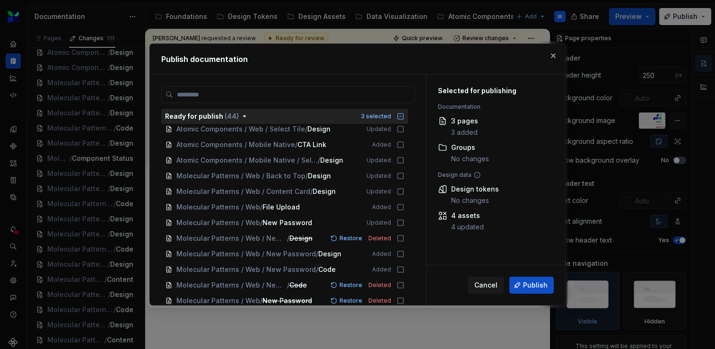
scroll to position [0, 0]
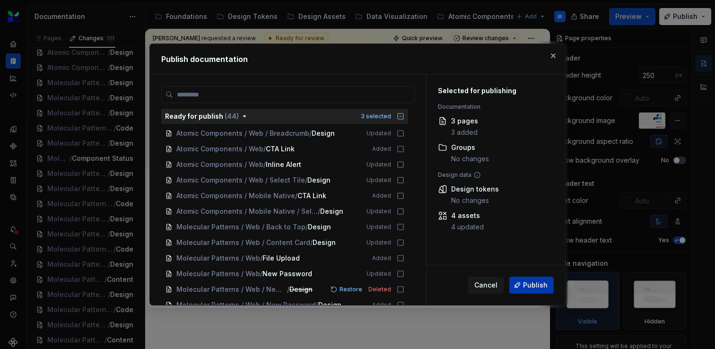
click at [537, 288] on span "Publish" at bounding box center [535, 285] width 25 height 9
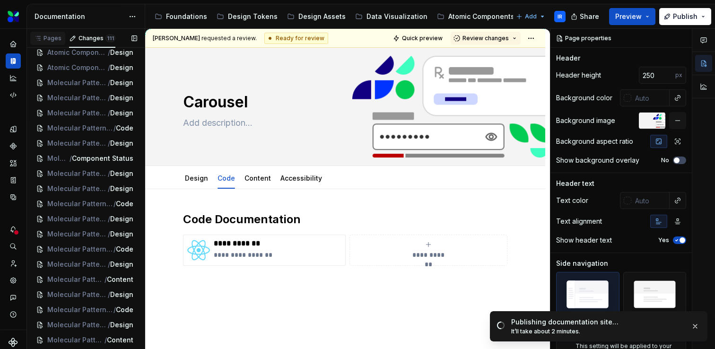
click at [54, 39] on div "Pages" at bounding box center [47, 39] width 27 height 8
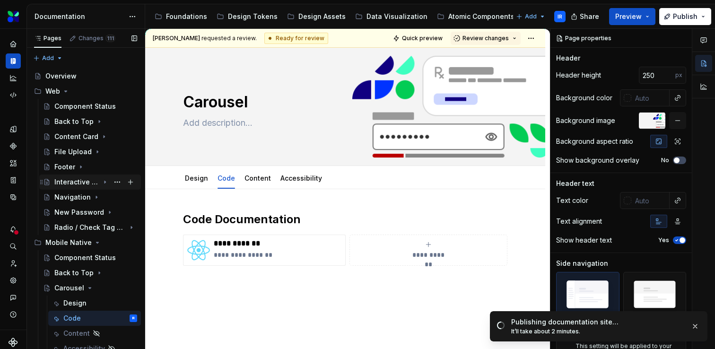
click at [106, 182] on icon "Page tree" at bounding box center [105, 182] width 8 height 8
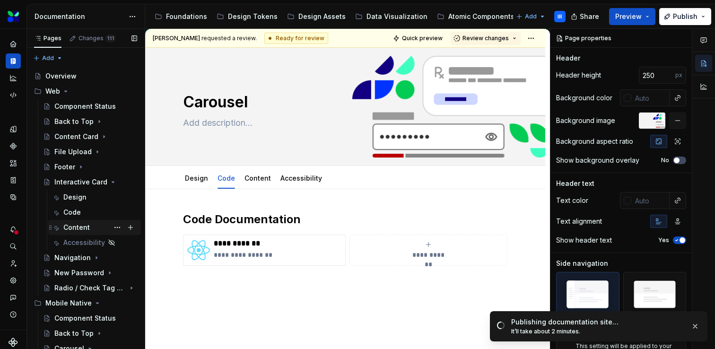
click at [82, 229] on div "Content" at bounding box center [76, 227] width 26 height 9
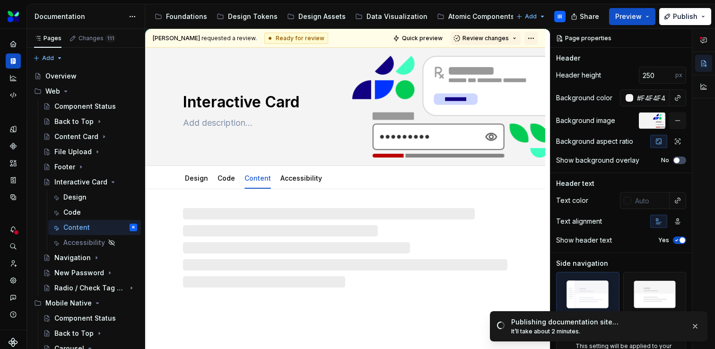
click at [536, 39] on html "Leaf Design System IR Dataset Evernorth Documentation Accessibility guide for t…" at bounding box center [357, 174] width 715 height 349
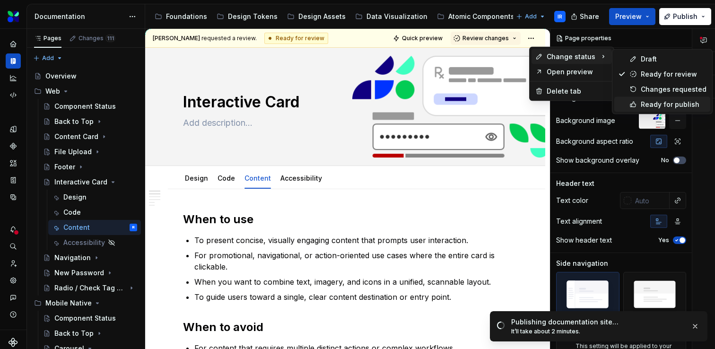
click at [644, 105] on div "Ready for publish" at bounding box center [674, 104] width 66 height 9
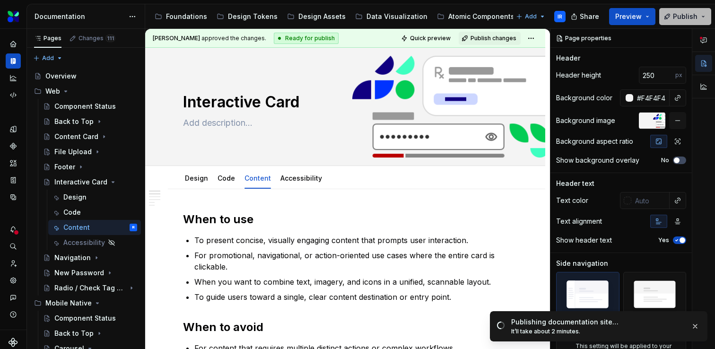
click at [704, 18] on button "Publish" at bounding box center [685, 16] width 52 height 17
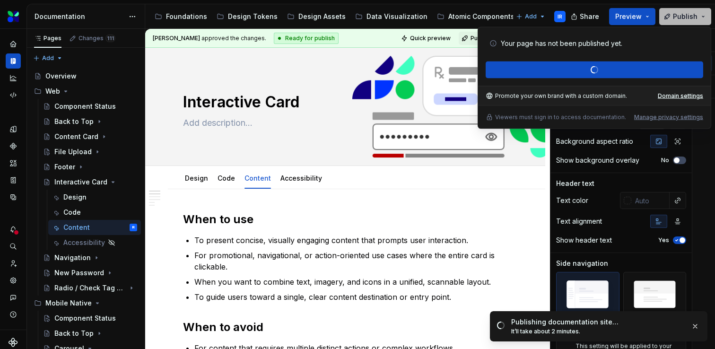
click at [707, 15] on button "Publish" at bounding box center [685, 16] width 52 height 17
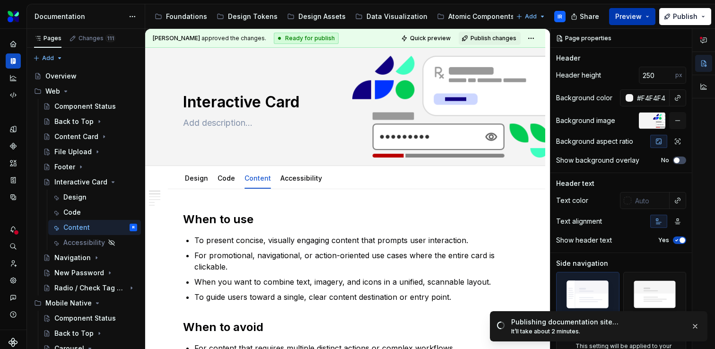
click at [649, 16] on button "Preview" at bounding box center [632, 16] width 46 height 17
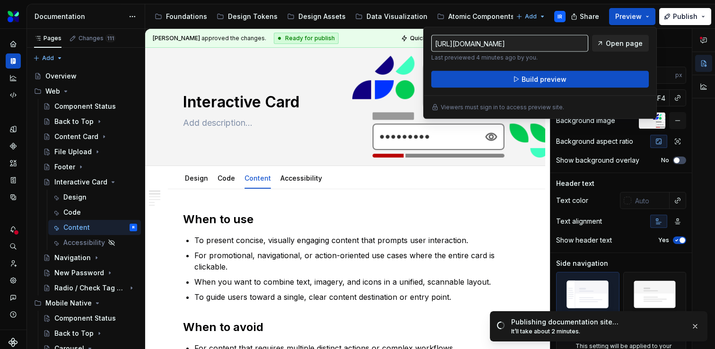
click at [624, 44] on span "Open page" at bounding box center [624, 43] width 37 height 9
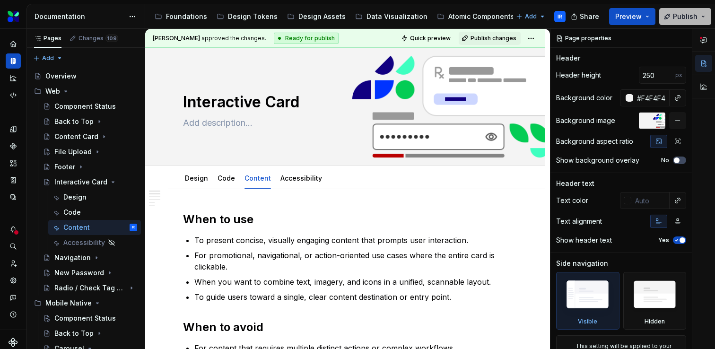
click at [704, 17] on button "Publish" at bounding box center [685, 16] width 52 height 17
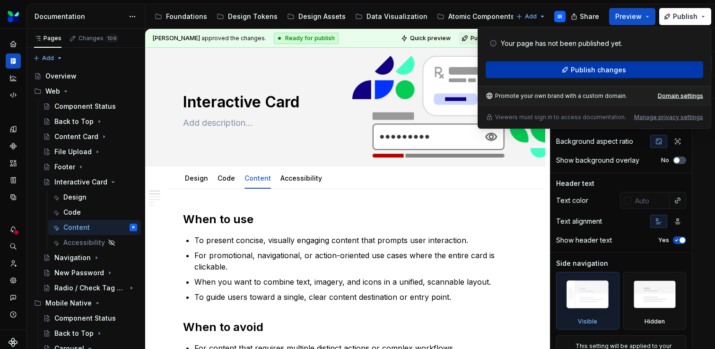
click at [576, 72] on span "Publish changes" at bounding box center [598, 69] width 55 height 9
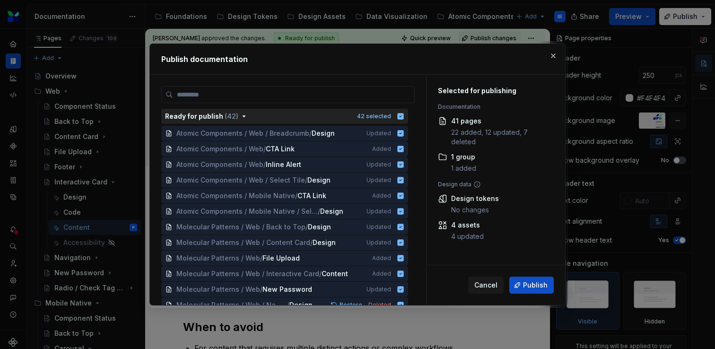
click at [404, 117] on icon "button" at bounding box center [401, 117] width 6 height 6
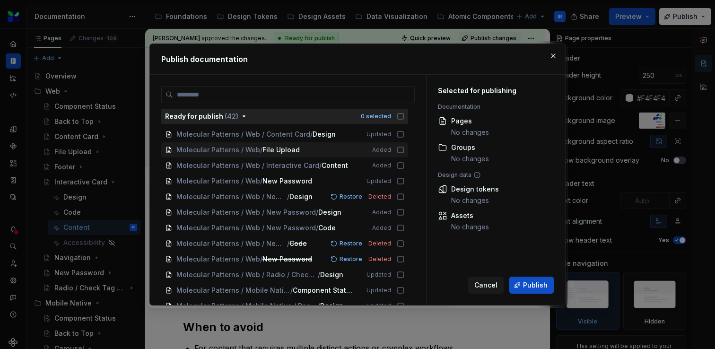
scroll to position [108, 0]
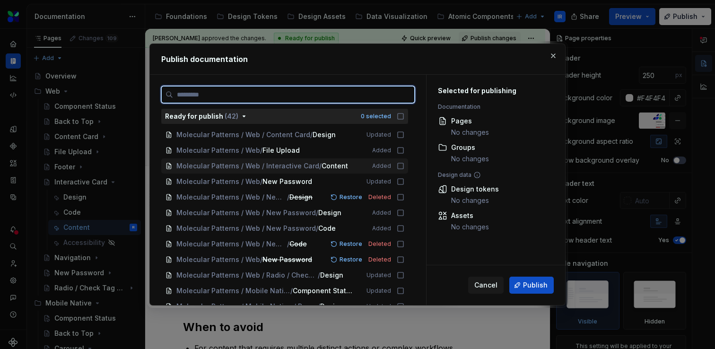
click at [404, 167] on icon at bounding box center [401, 166] width 8 height 8
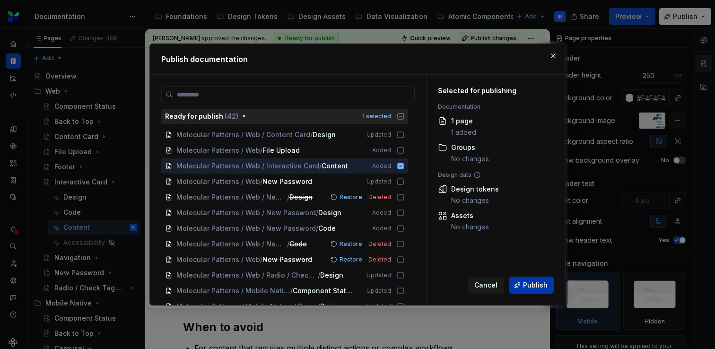
click at [545, 286] on span "Publish" at bounding box center [535, 285] width 25 height 9
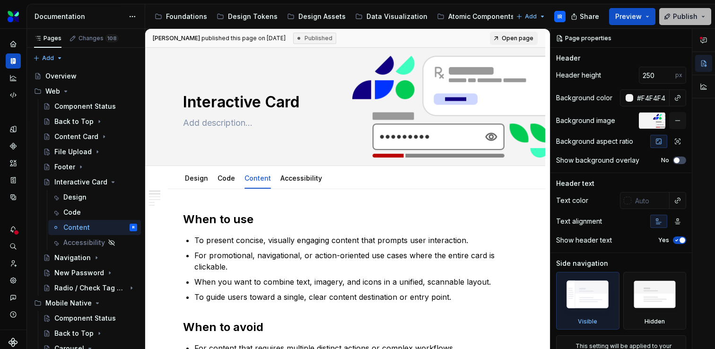
click at [705, 17] on button "Publish" at bounding box center [685, 16] width 52 height 17
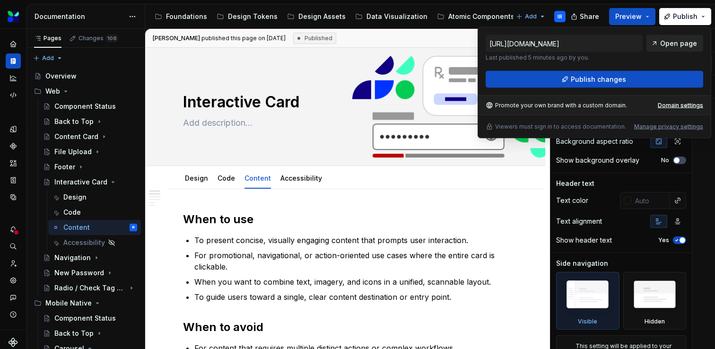
click at [676, 42] on span "Open page" at bounding box center [678, 43] width 37 height 9
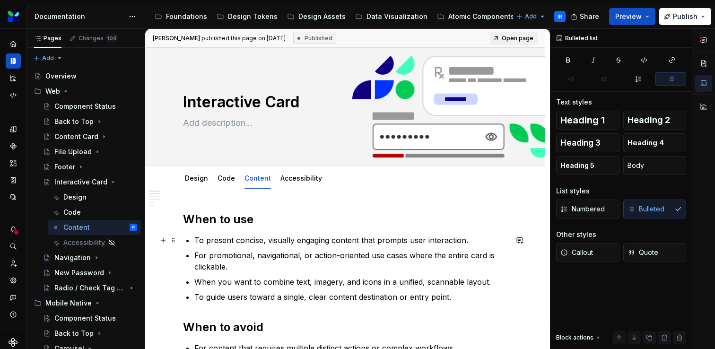
click at [268, 241] on p "To present concise, visually engaging content that prompts user interaction." at bounding box center [350, 240] width 313 height 11
type textarea "*"
